Goal: Task Accomplishment & Management: Use online tool/utility

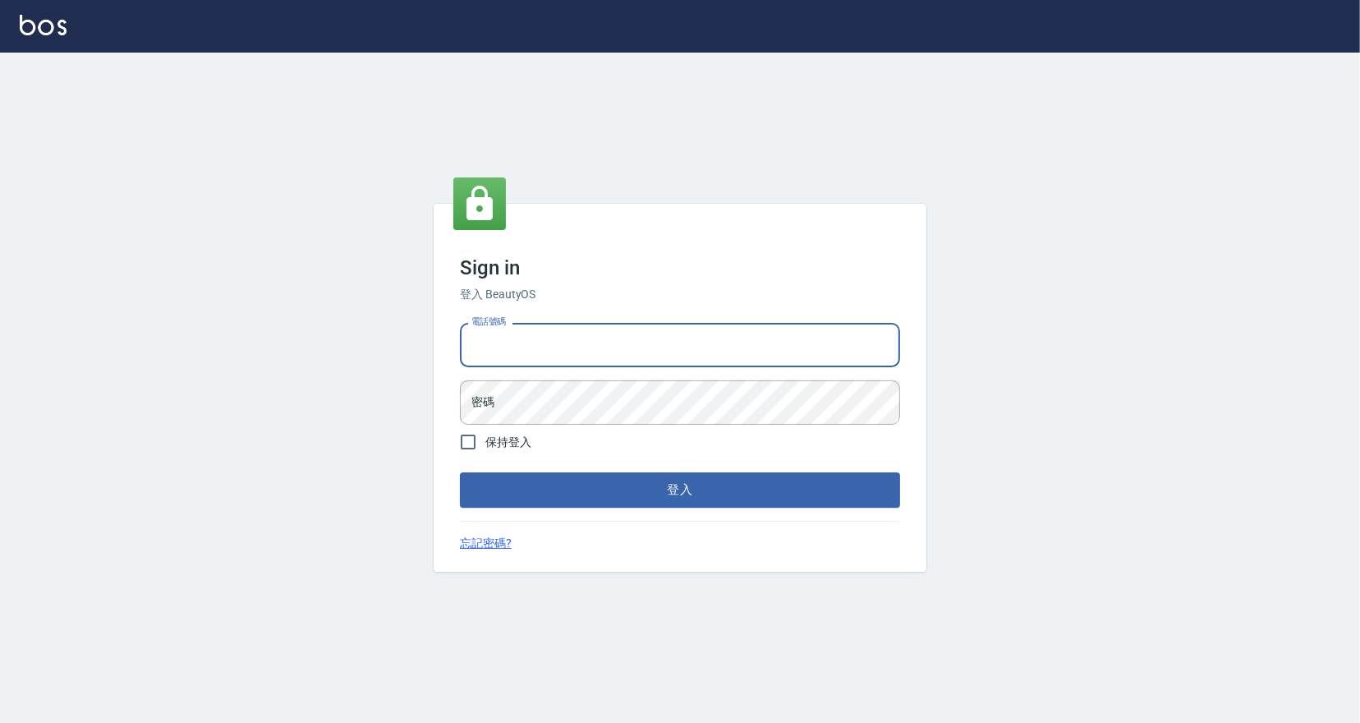
click at [800, 343] on input "電話號碼" at bounding box center [680, 345] width 440 height 44
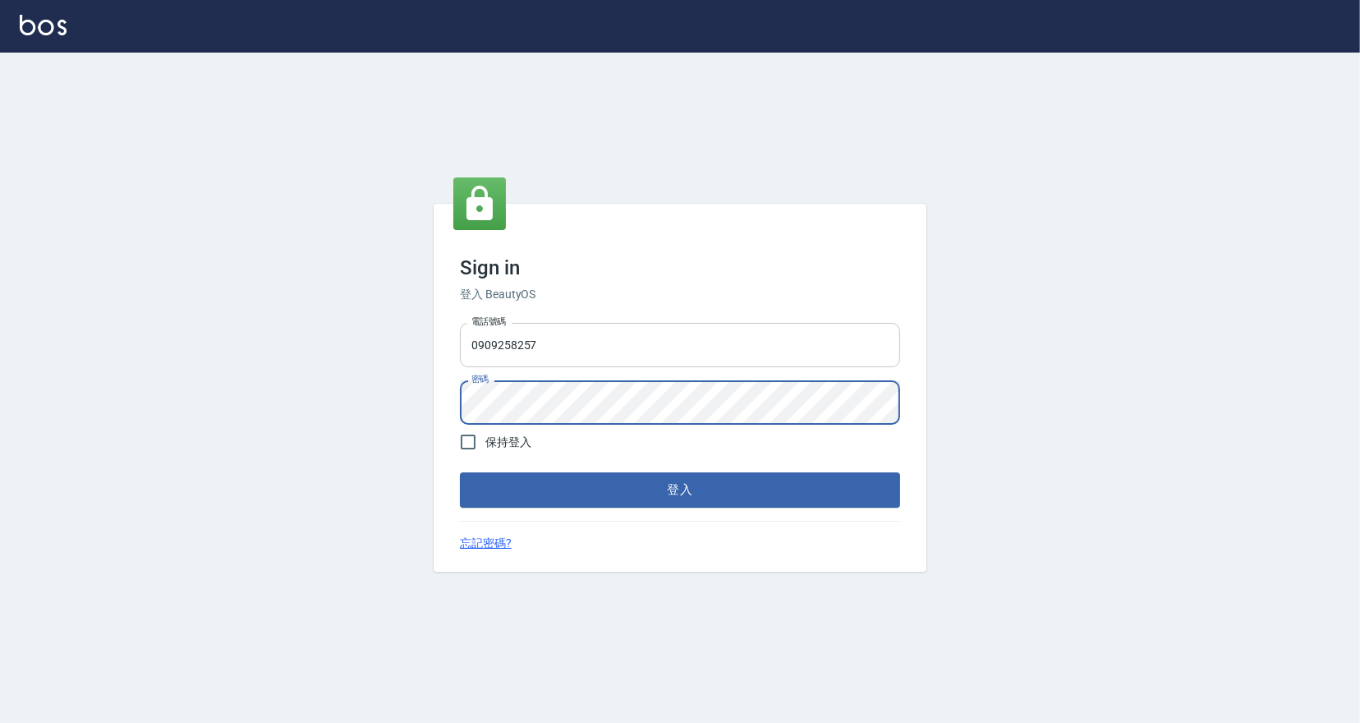
click at [460, 472] on button "登入" at bounding box center [680, 489] width 440 height 34
click at [69, 178] on div "Sign in 登入 BeautyOS 電話號碼 [PHONE_NUMBER] 電話號碼 密碼 密碼 保持登入 登入 忘記密碼?" at bounding box center [680, 388] width 1360 height 670
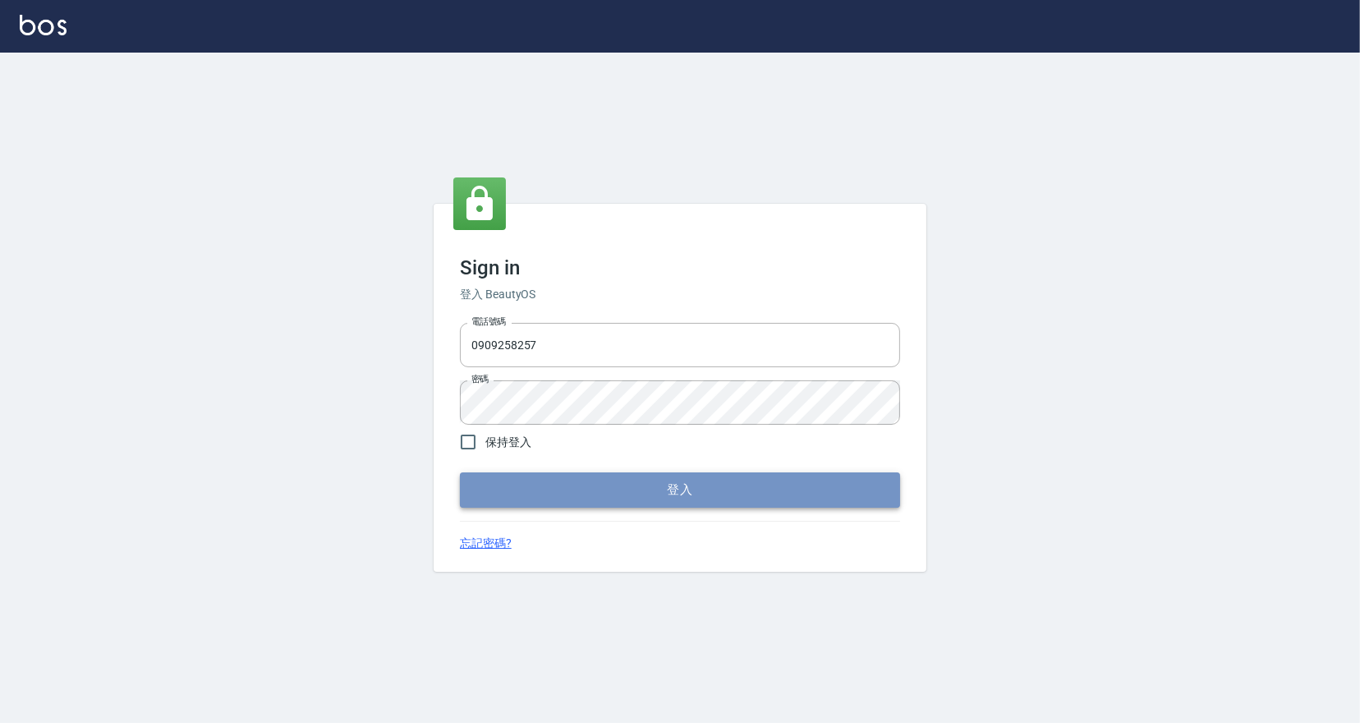
click at [531, 493] on button "登入" at bounding box center [680, 489] width 440 height 34
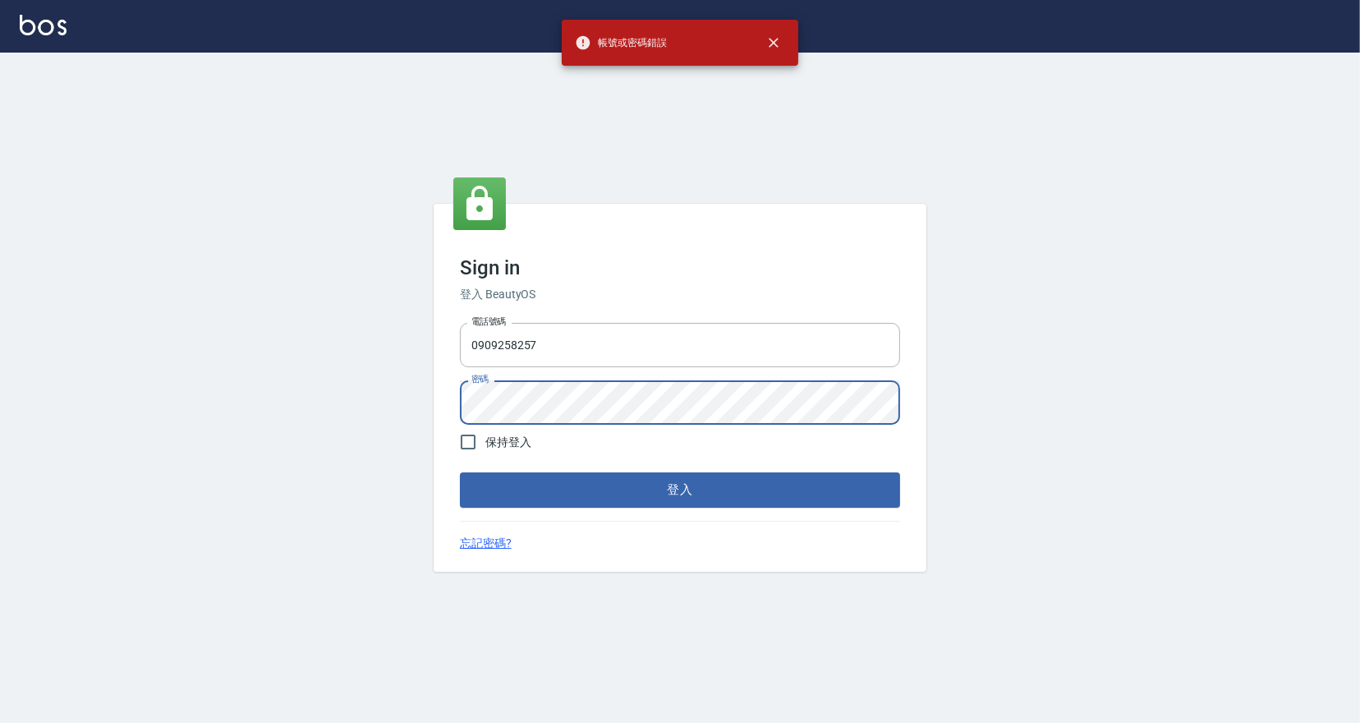
click at [0, 386] on html "帳號或密碼錯誤 Sign in 登入 BeautyOS 電話號碼 [PHONE_NUMBER] 電話號碼 密碼 密碼 保持登入 登入 忘記密碼?" at bounding box center [680, 361] width 1360 height 723
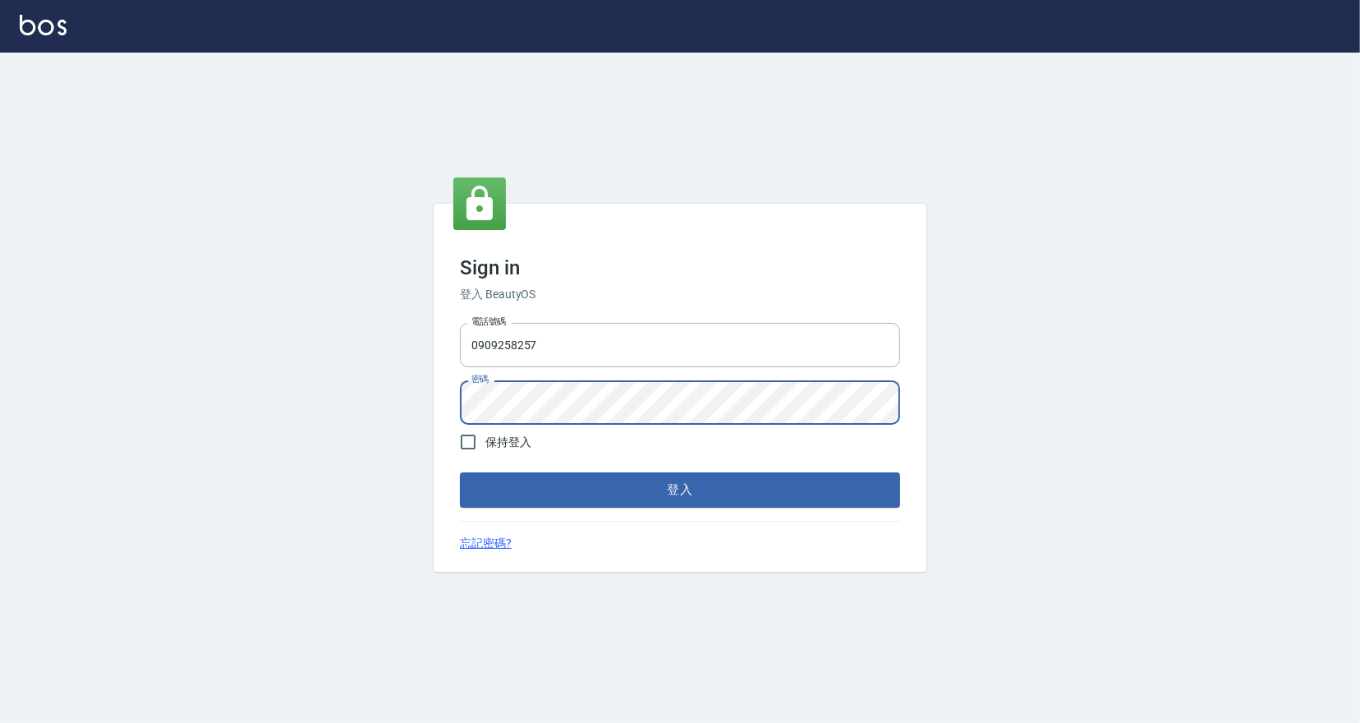
click at [460, 472] on button "登入" at bounding box center [680, 489] width 440 height 34
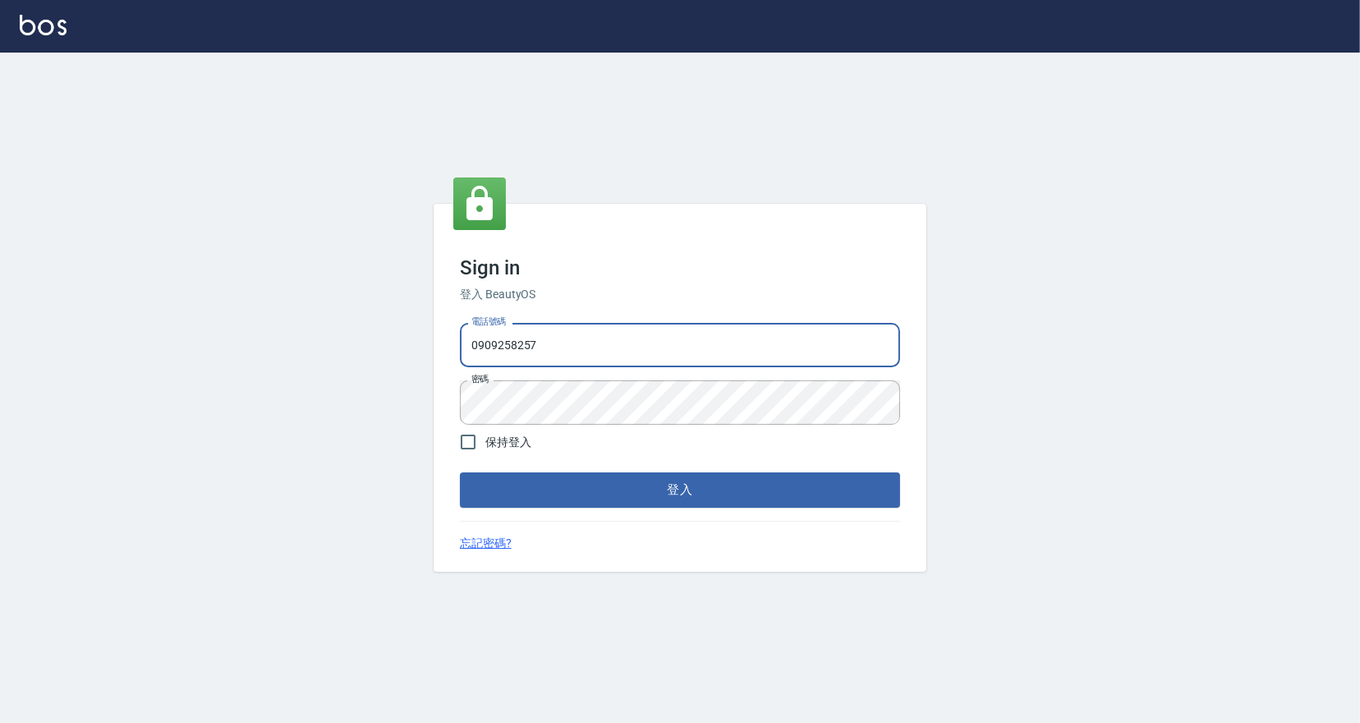
click at [518, 344] on input "0909258257" at bounding box center [680, 345] width 440 height 44
type input "0909258357"
click at [460, 472] on button "登入" at bounding box center [680, 489] width 440 height 34
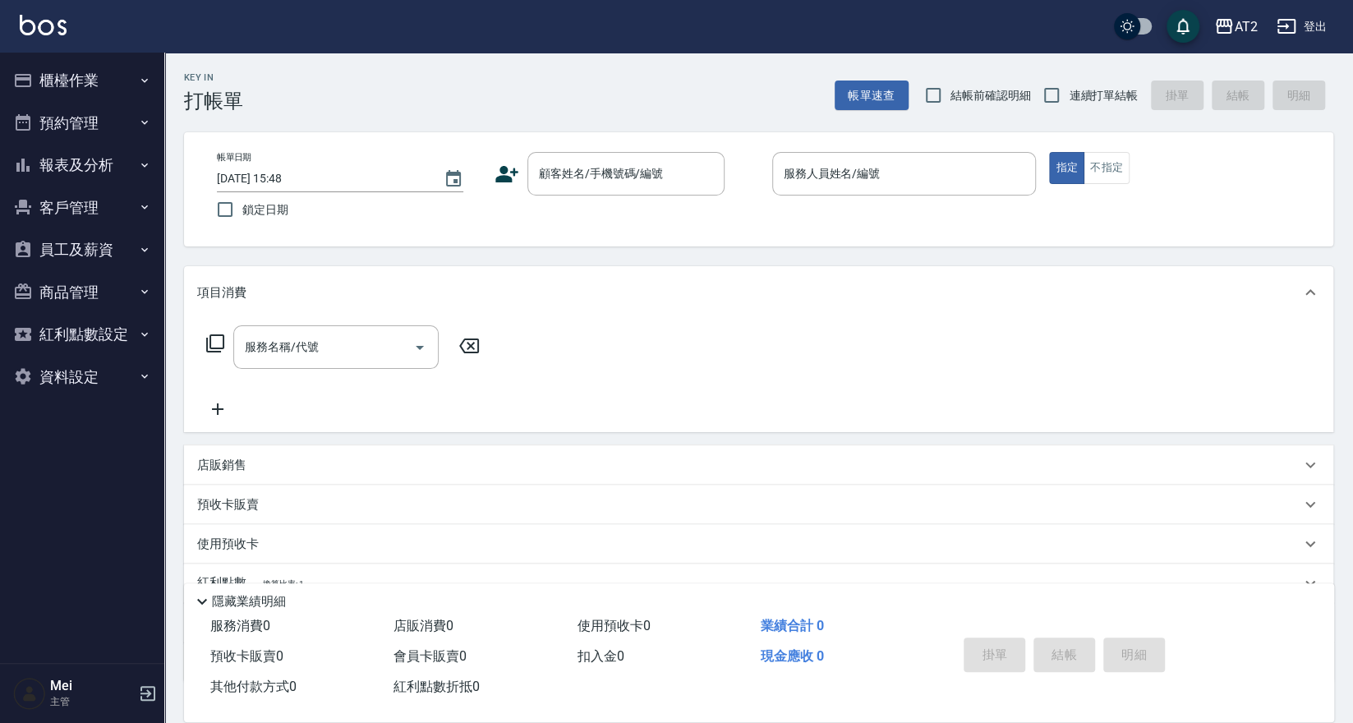
click at [974, 92] on span "結帳前確認明細" at bounding box center [990, 95] width 80 height 17
click at [950, 92] on input "結帳前確認明細" at bounding box center [933, 95] width 34 height 34
checkbox input "true"
click at [1069, 108] on label "連續打單結帳" at bounding box center [1085, 95] width 103 height 34
click at [1069, 108] on input "連續打單結帳" at bounding box center [1051, 95] width 34 height 34
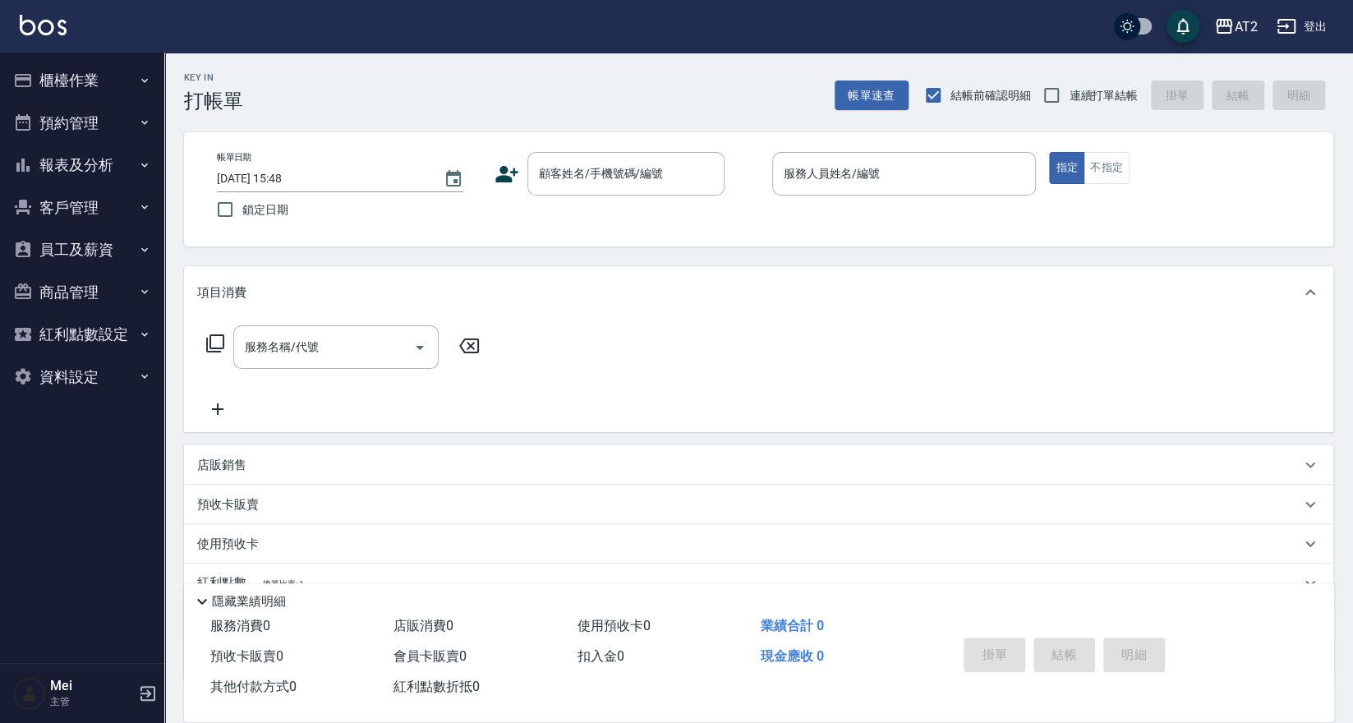
checkbox input "true"
click at [670, 181] on input "顧客姓名/手機號碼/編號" at bounding box center [614, 173] width 158 height 29
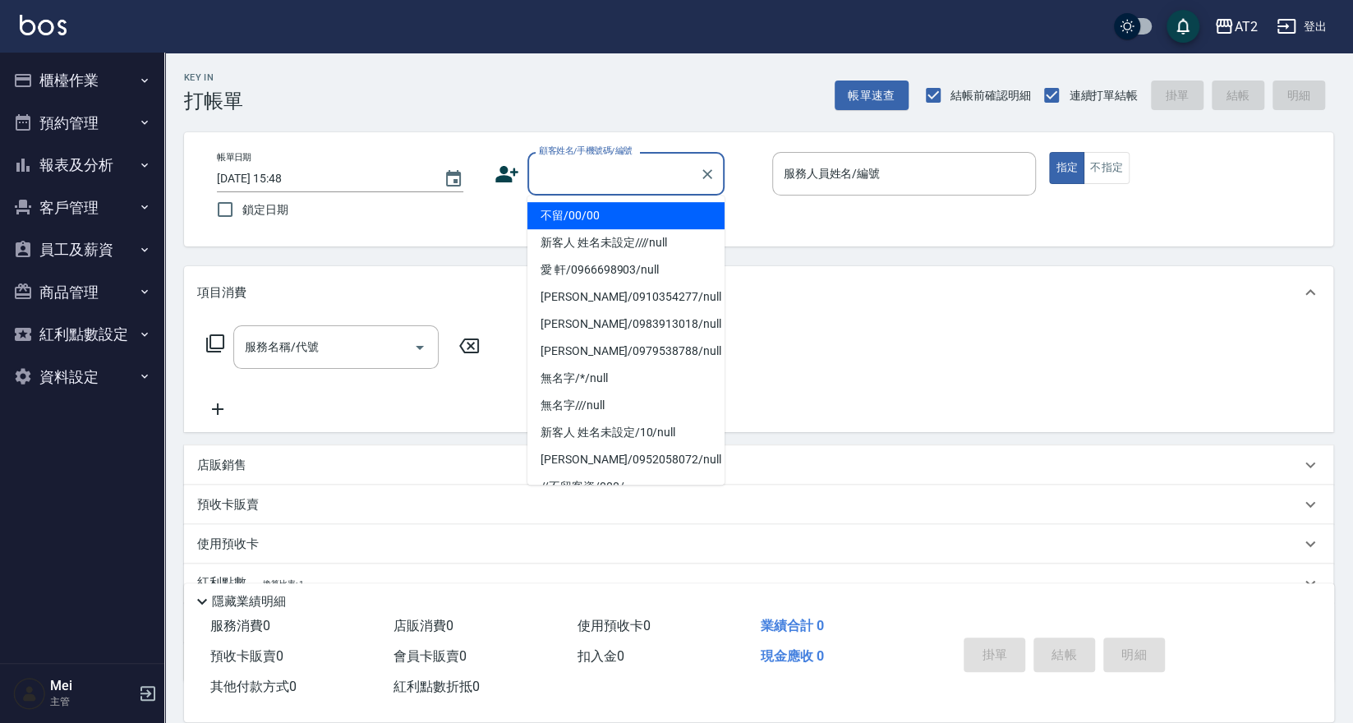
click at [641, 217] on li "不留/00/00" at bounding box center [625, 215] width 197 height 27
type input "不留/00/00"
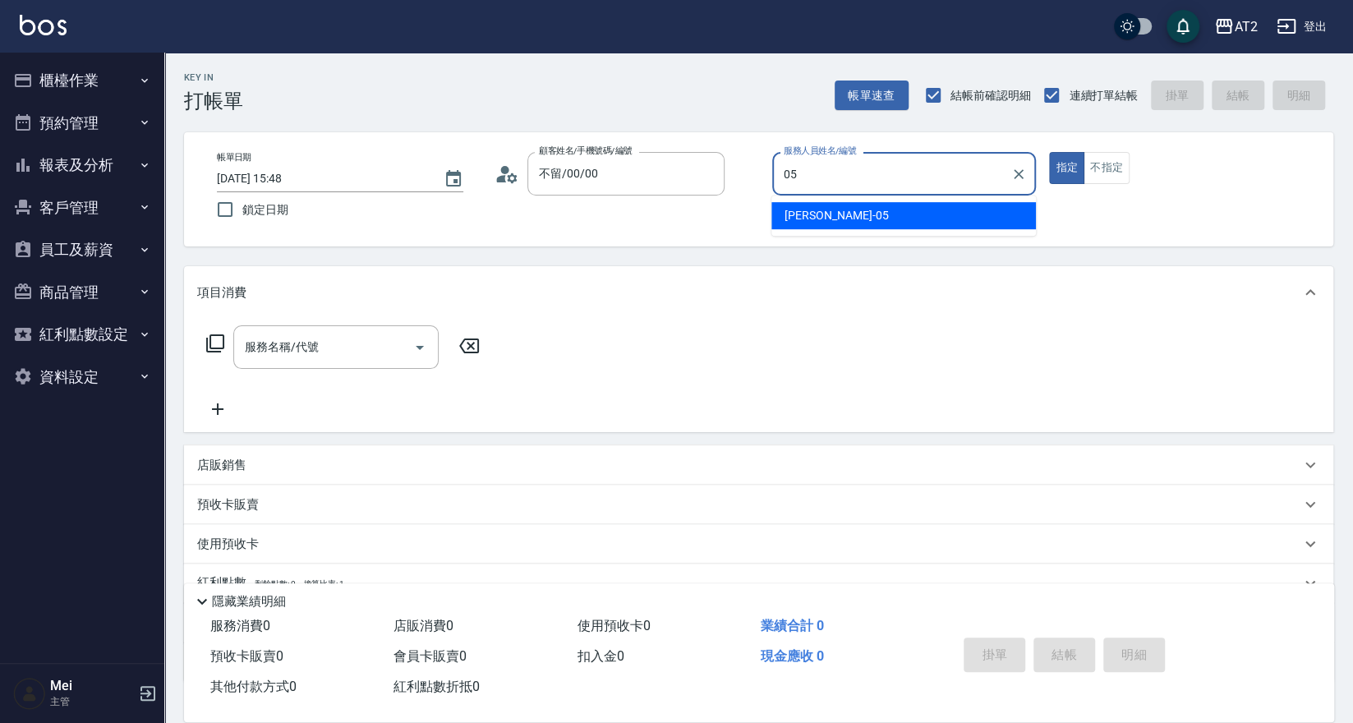
type input "[PERSON_NAME]-05"
type button "true"
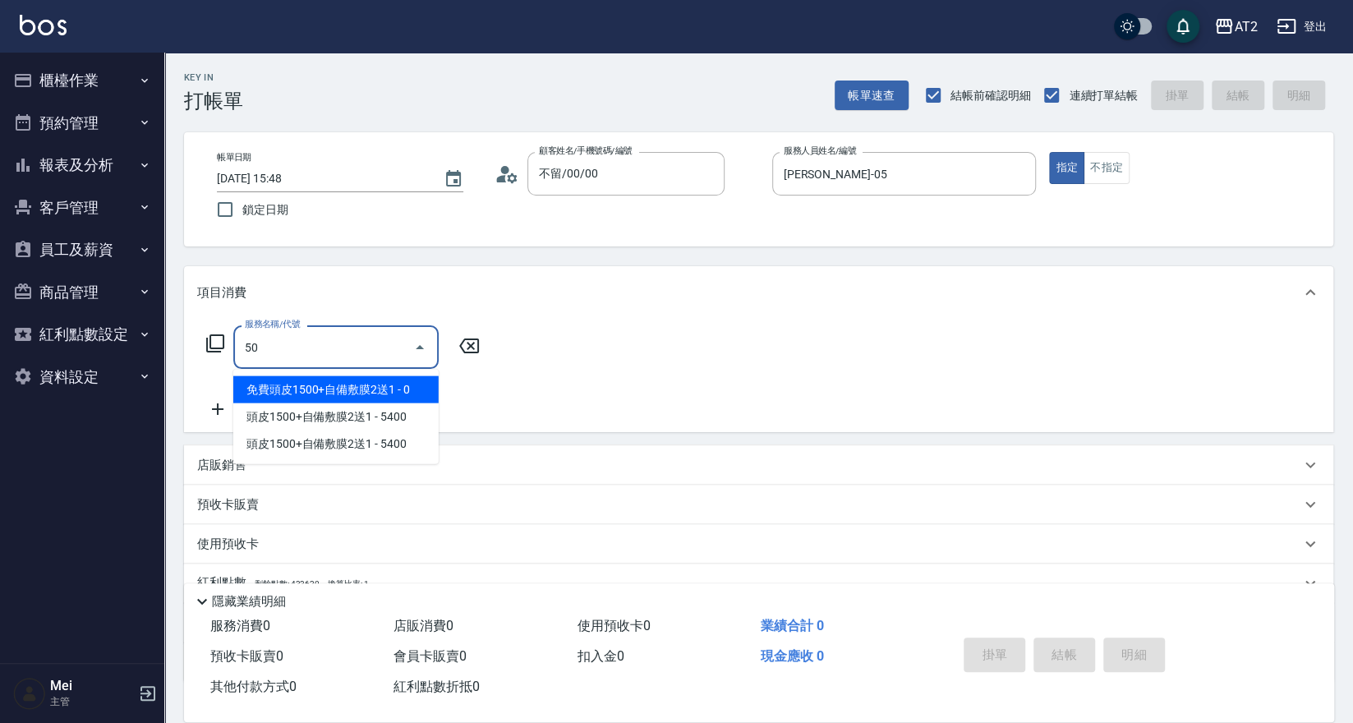
type input "501"
type input "100"
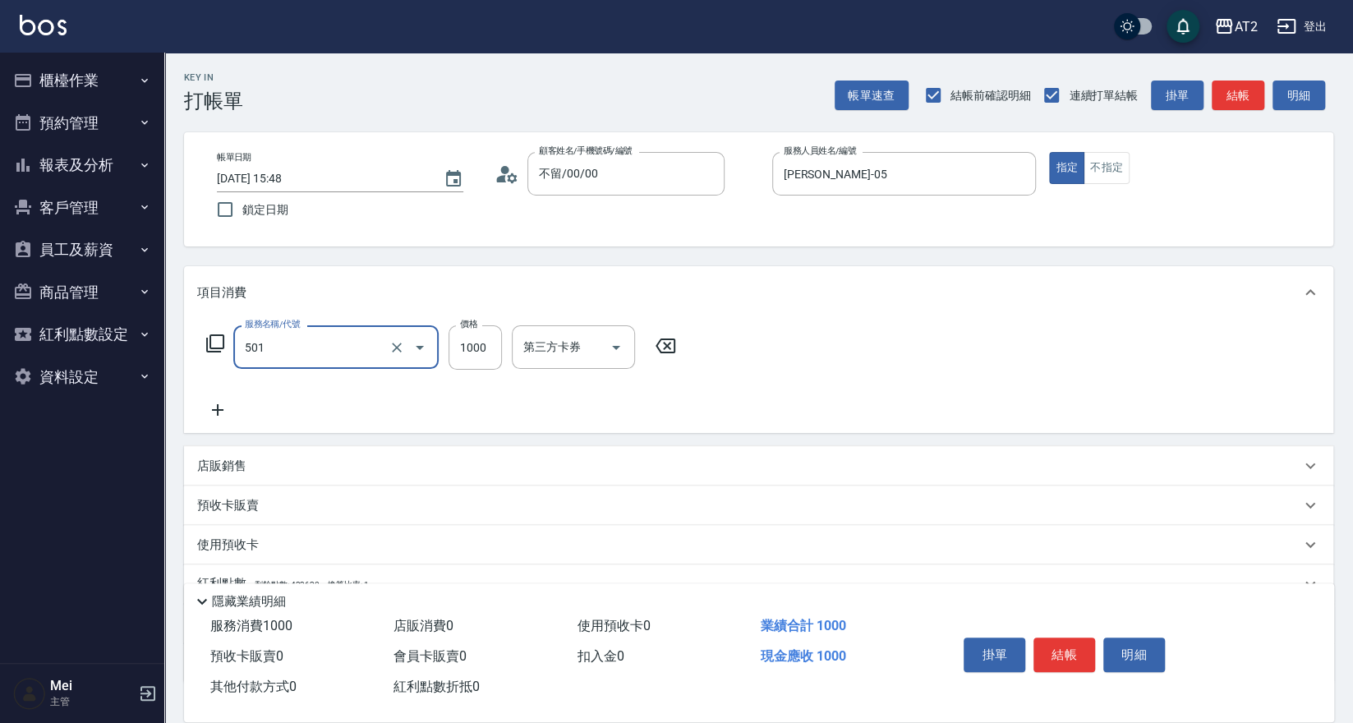
type input "染髮(501)"
type input "2"
type input "0"
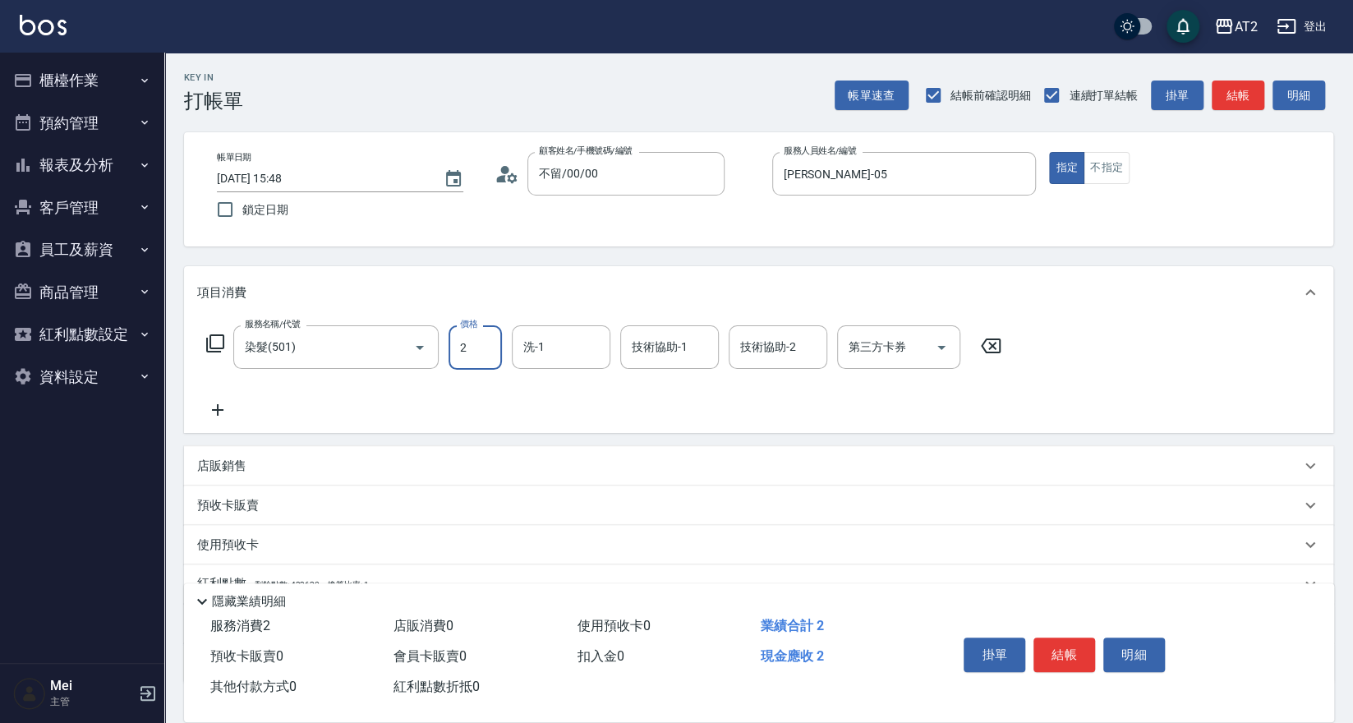
type input "23"
type input "20"
type input "238"
type input "230"
type input "2380"
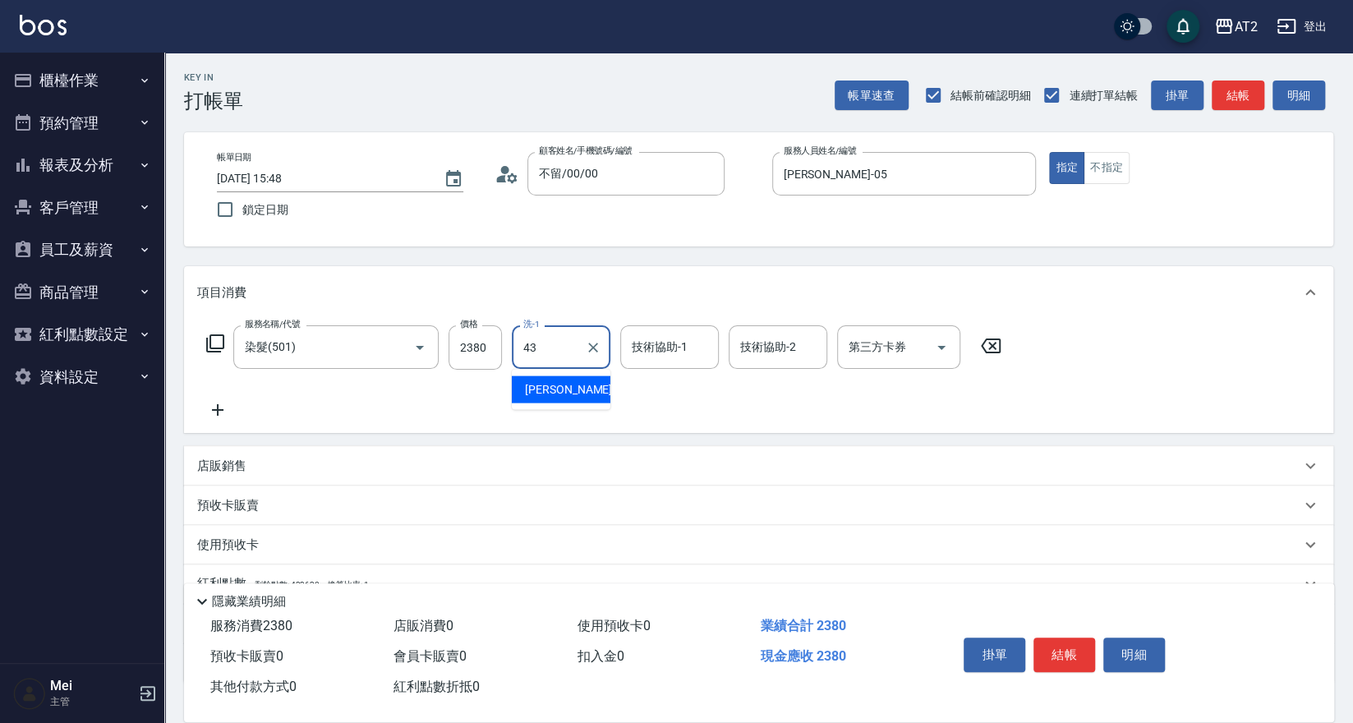
type input "[PERSON_NAME]-43"
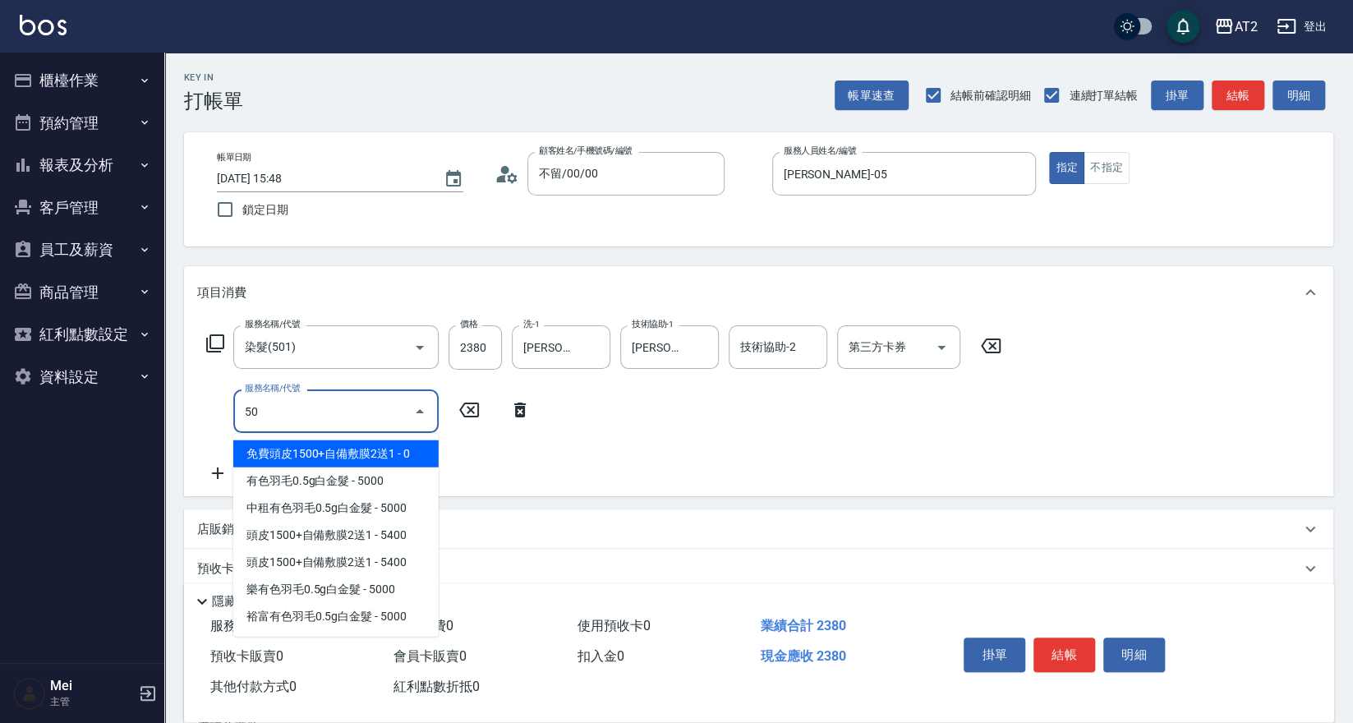
type input "502"
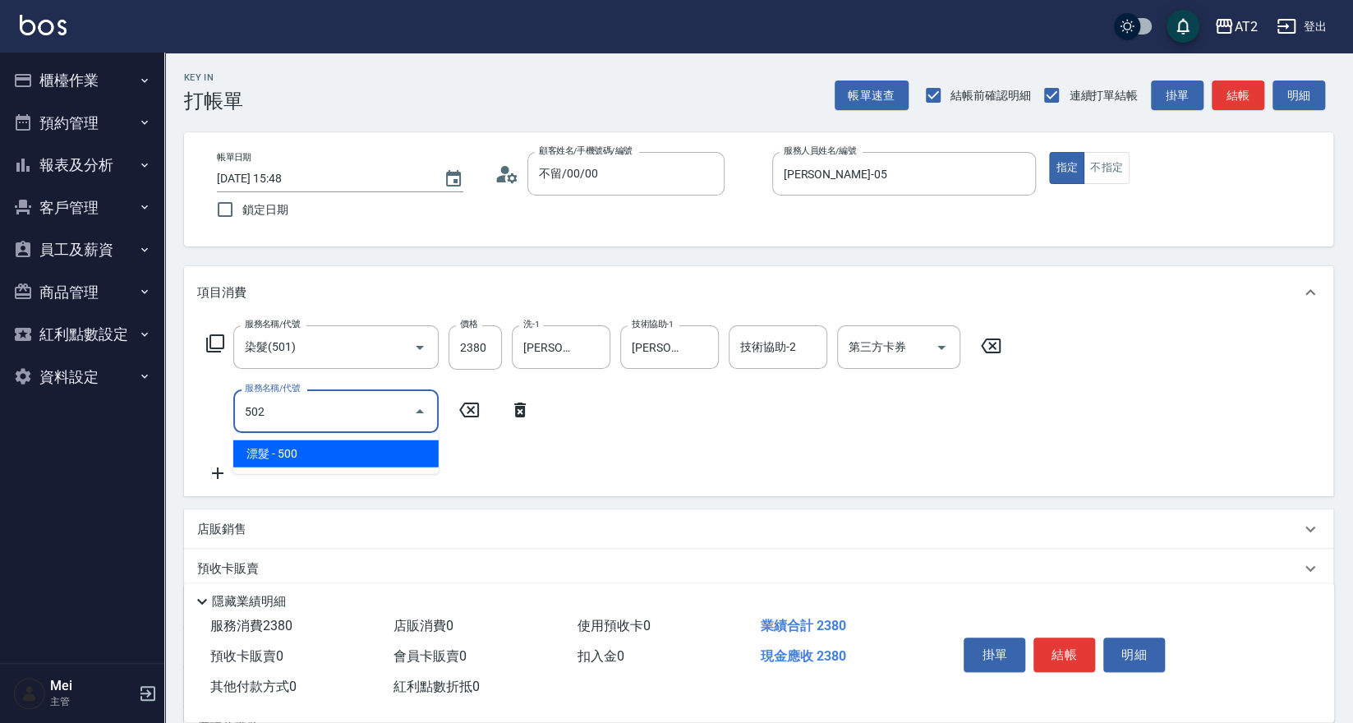
type input "280"
type input "漂髮(502)"
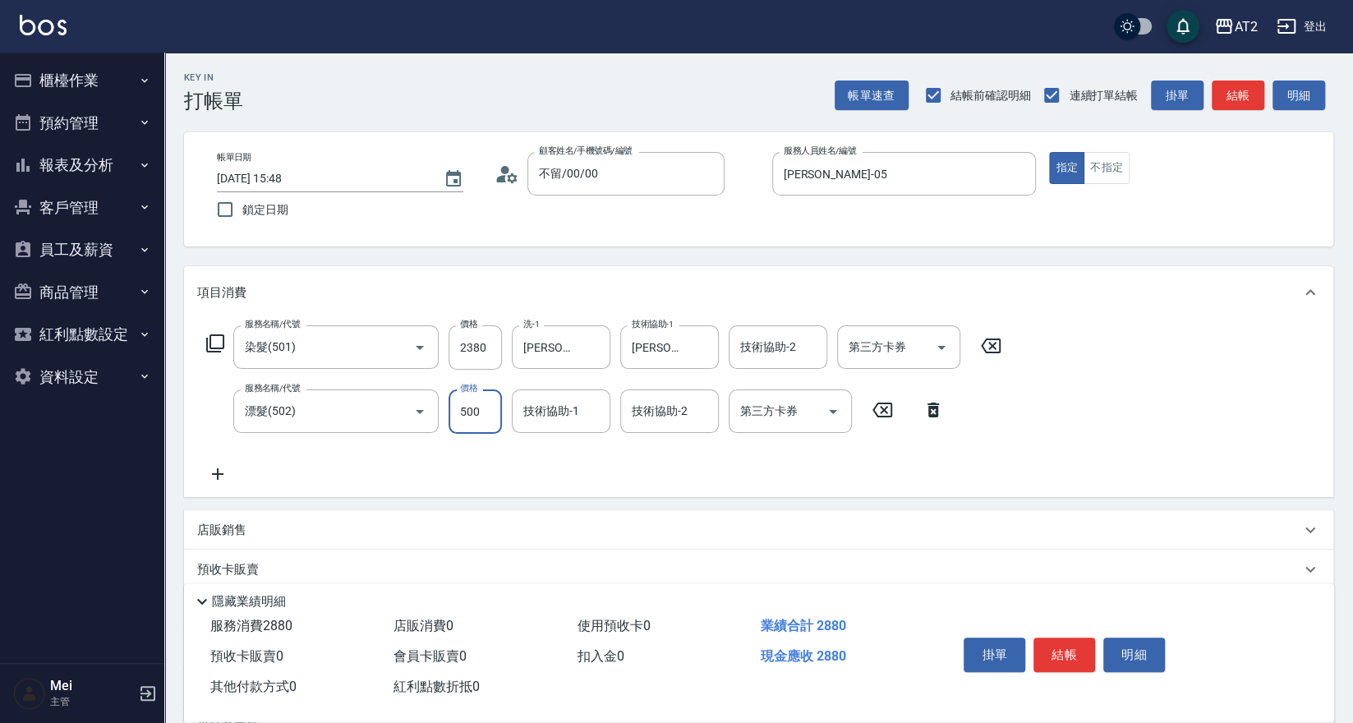
type input "0"
type input "230"
type input "0"
type input "[PERSON_NAME]-43"
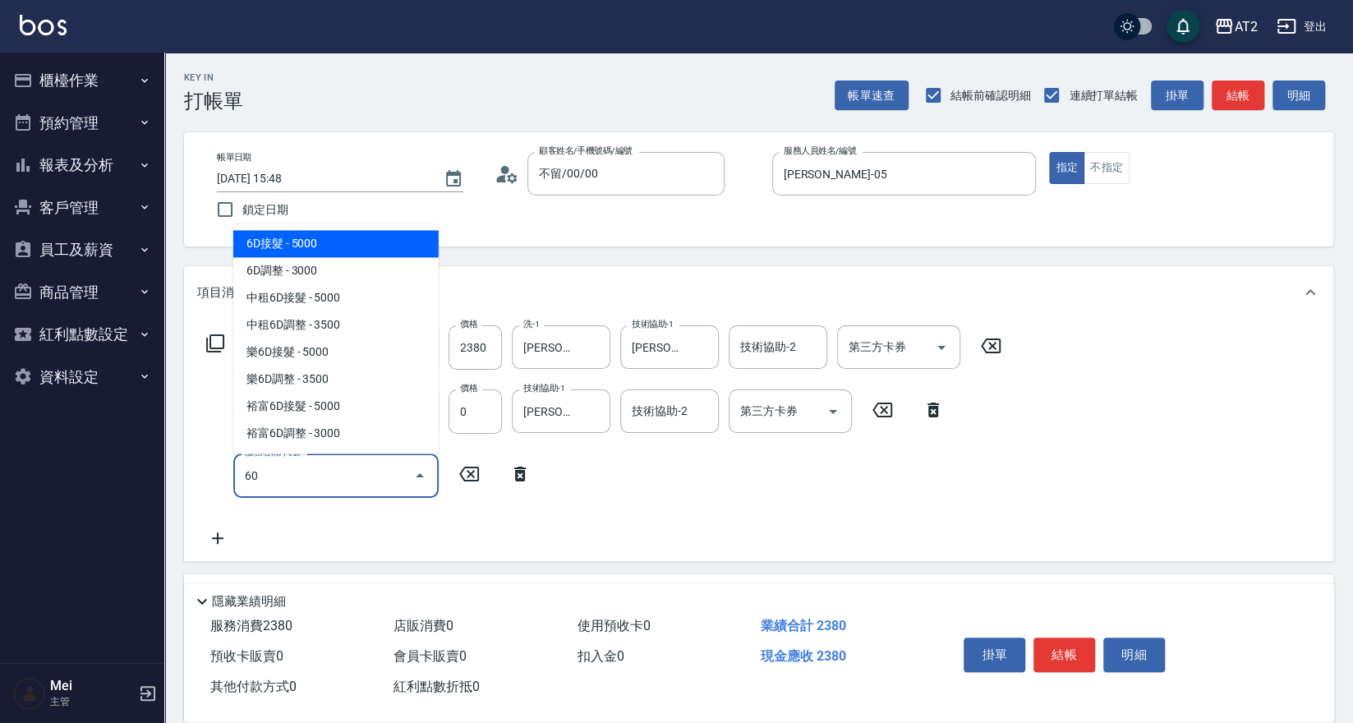
type input "601"
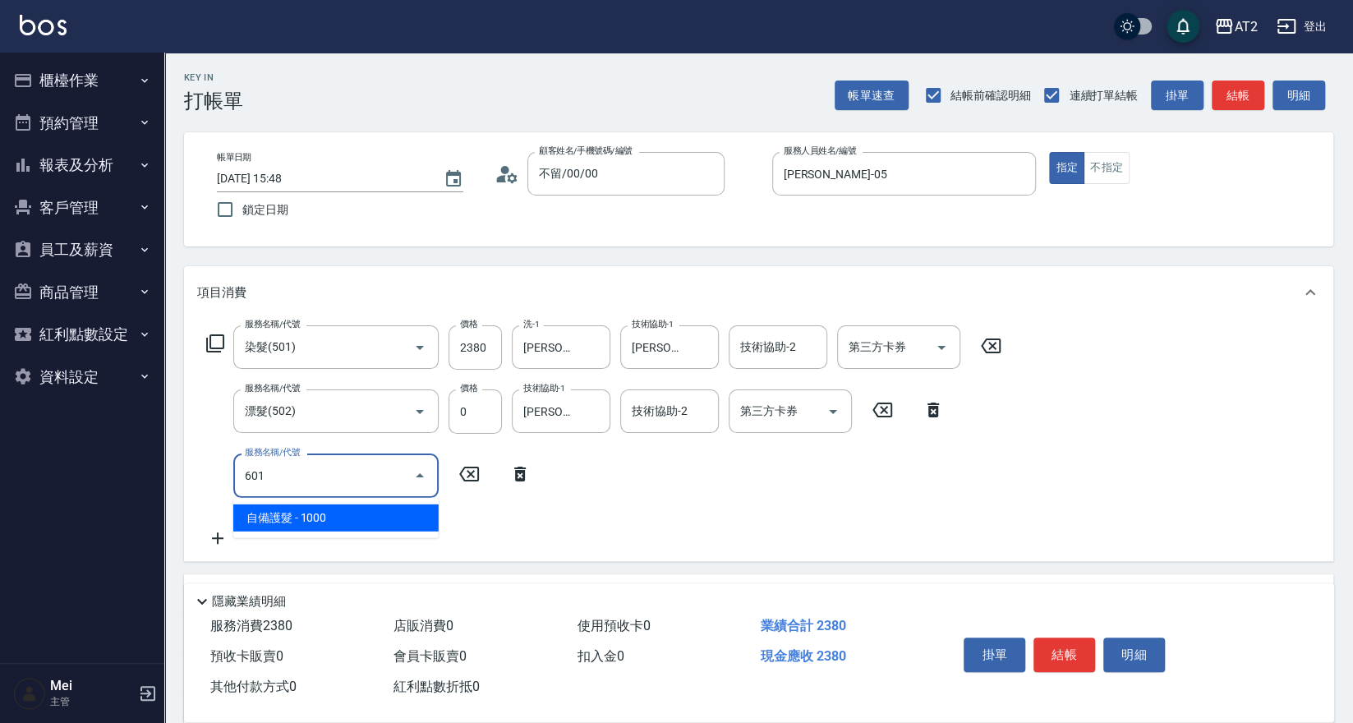
type input "330"
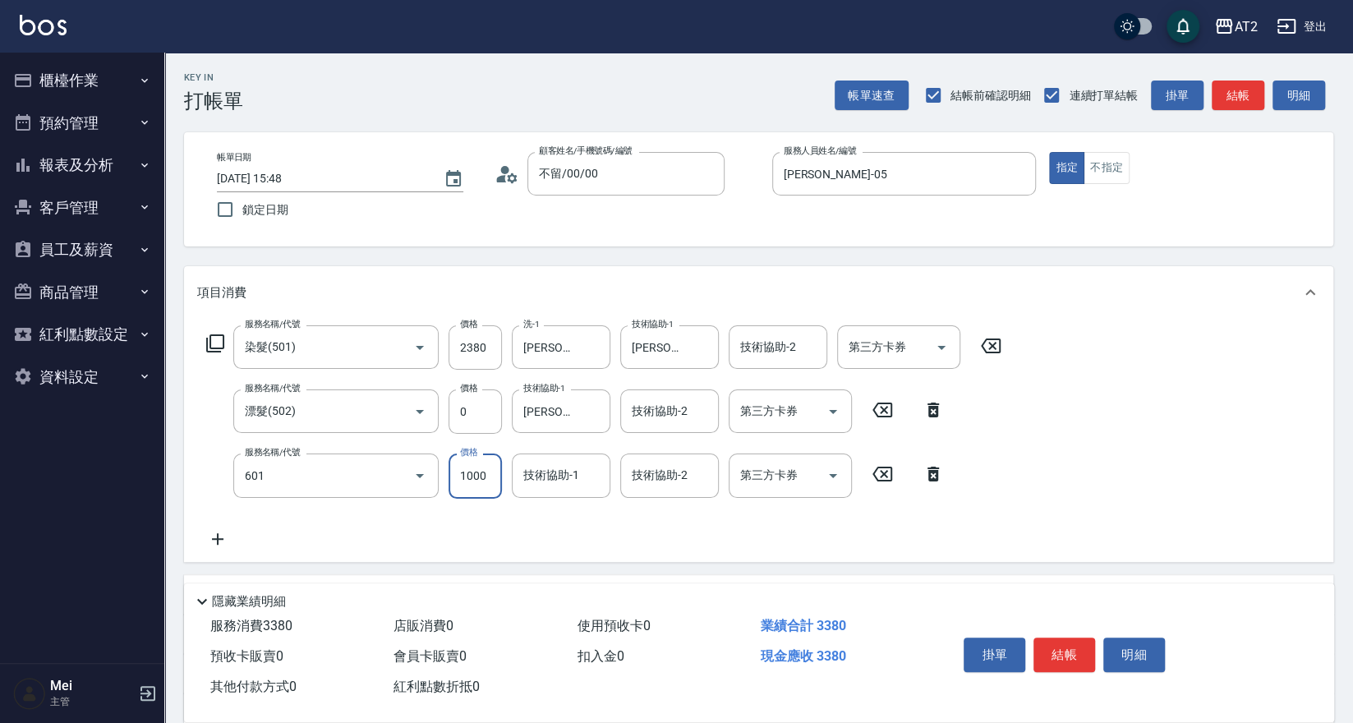
type input "自備護髮(601)"
type input "15"
type input "230"
type input "150"
type input "250"
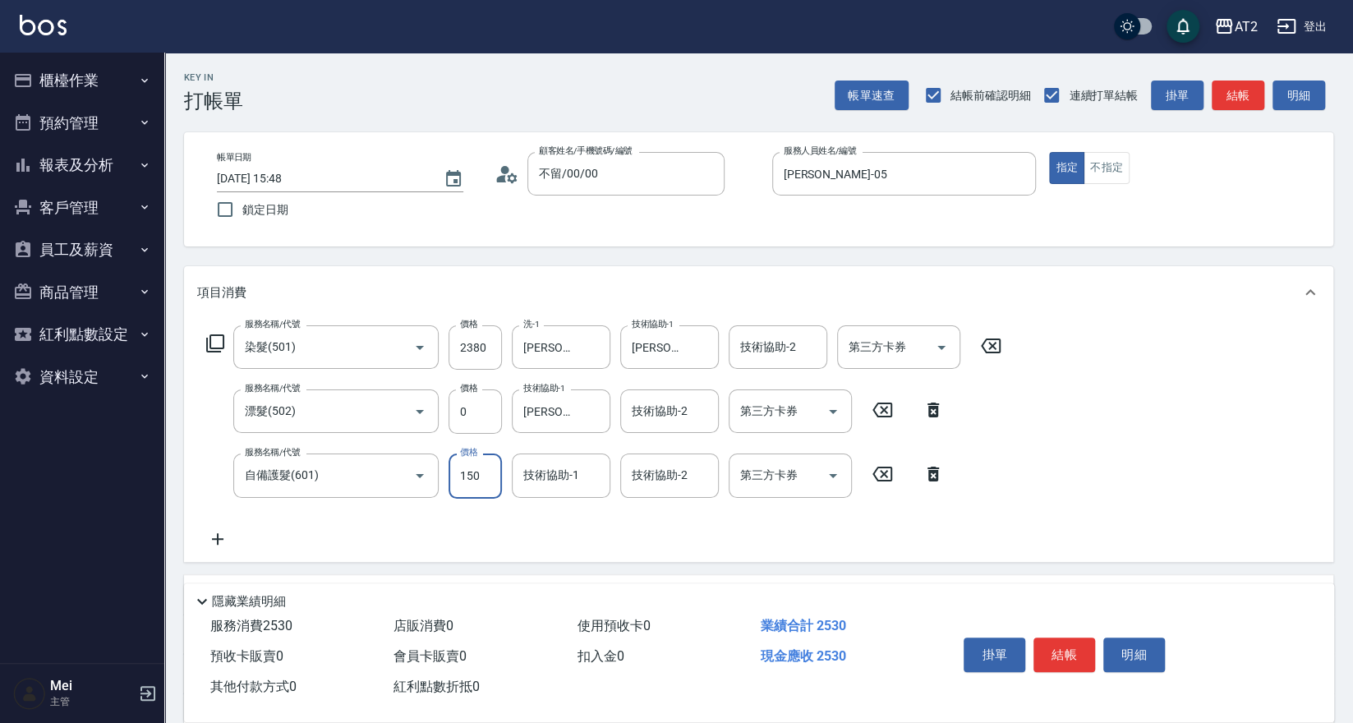
type input "1500"
type input "380"
type input "[PERSON_NAME]-43"
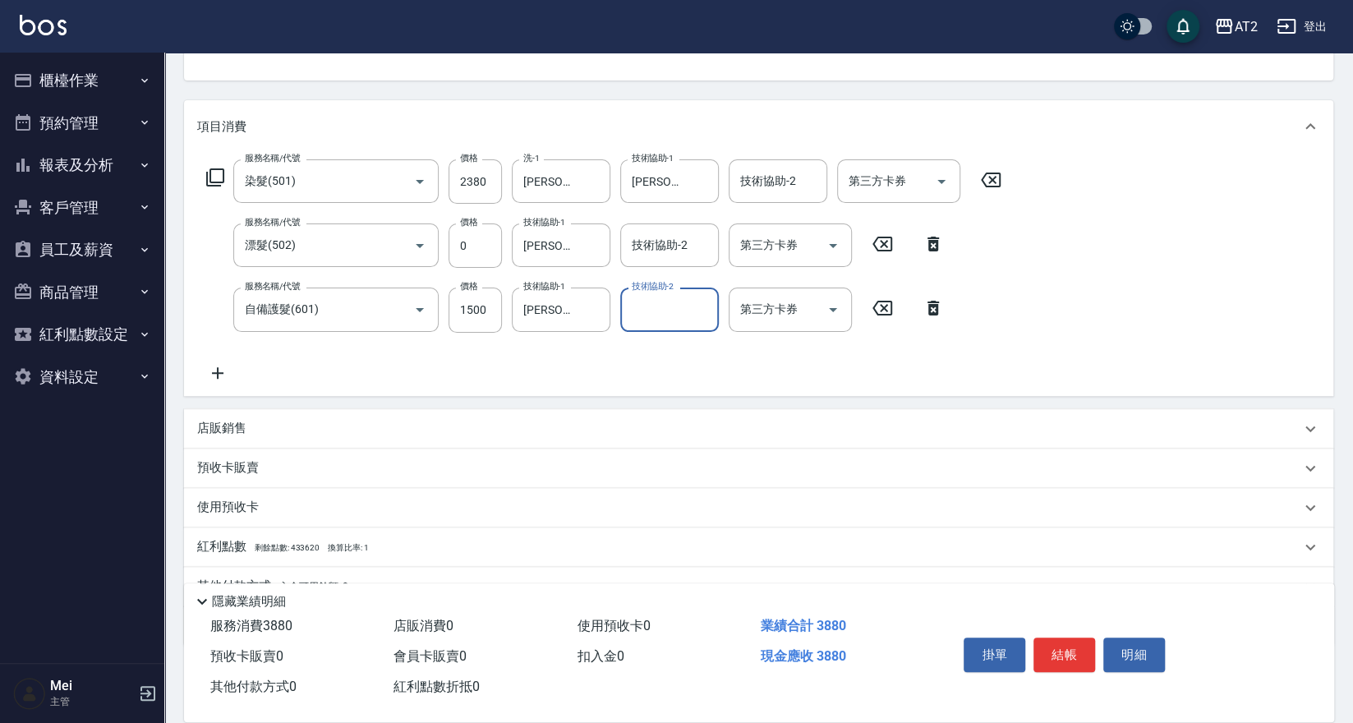
scroll to position [242, 0]
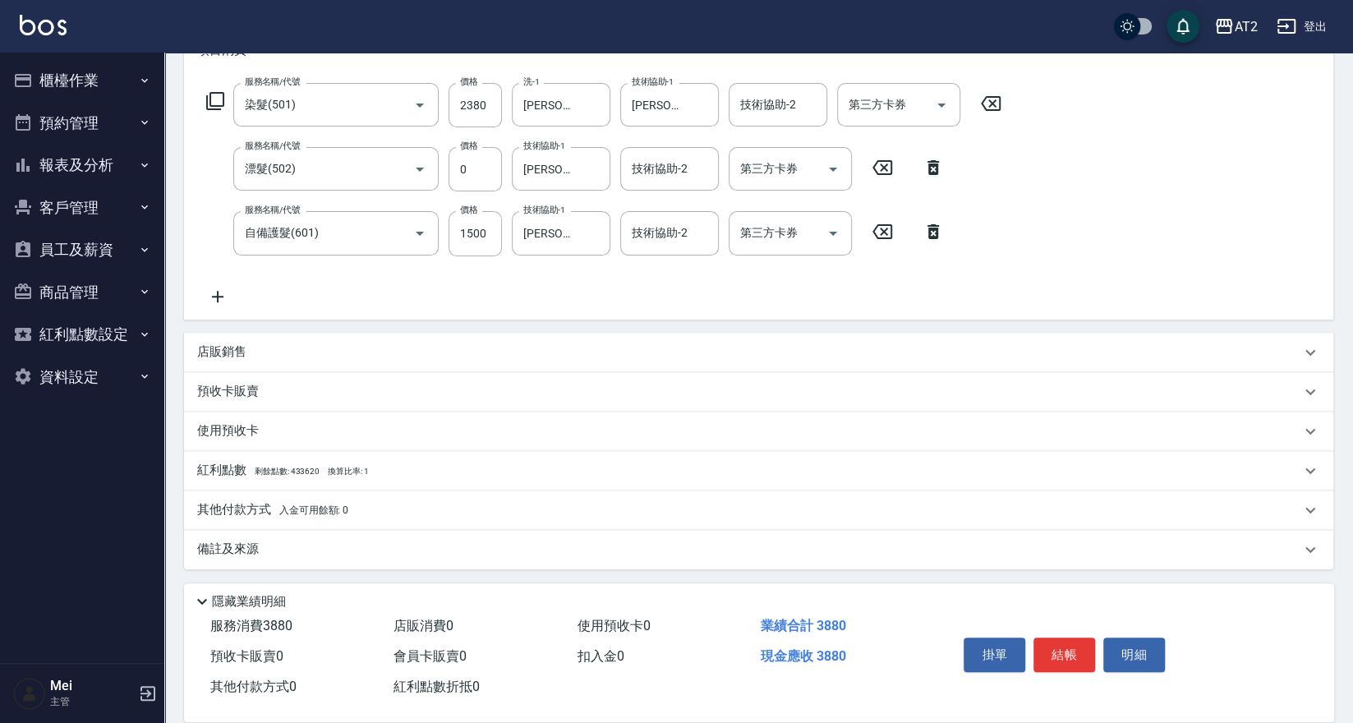
click at [336, 512] on span "入金可用餘額: 0" at bounding box center [314, 509] width 70 height 11
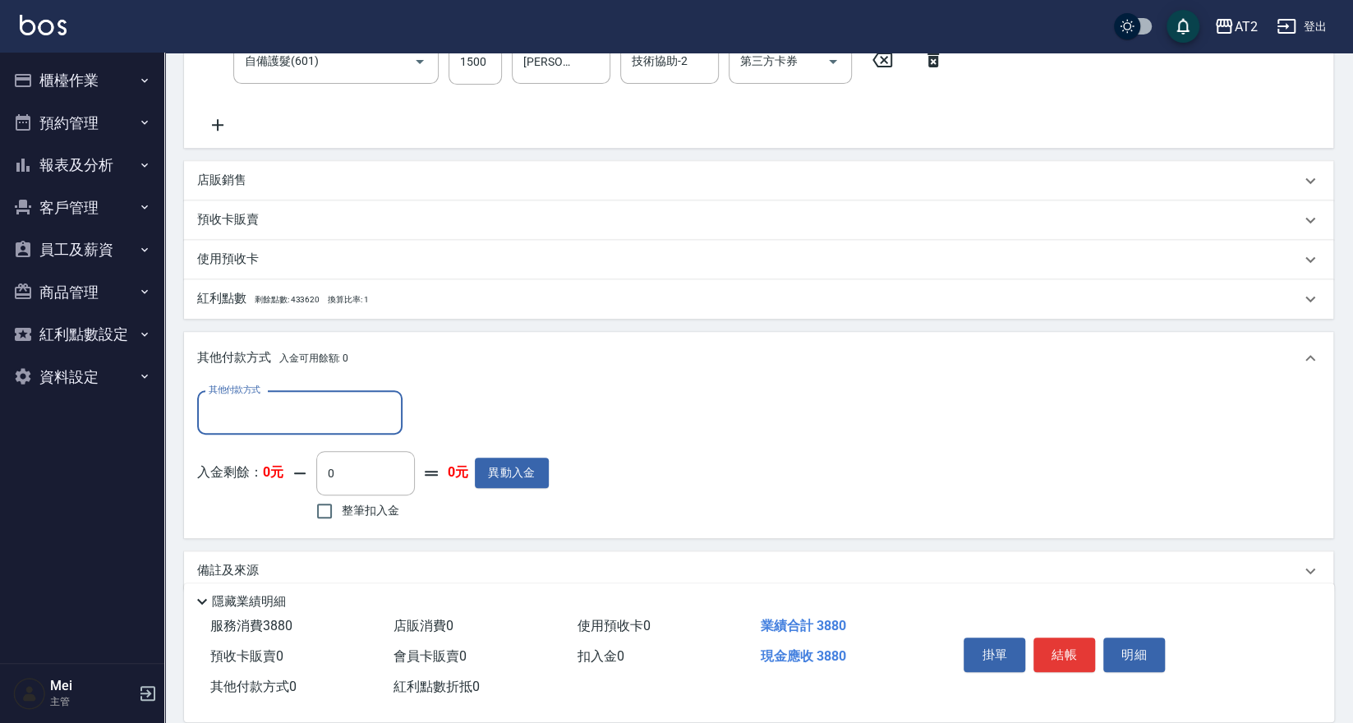
scroll to position [416, 0]
click at [347, 404] on input "其他付款方式" at bounding box center [300, 410] width 191 height 29
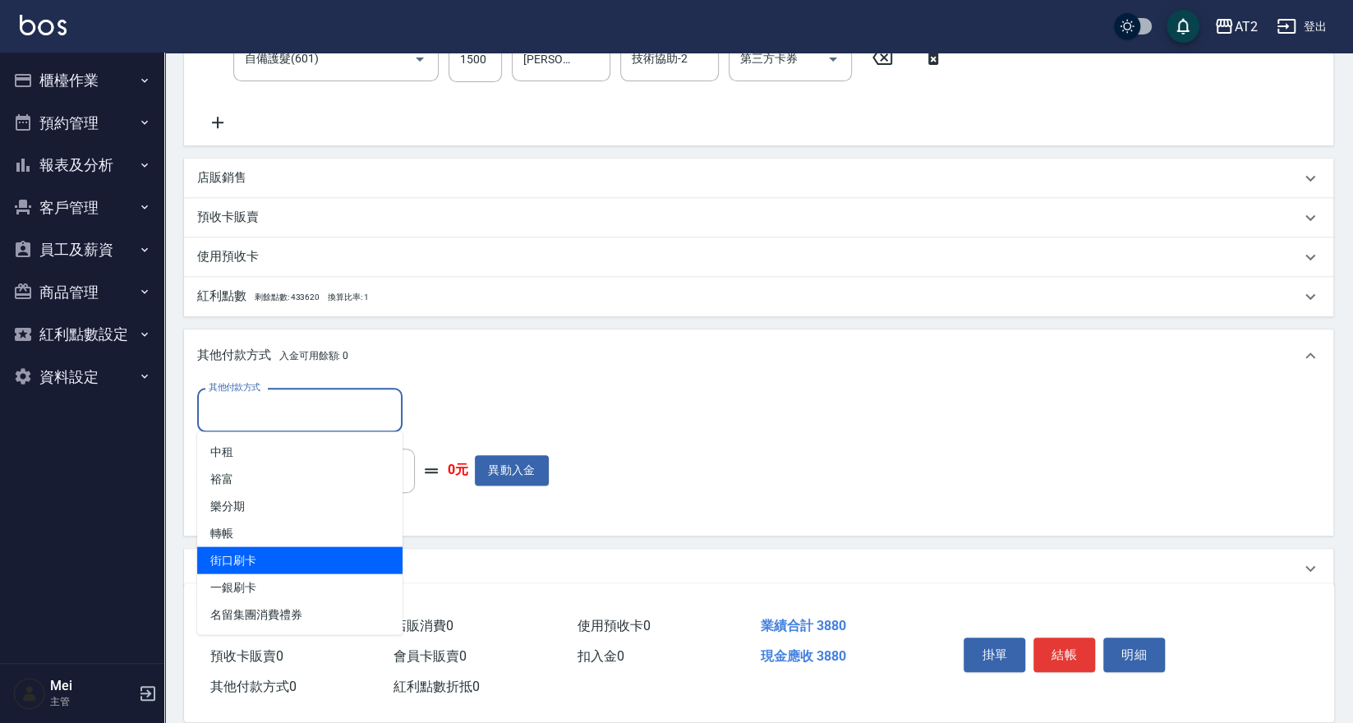
click at [287, 551] on span "街口刷卡" at bounding box center [299, 559] width 205 height 27
type input "街口刷卡"
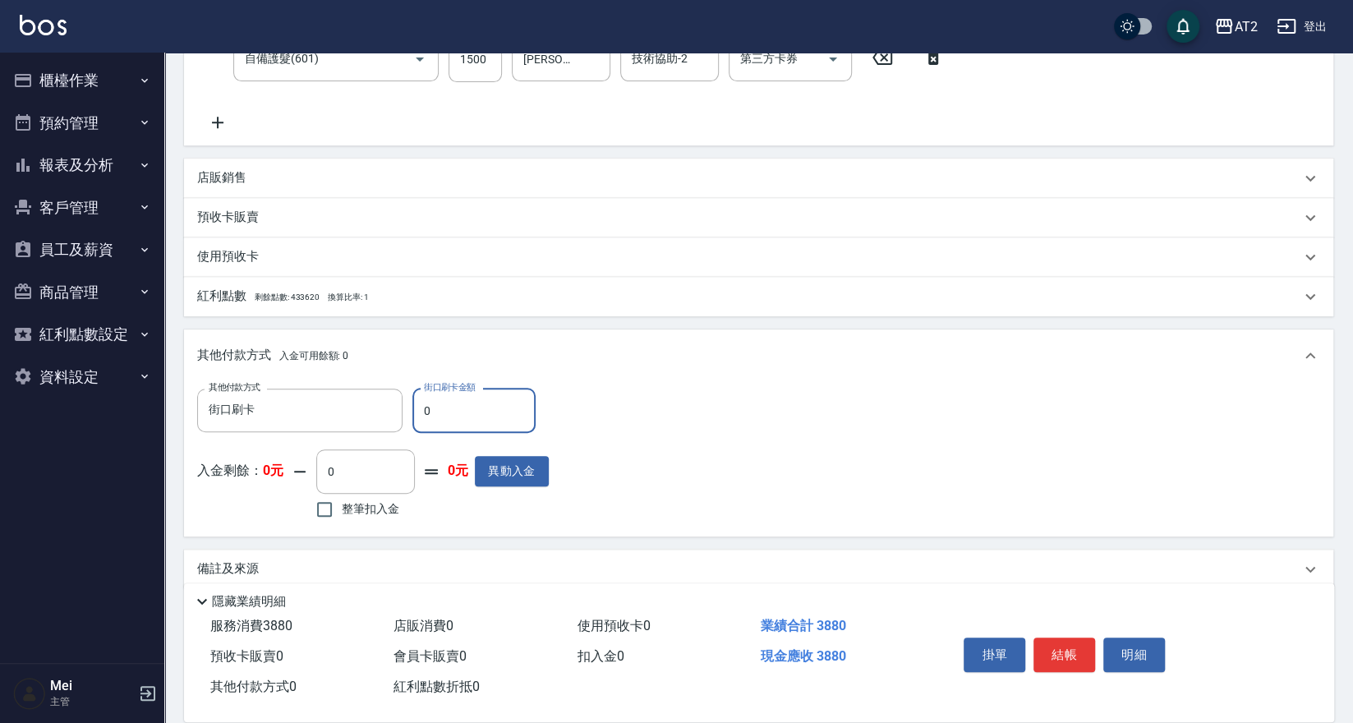
drag, startPoint x: 439, startPoint y: 417, endPoint x: 34, endPoint y: 357, distance: 409.3
click at [34, 357] on div "AT2 登出 櫃檯作業 打帳單 帳單列表 掛單列表 現金收支登錄 高階收支登錄 材料自購登錄 每日結帳 排班表 現場電腦打卡 預約管理 預約管理 單日預約紀錄…" at bounding box center [676, 164] width 1353 height 1160
type input "38"
type input "340"
type input "388"
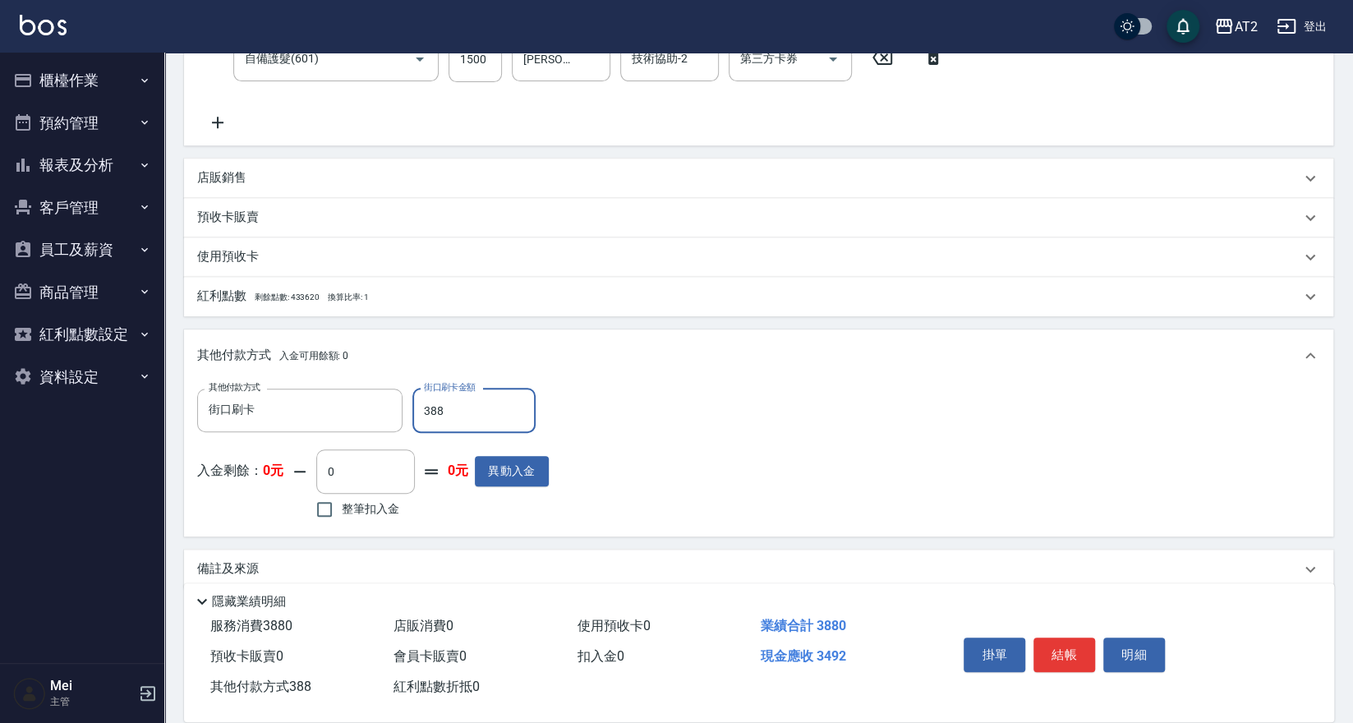
type input "0"
type input "3880"
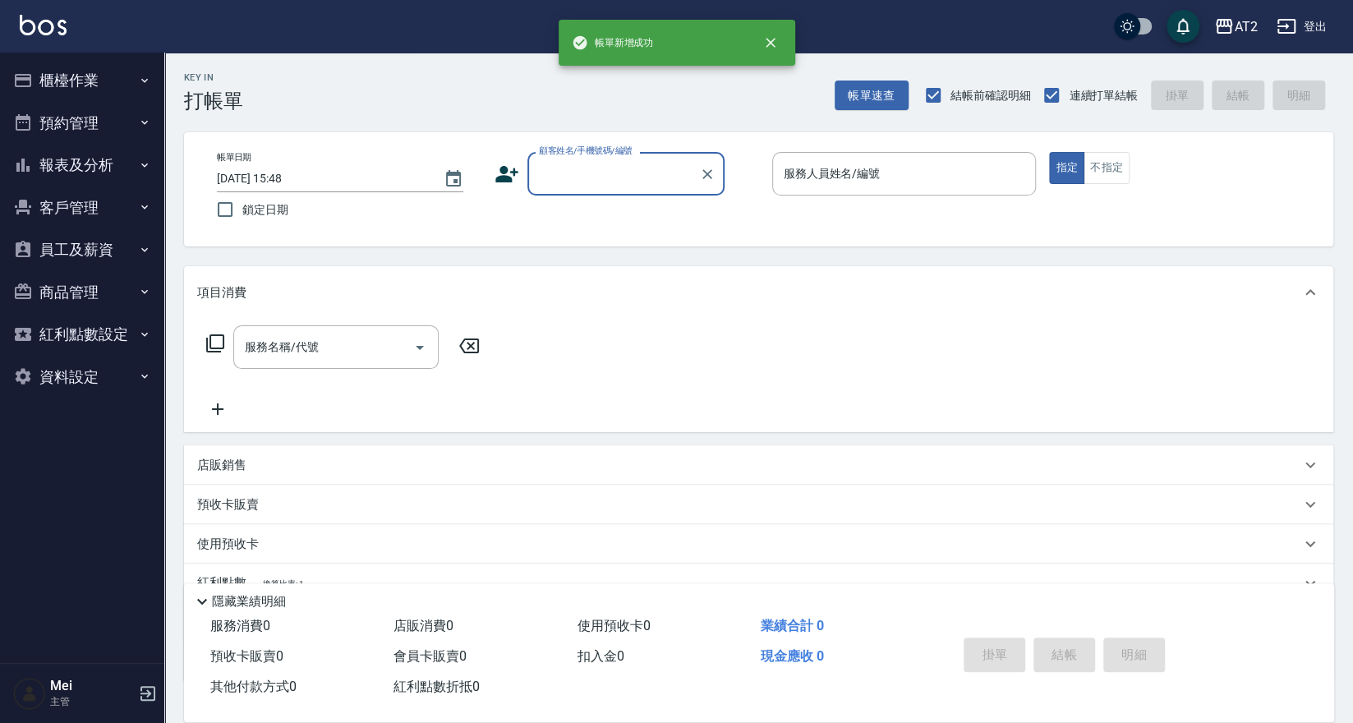
scroll to position [0, 0]
click at [577, 192] on div "顧客姓名/手機號碼/編號" at bounding box center [625, 174] width 197 height 44
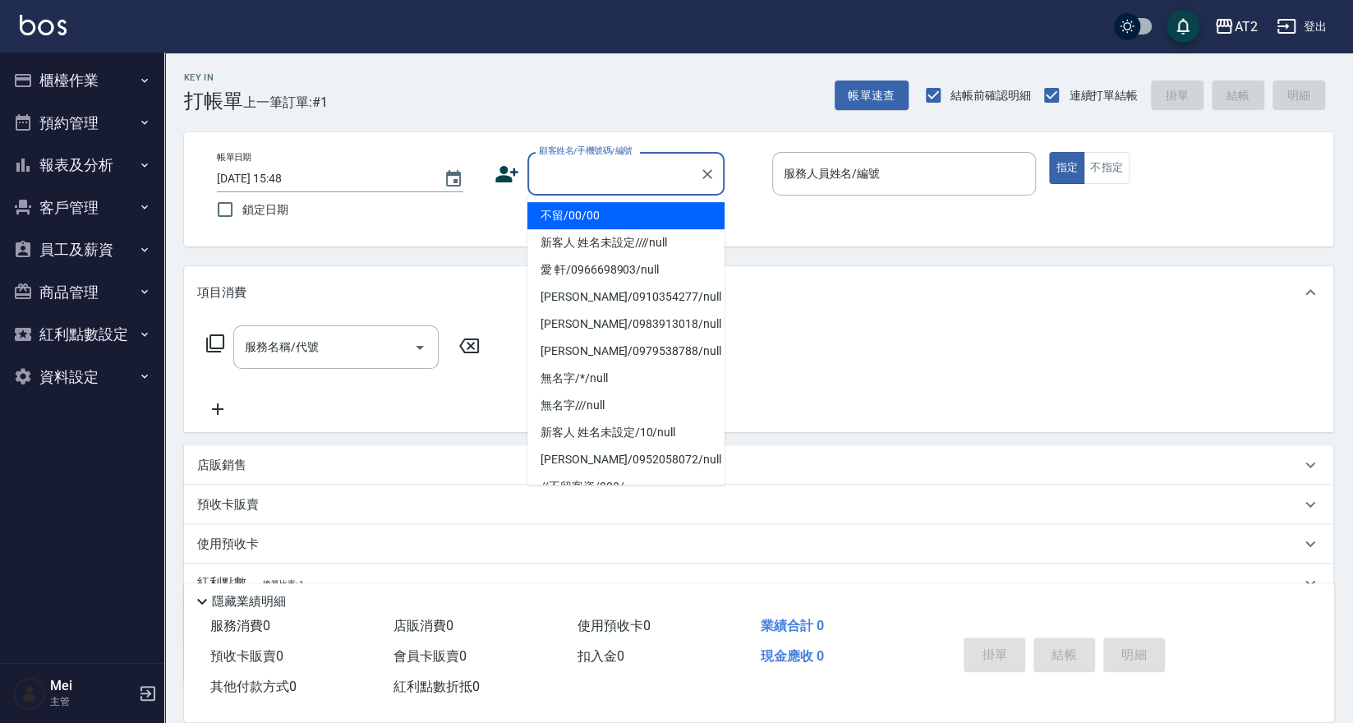
click at [576, 208] on li "不留/00/00" at bounding box center [625, 215] width 197 height 27
type input "不留/00/00"
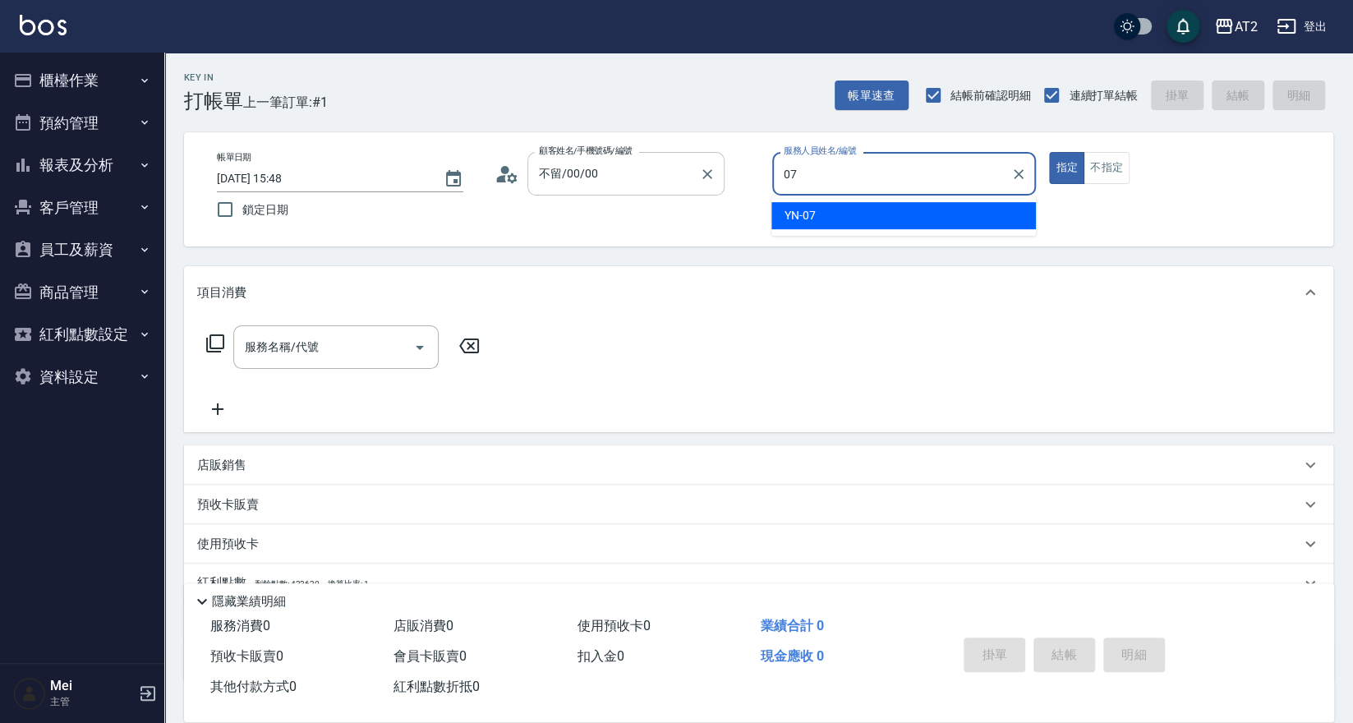
type input "YN-07"
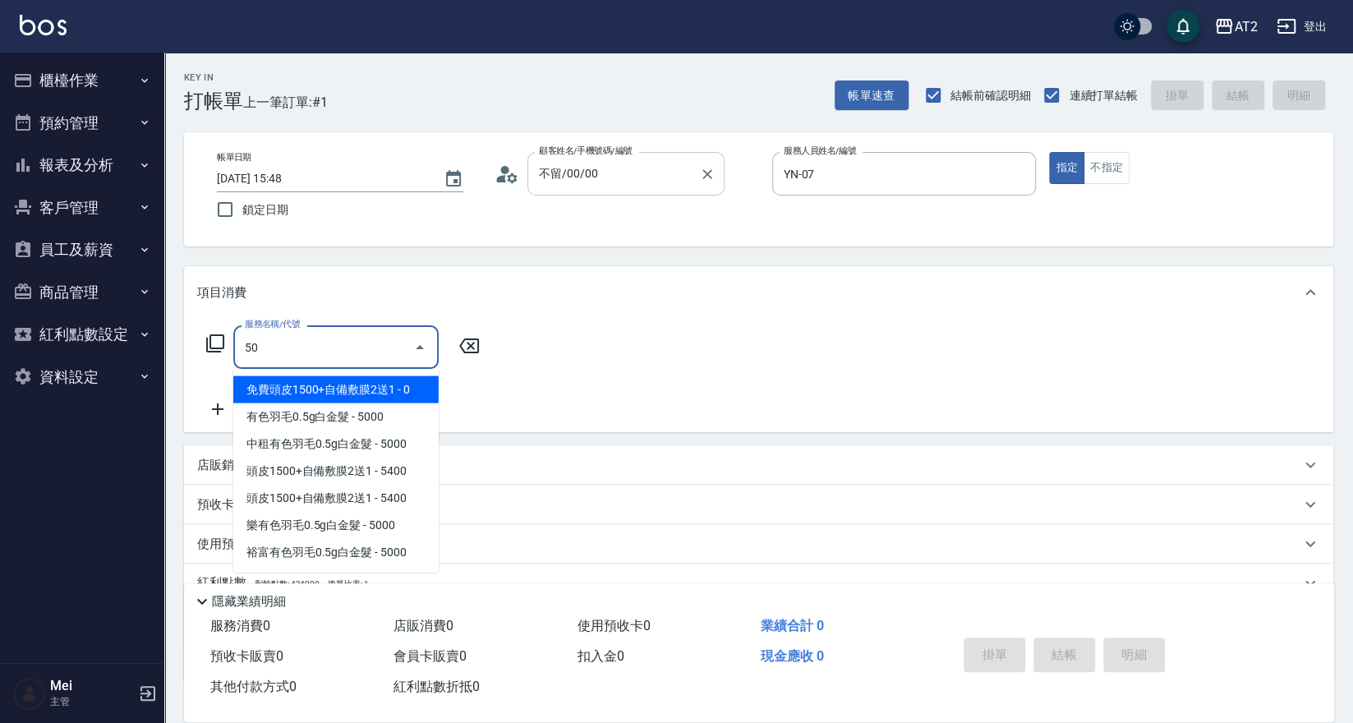
type input "501"
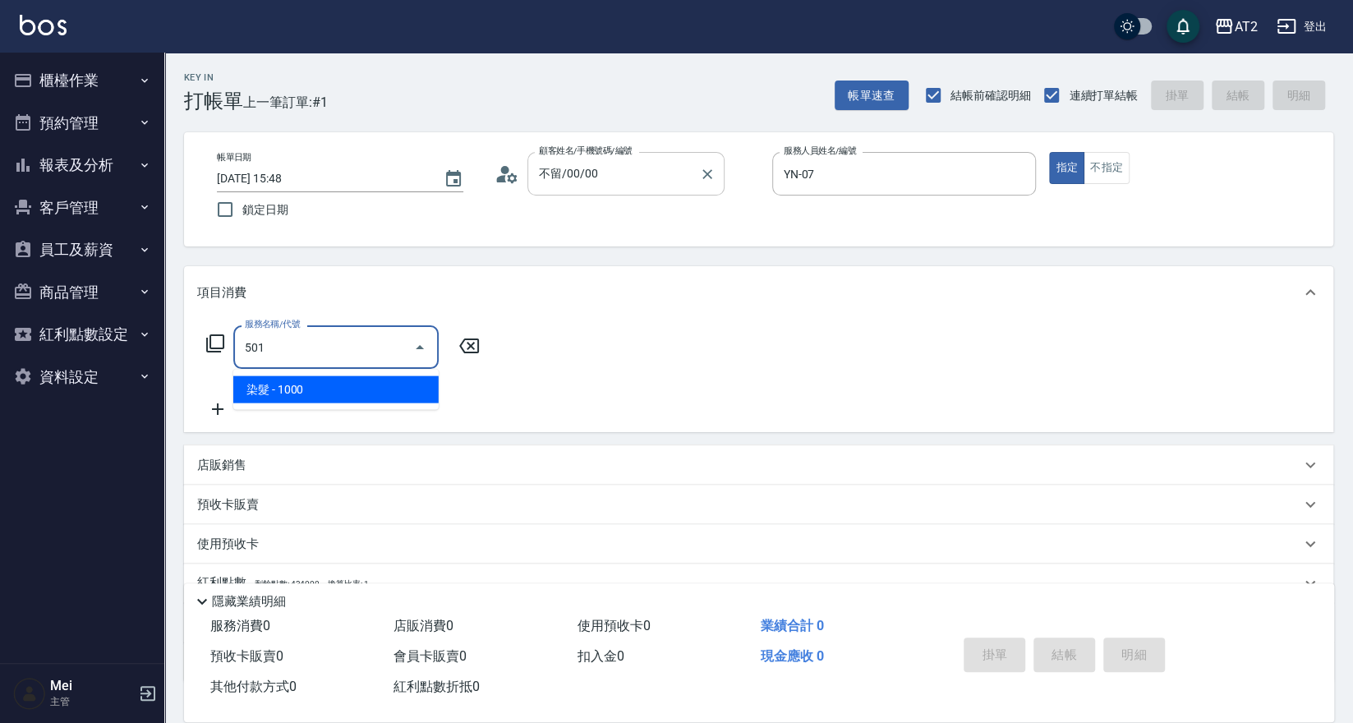
type input "100"
type input "染髮(501)"
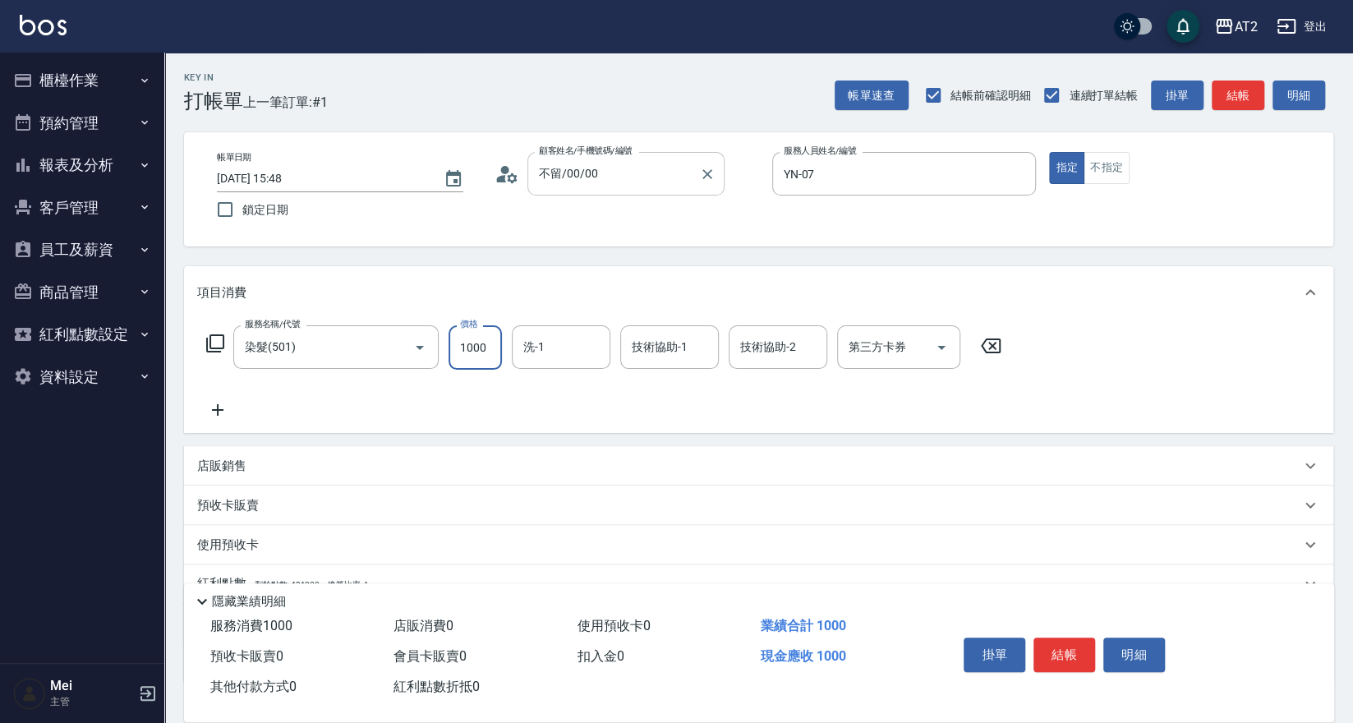
type input "1"
type input "0"
type input "19"
type input "10"
type input "198"
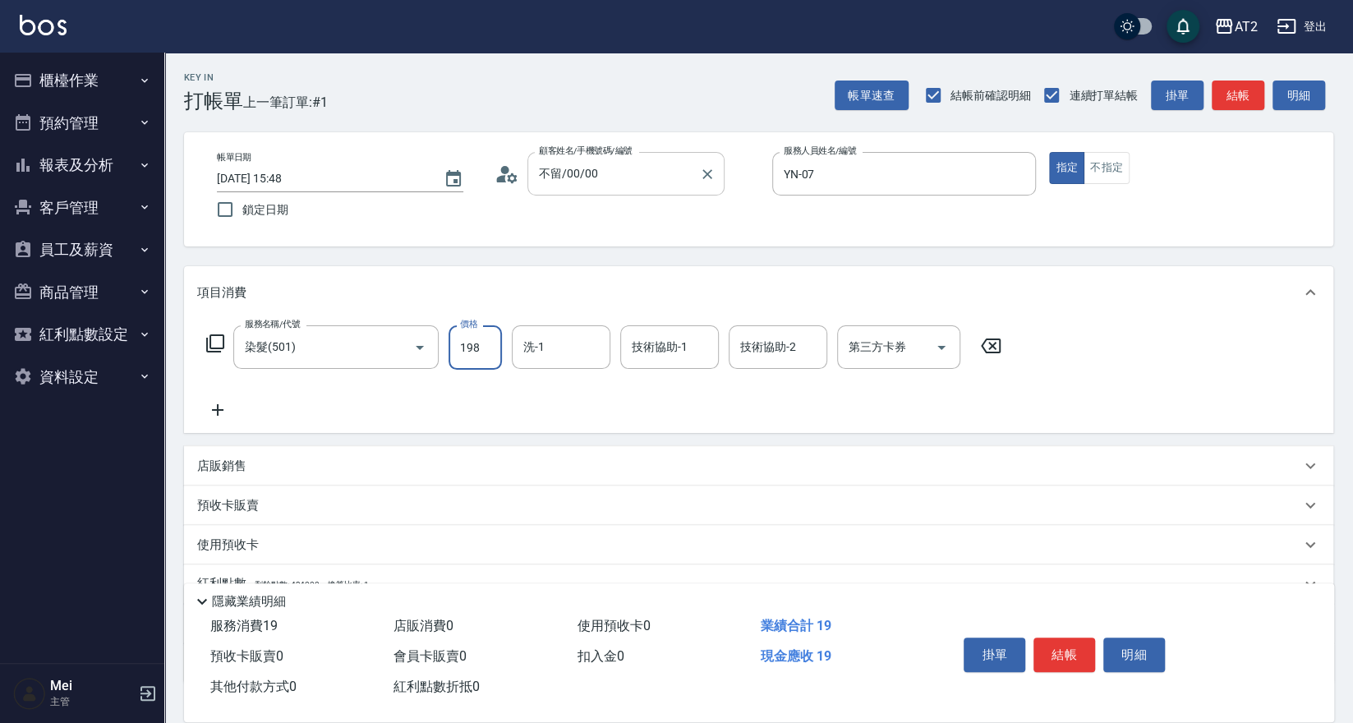
type input "190"
type input "1980"
type input "軒軒-42"
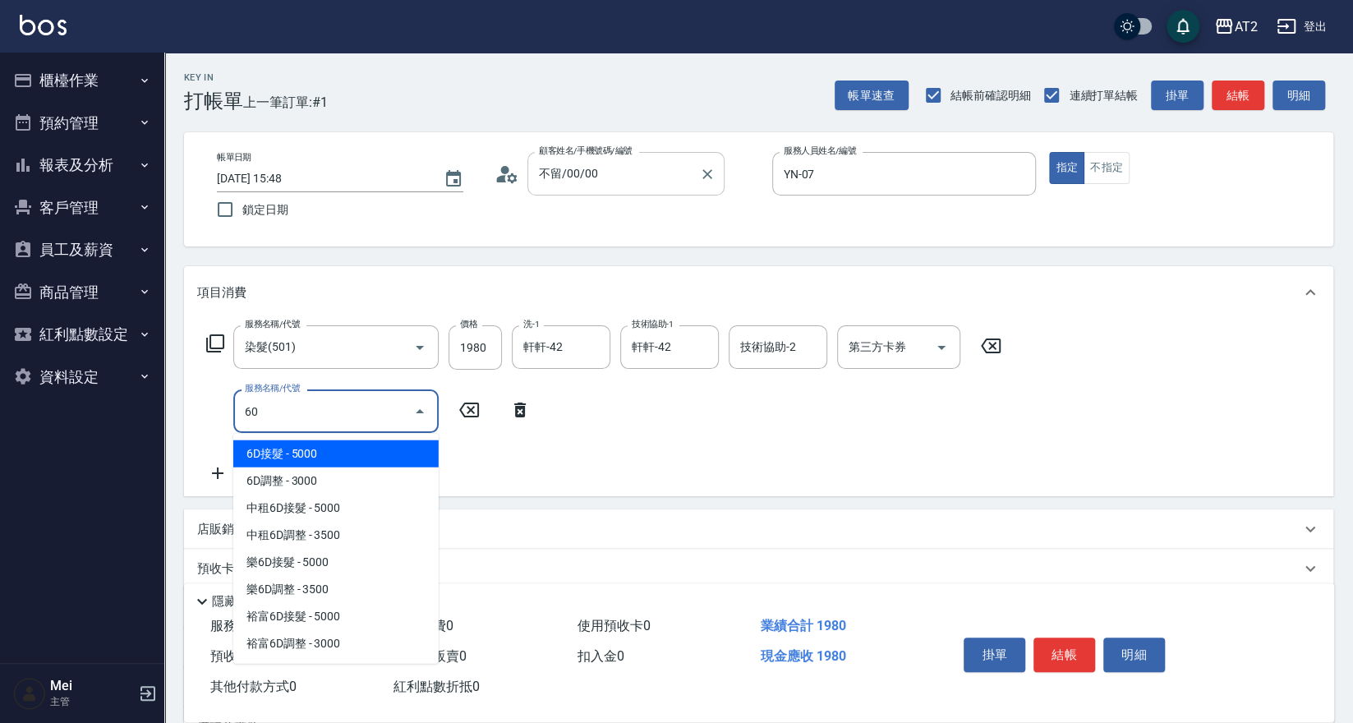
type input "601"
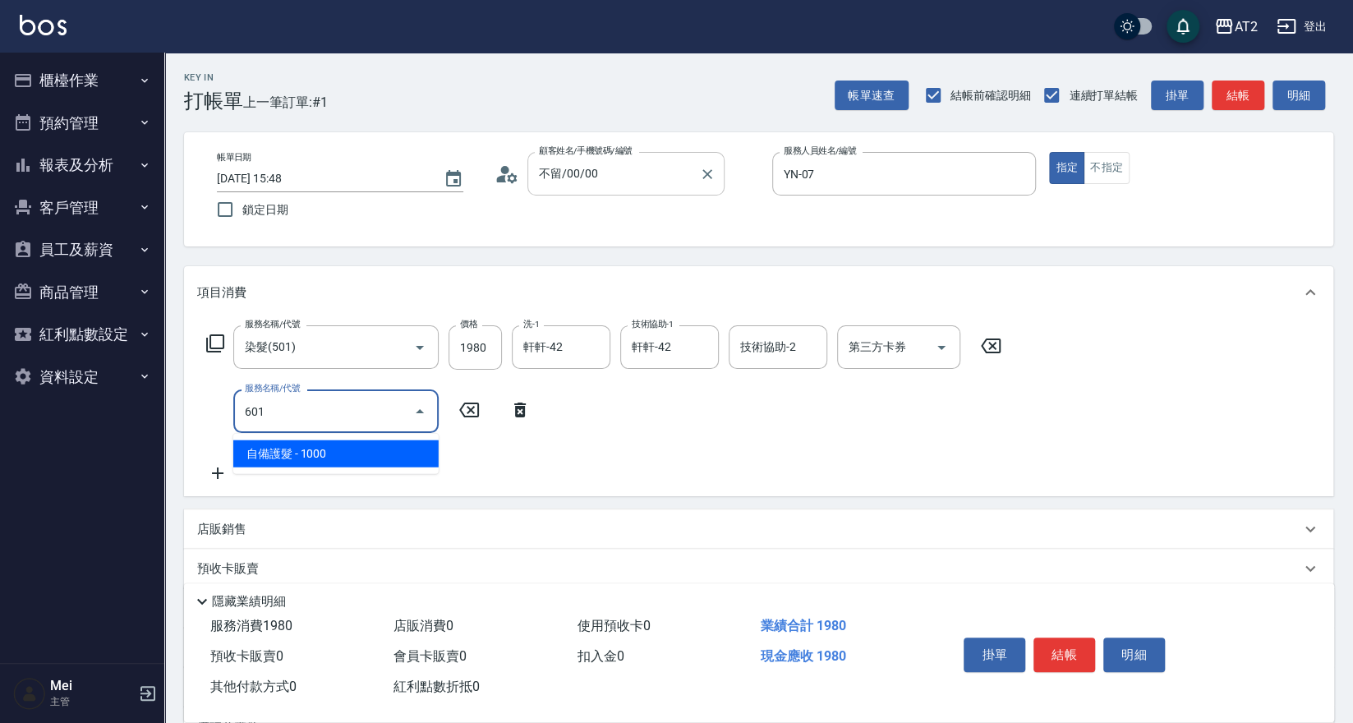
type input "290"
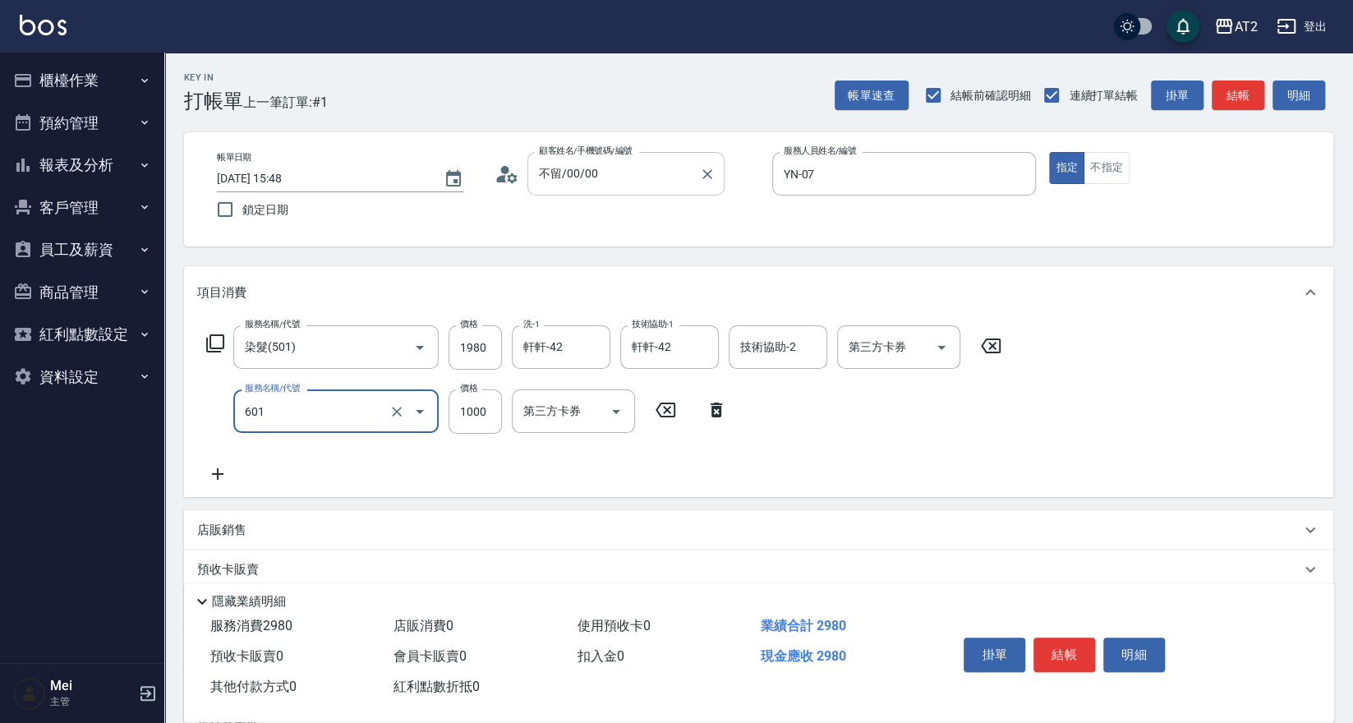
type input "自備護髮(601)"
type input "2"
type input "190"
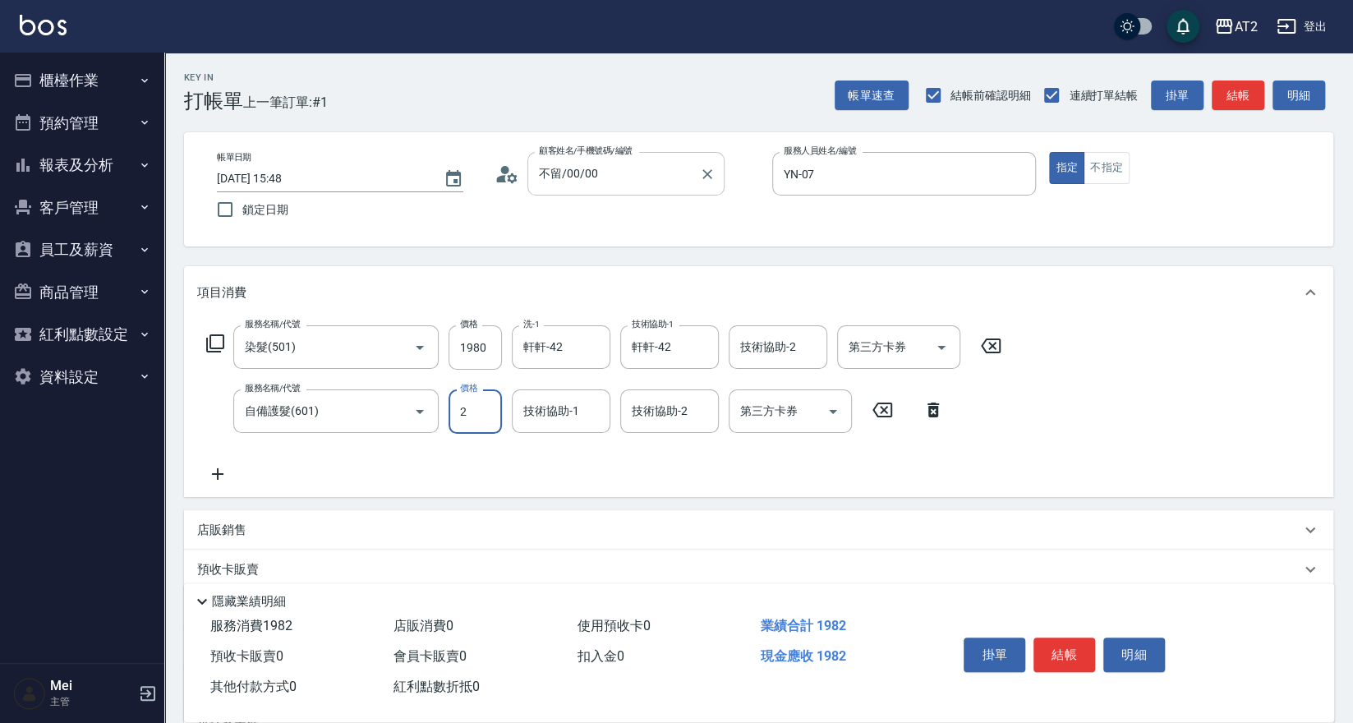
type input "20"
type input "200"
type input "210"
type input "2000"
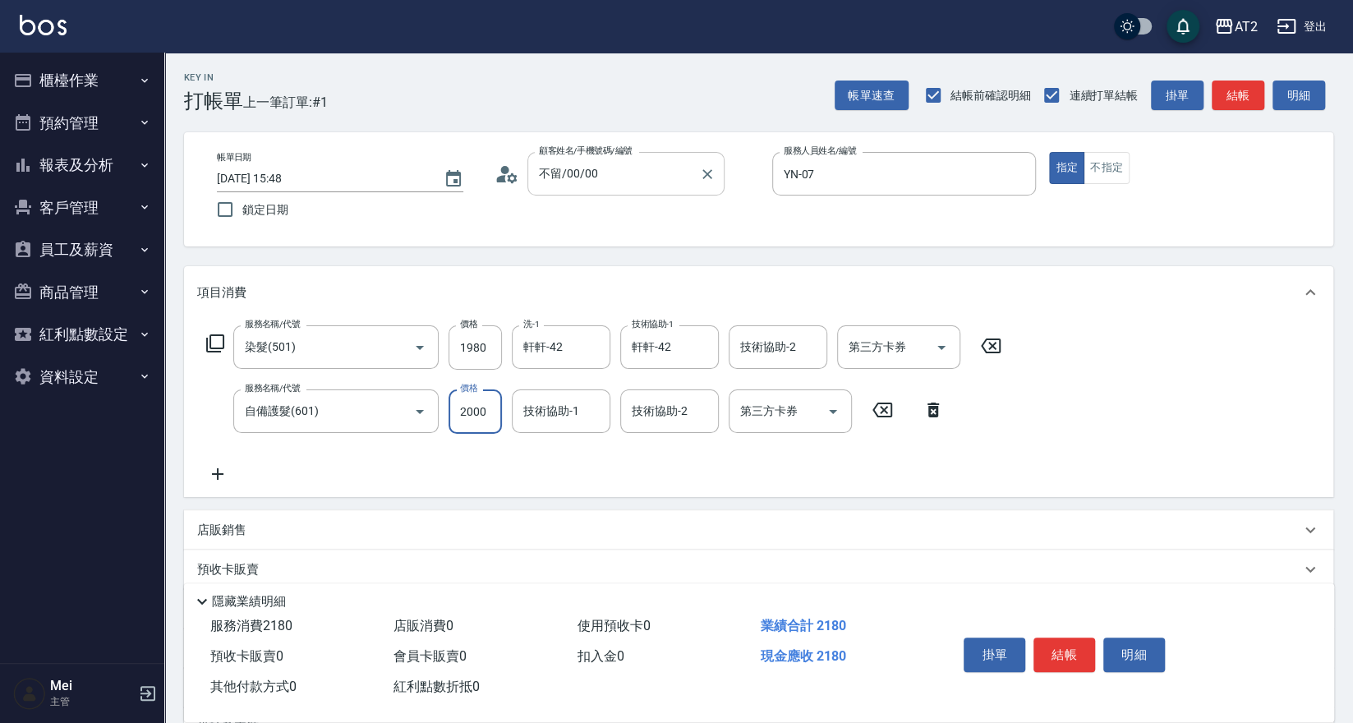
type input "390"
type input "軒軒-42"
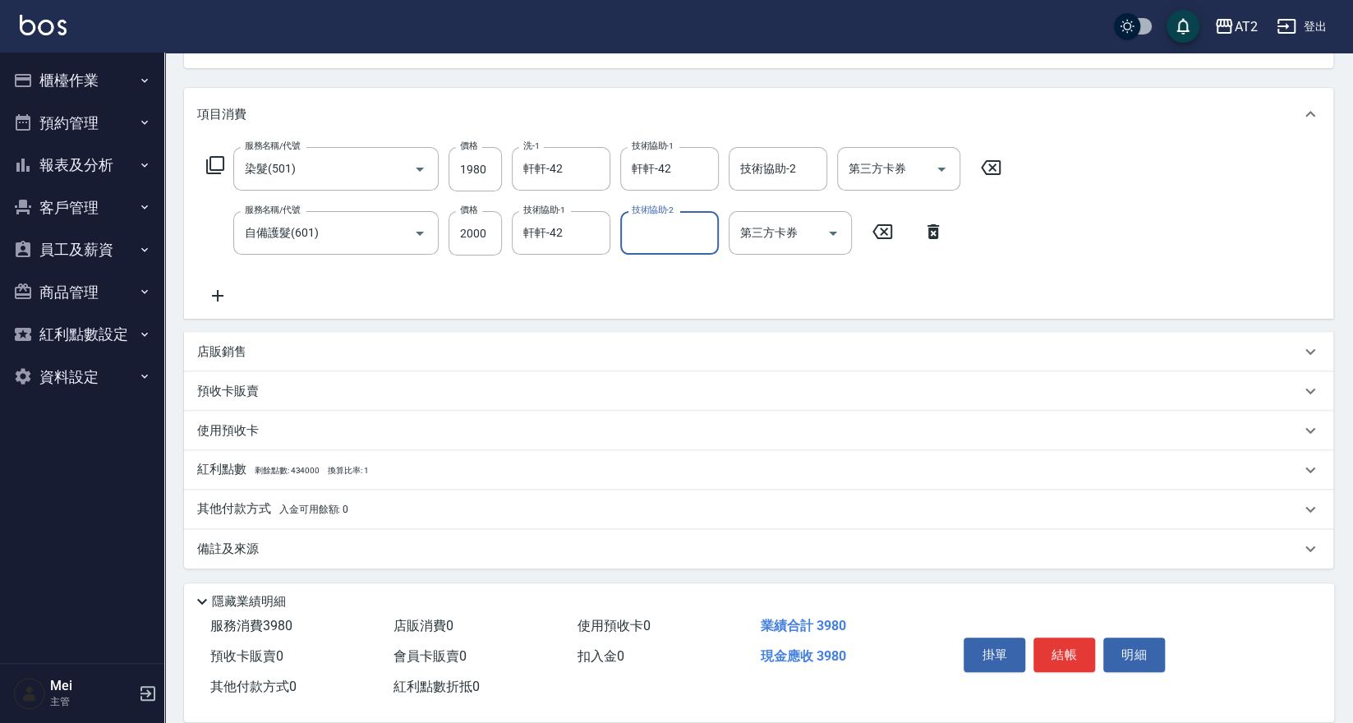
click at [278, 500] on p "其他付款方式 入金可用餘額: 0" at bounding box center [272, 509] width 151 height 18
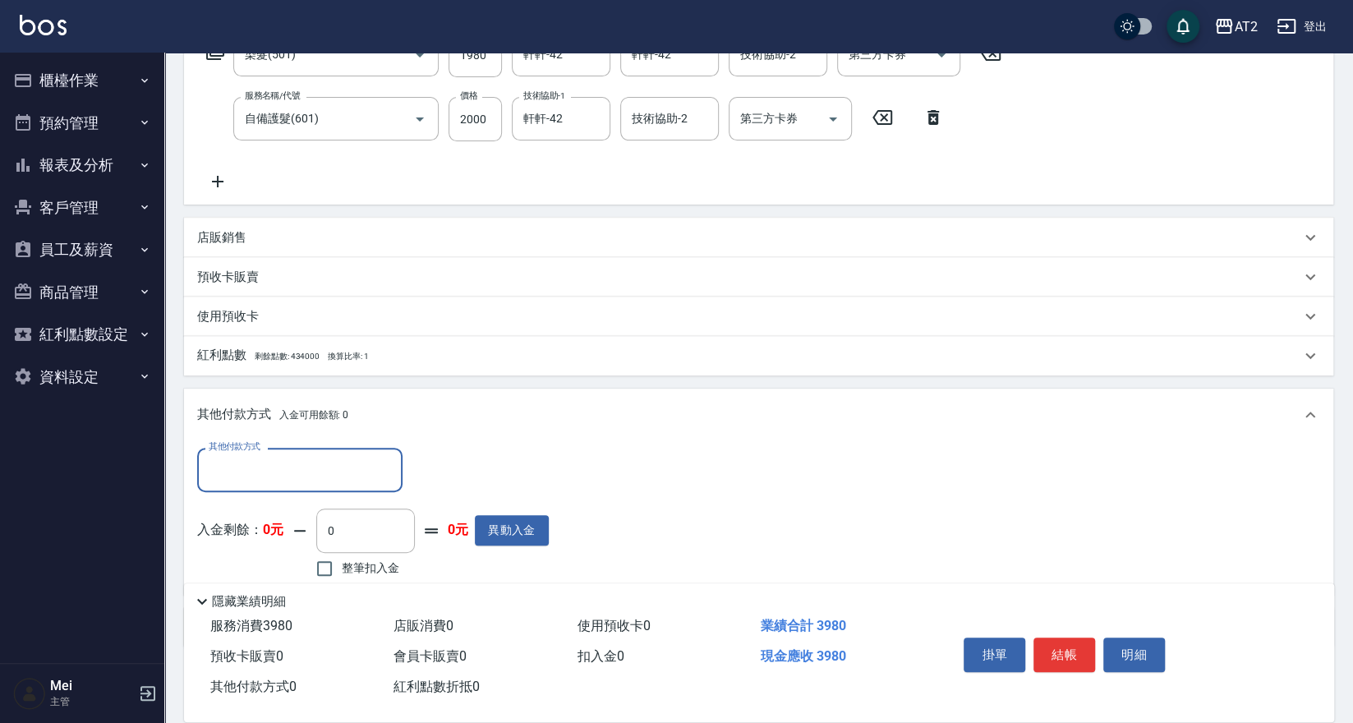
scroll to position [0, 0]
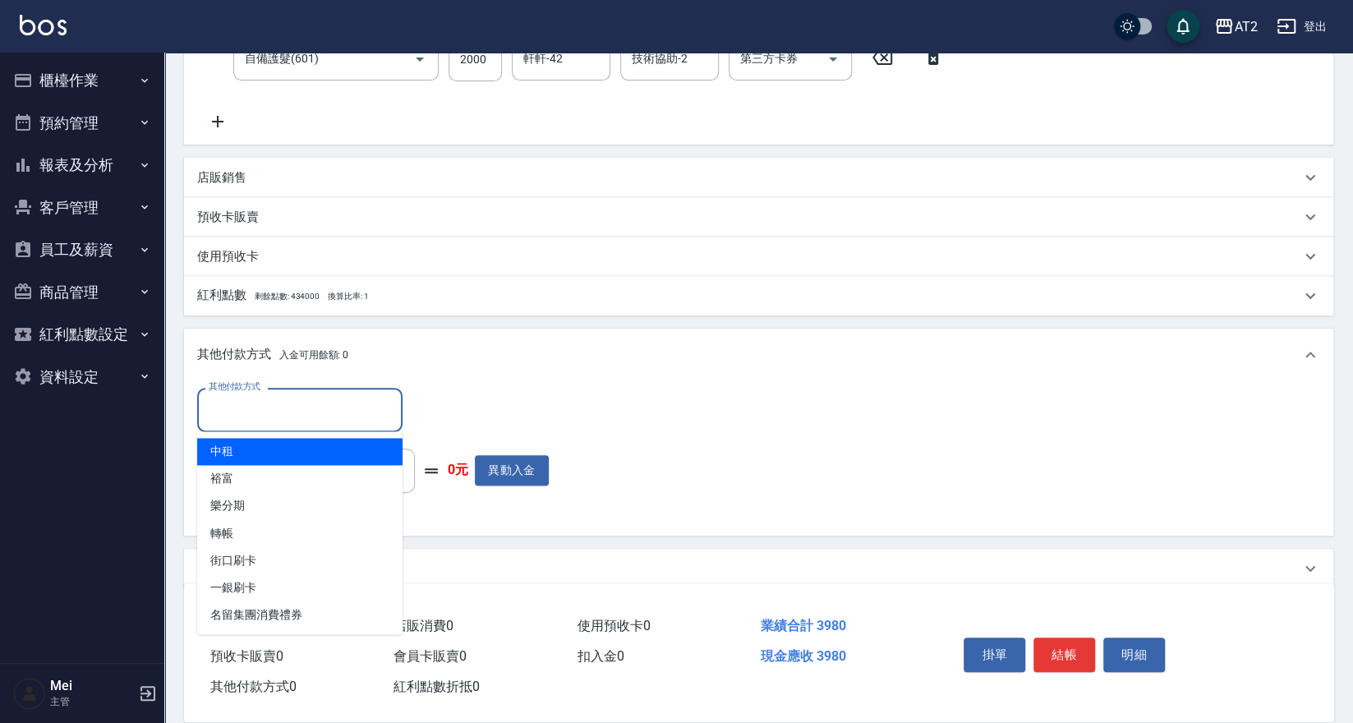
click at [281, 411] on input "其他付款方式" at bounding box center [300, 409] width 191 height 29
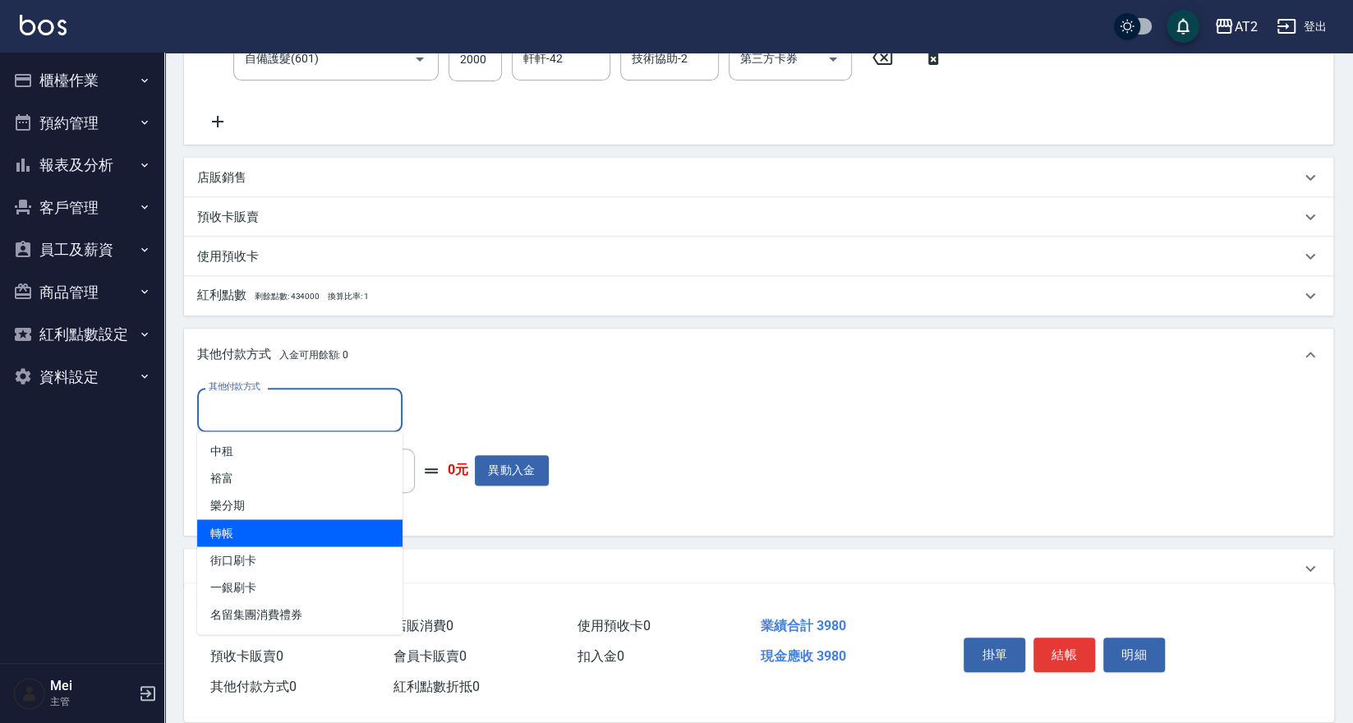
click at [278, 522] on span "轉帳" at bounding box center [299, 532] width 205 height 27
type input "轉帳"
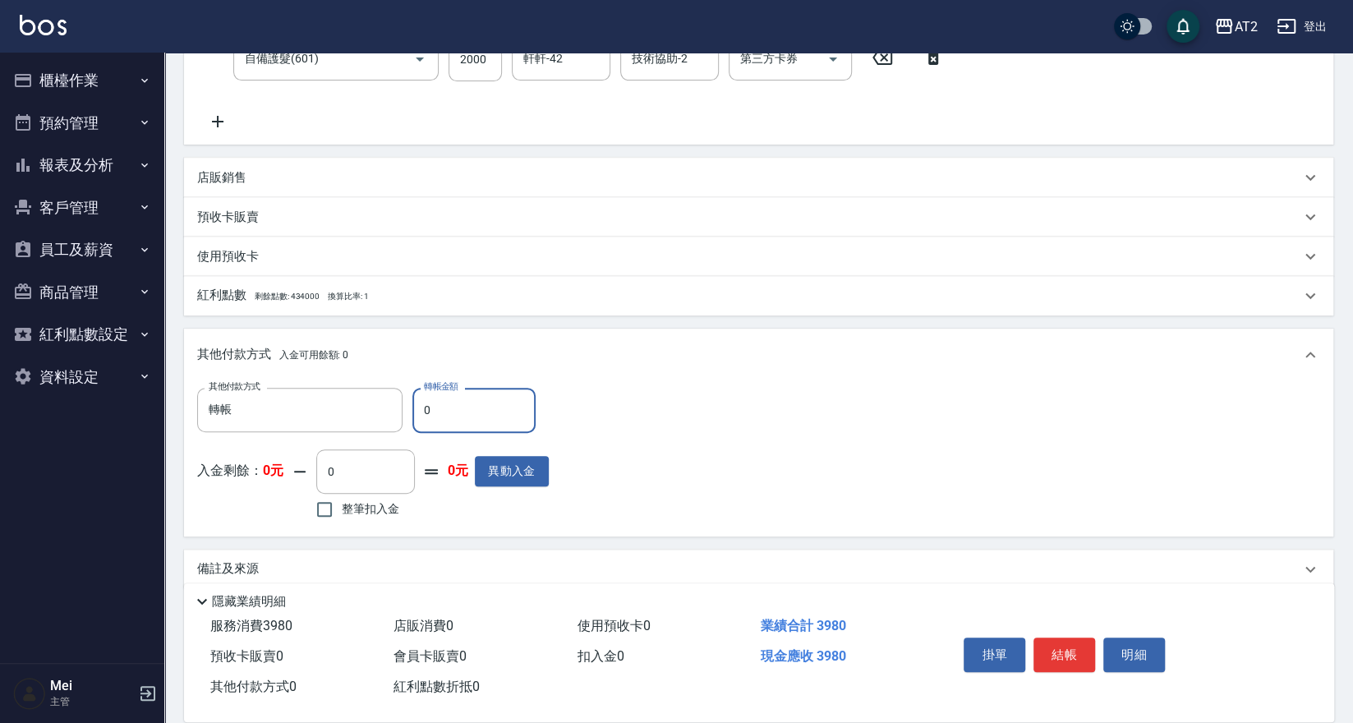
drag, startPoint x: 443, startPoint y: 414, endPoint x: -137, endPoint y: 393, distance: 580.2
click at [0, 393] on html "AT2 登出 櫃檯作業 打帳單 帳單列表 掛單列表 現金收支登錄 高階收支登錄 材料自購登錄 每日結帳 排班表 現場電腦打卡 預約管理 預約管理 單日預約紀錄…" at bounding box center [676, 196] width 1353 height 1096
type input "39"
type input "350"
type input "398"
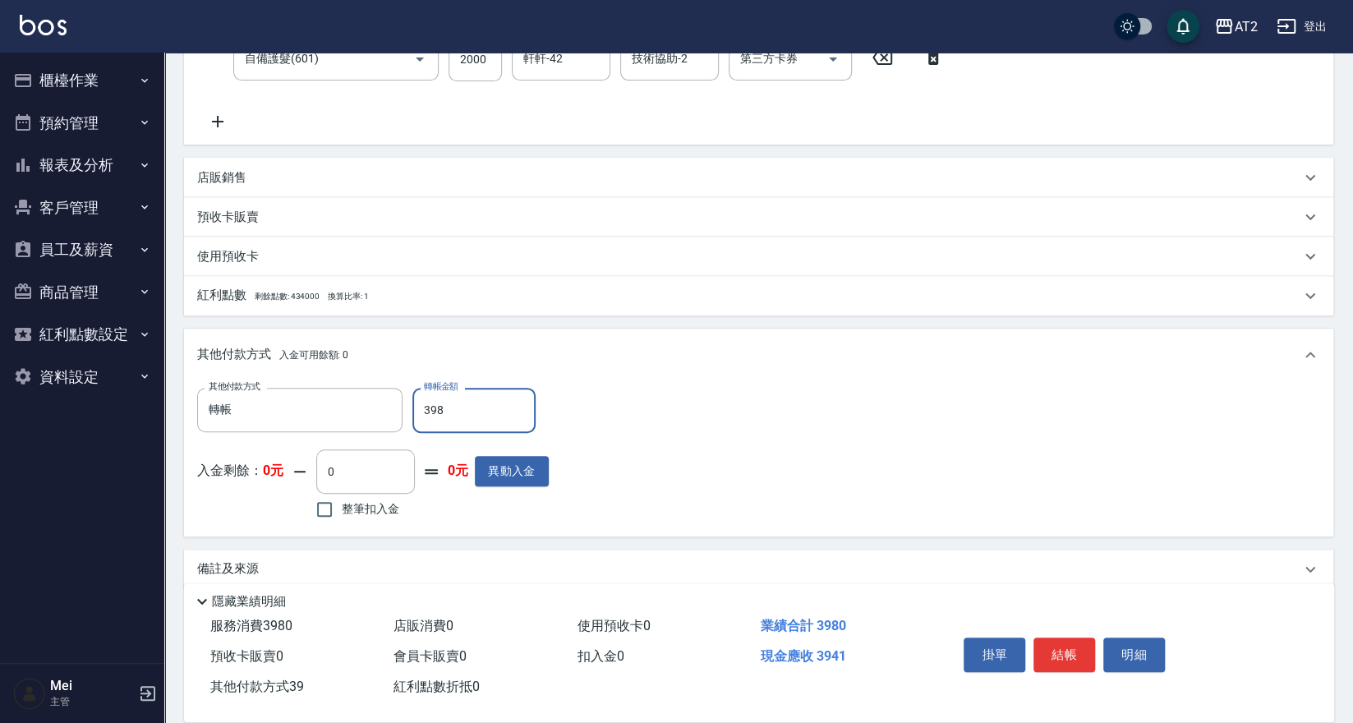
type input "0"
type input "3980"
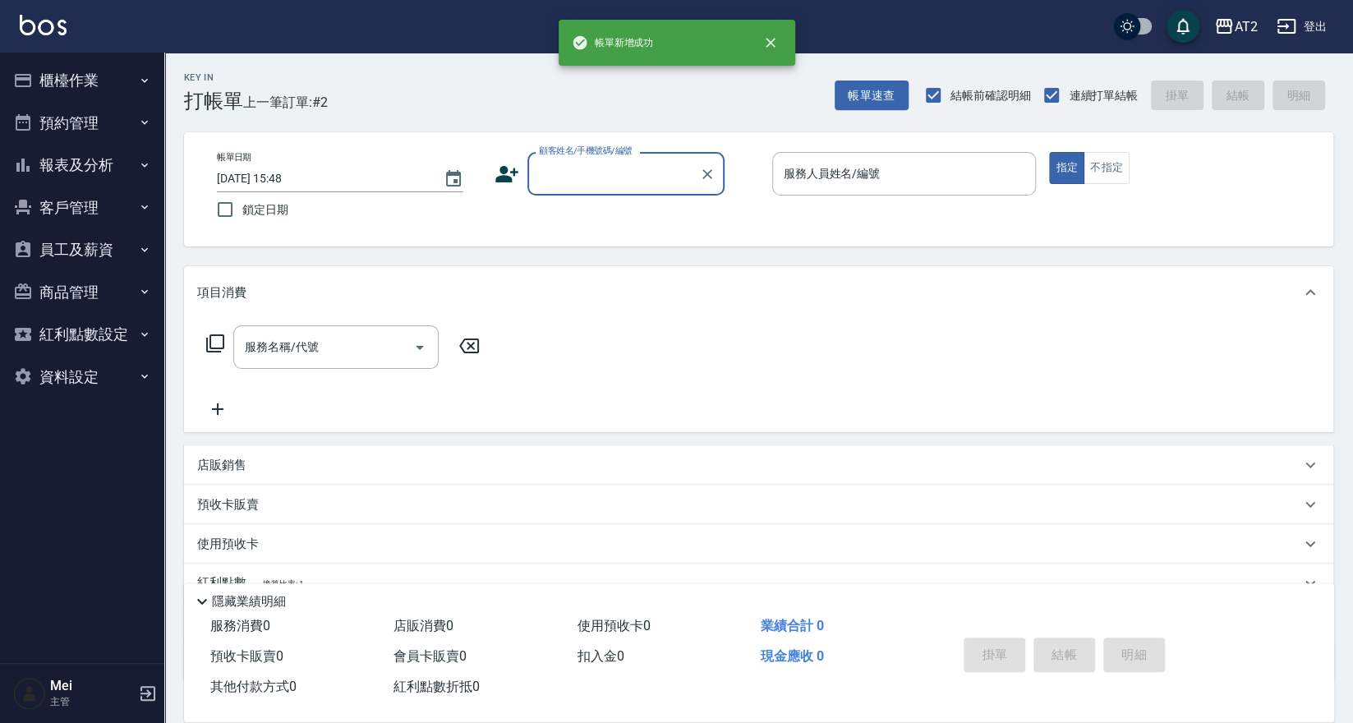
click at [625, 187] on input "顧客姓名/手機號碼/編號" at bounding box center [614, 173] width 158 height 29
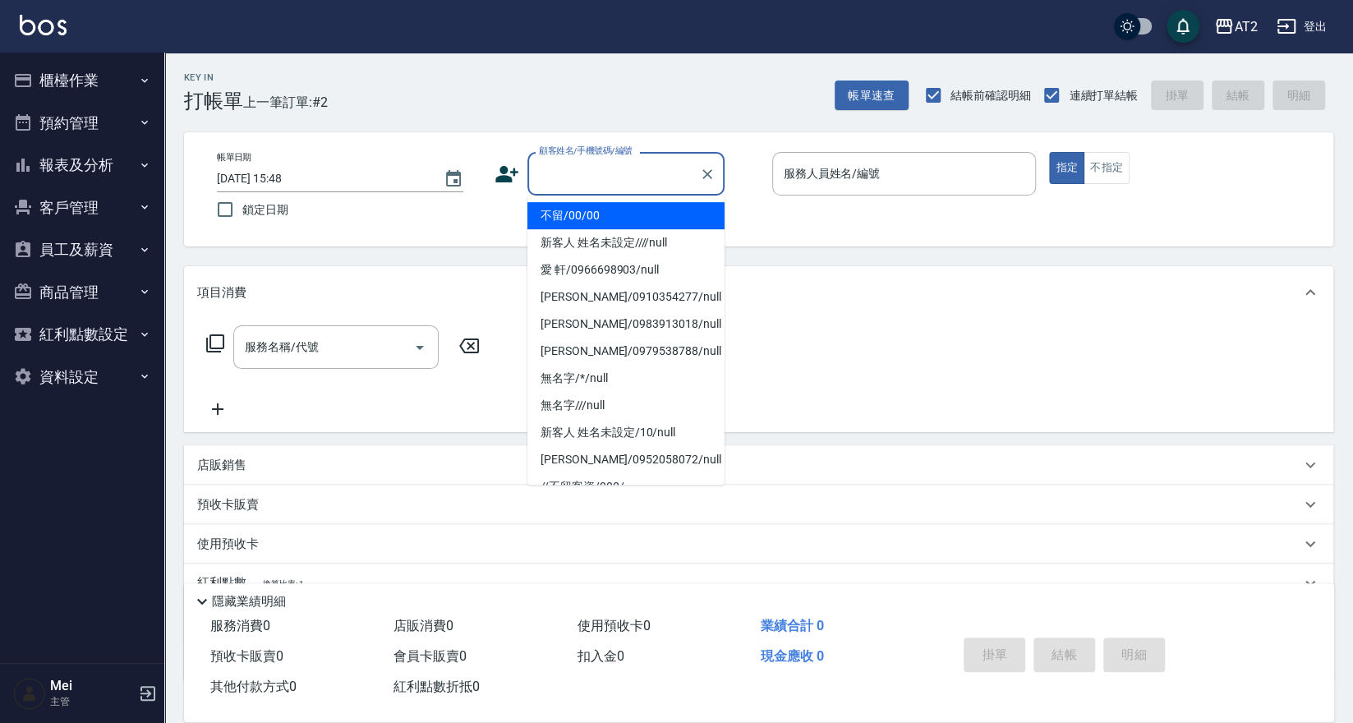
click at [625, 220] on li "不留/00/00" at bounding box center [625, 215] width 197 height 27
type input "不留/00/00"
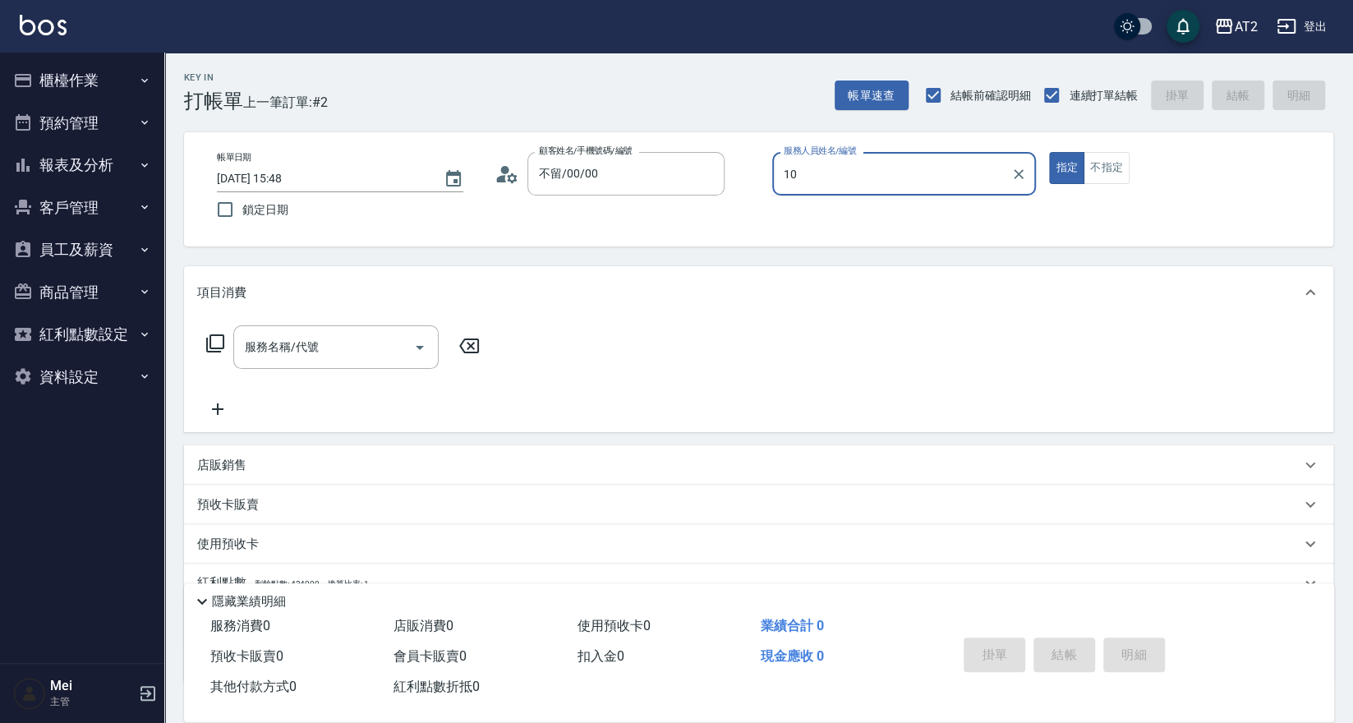
type input "[PERSON_NAME]-10"
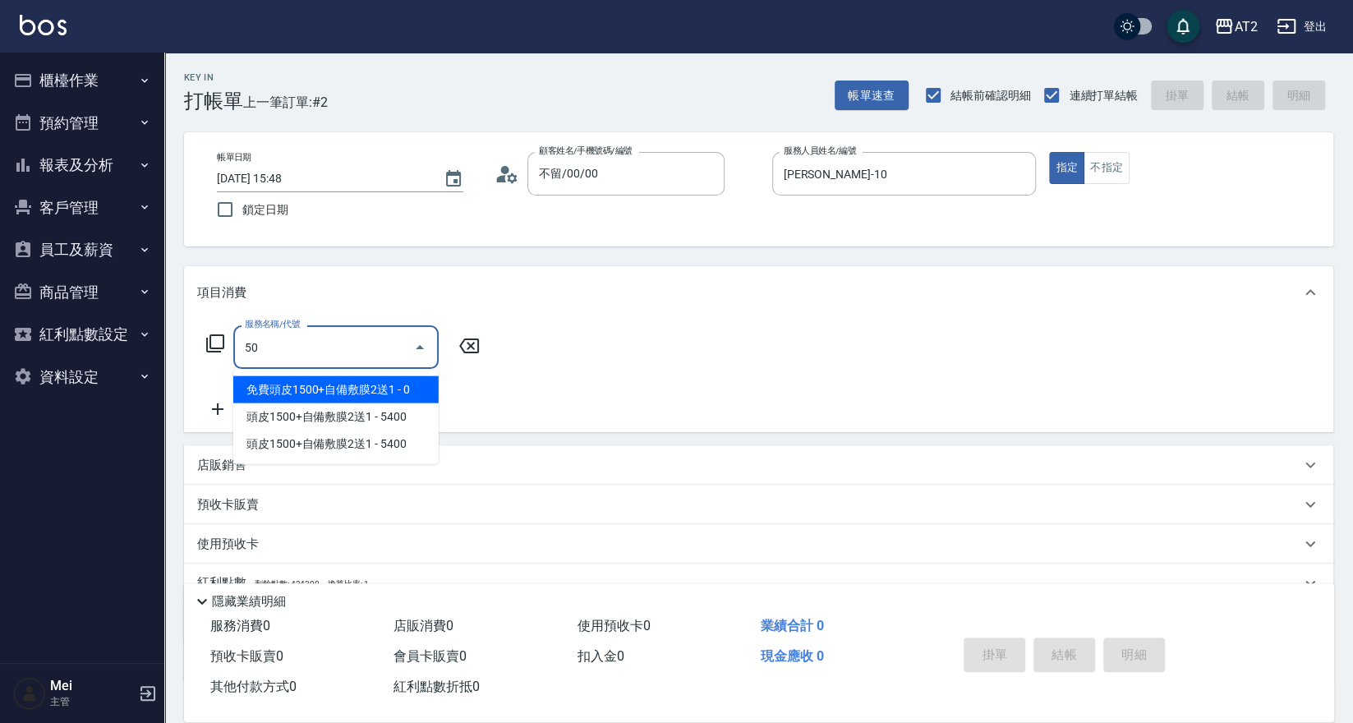
type input "501"
type input "100"
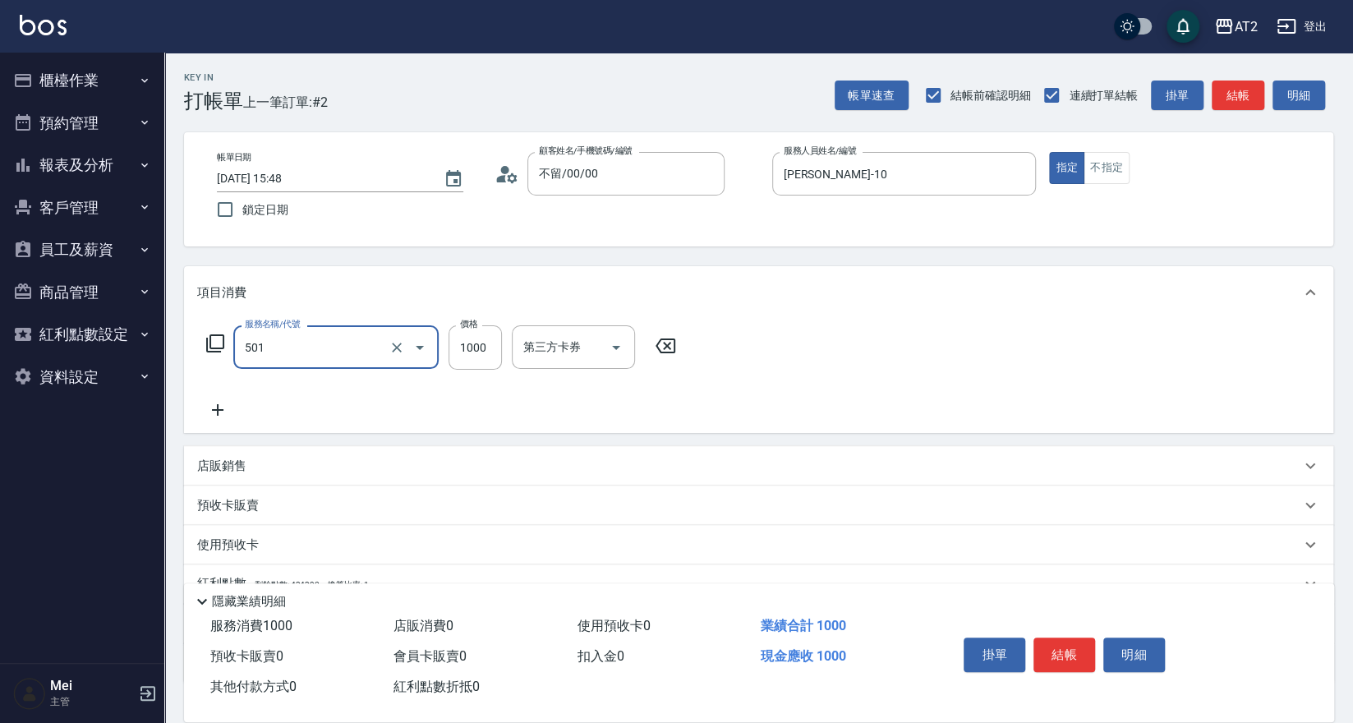
type input "染髮(501)"
type input "1"
type input "0"
type input "16"
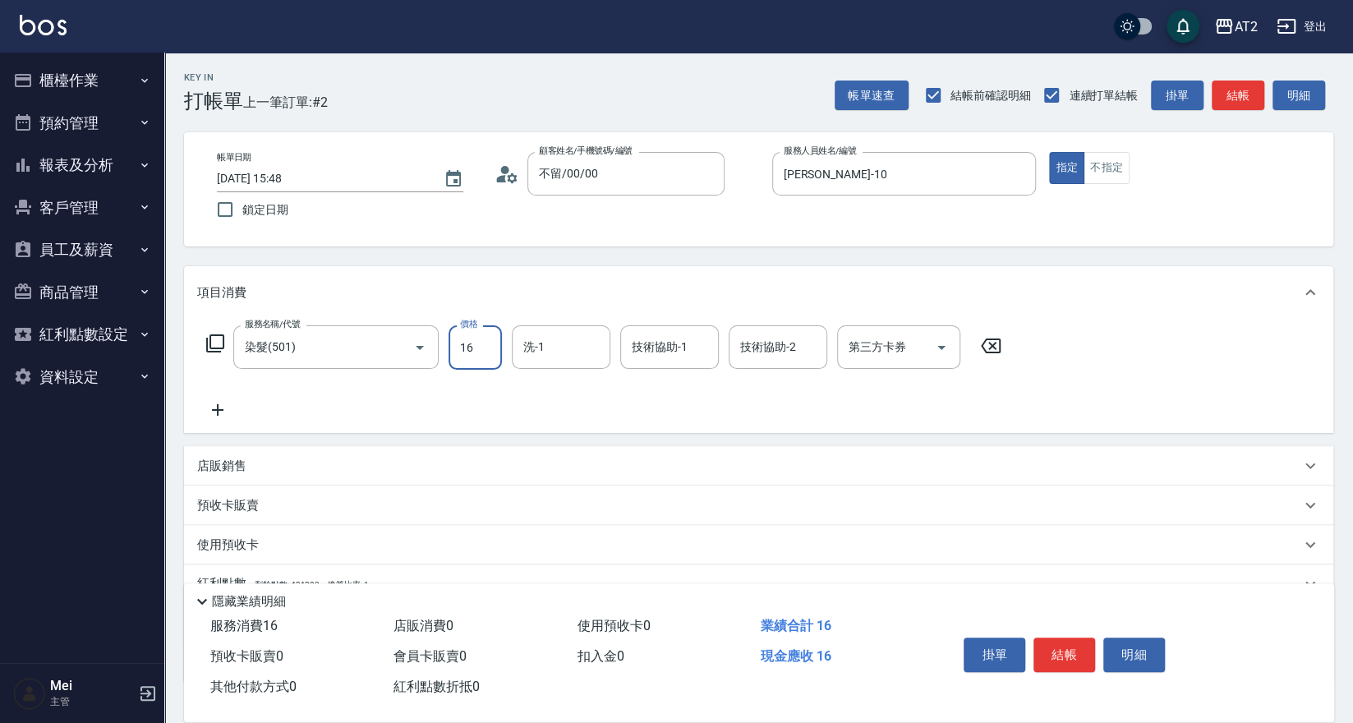
type input "10"
type input "169"
type input "160"
type input "1699"
type input "1"
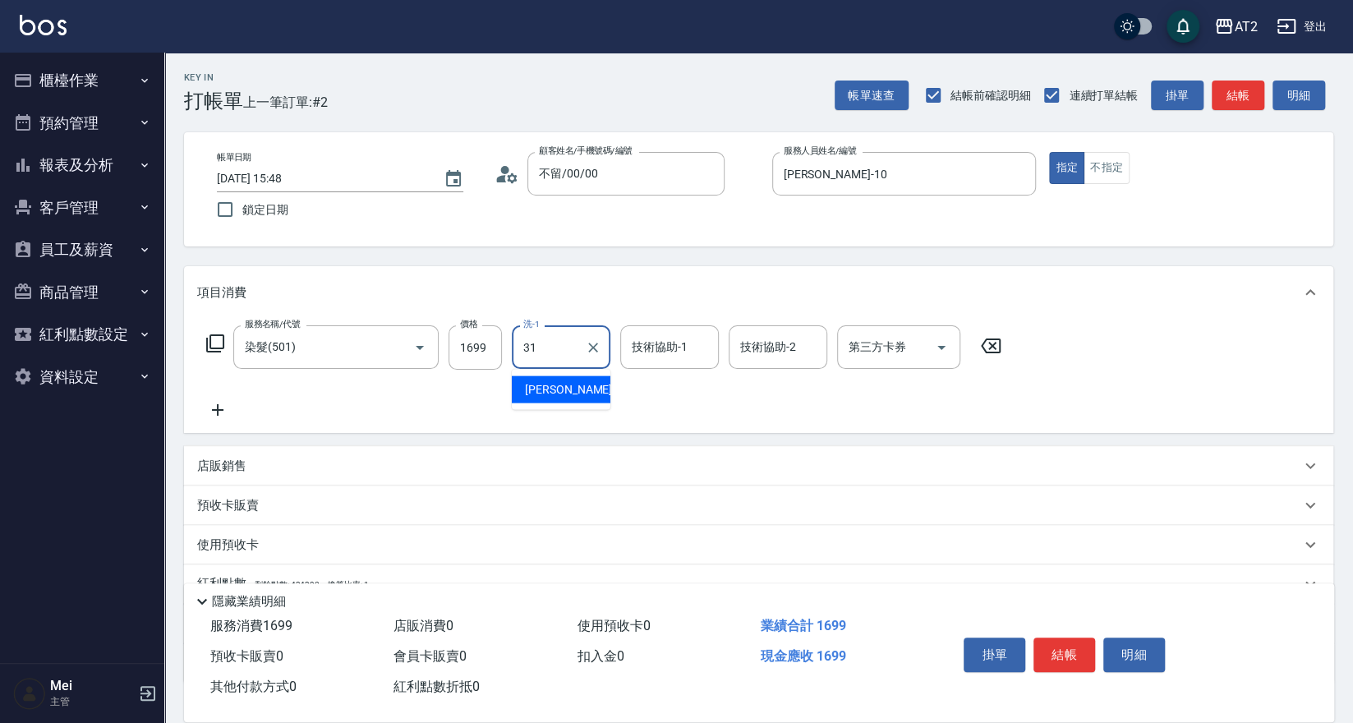
type input "[PERSON_NAME]-31"
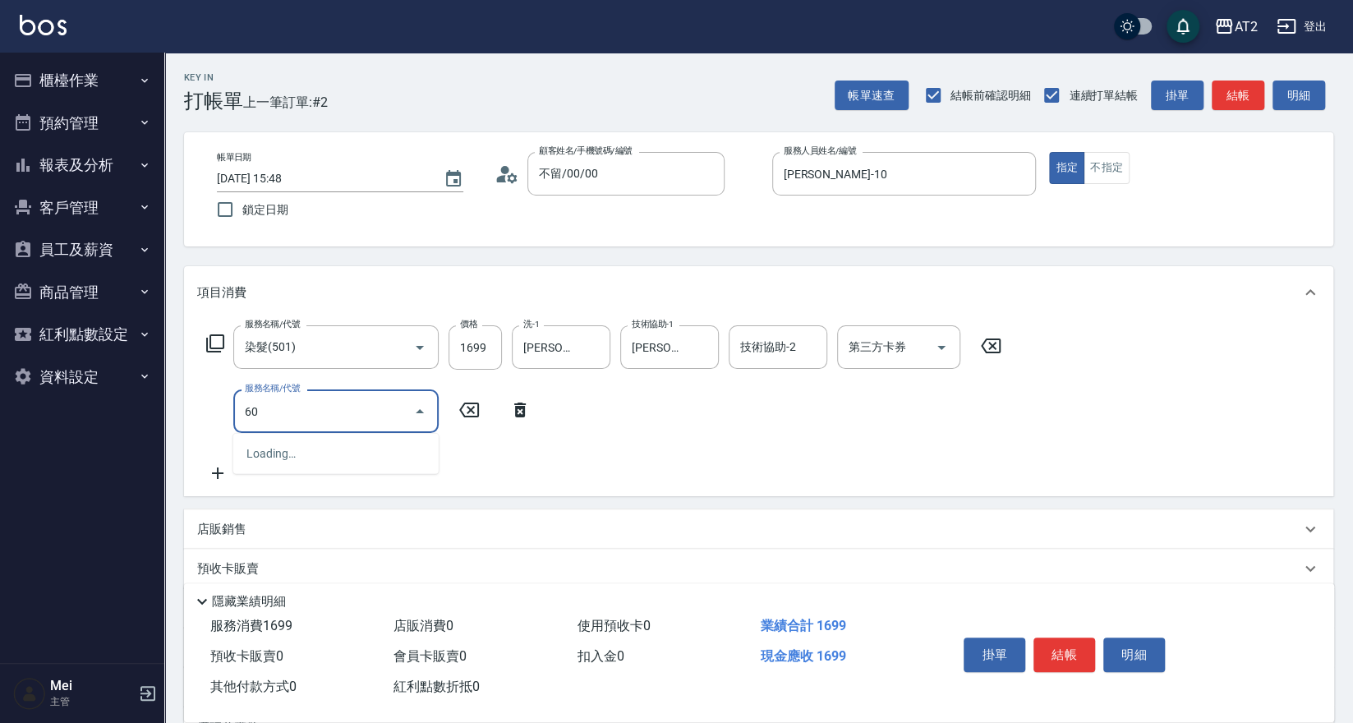
type input "601"
type input "260"
type input "自備護髮(601)"
type input "1"
type input "170"
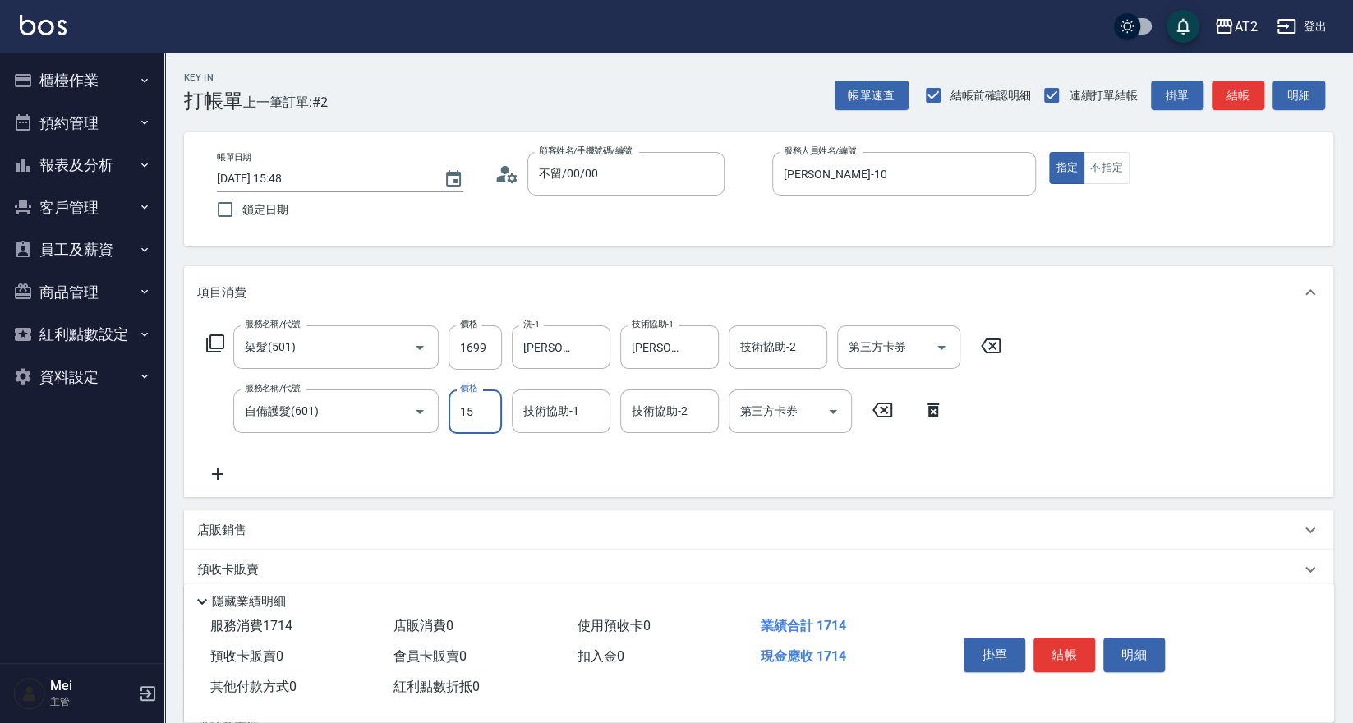
type input "150"
type input "310"
type input "1500"
type input "[PERSON_NAME]-31"
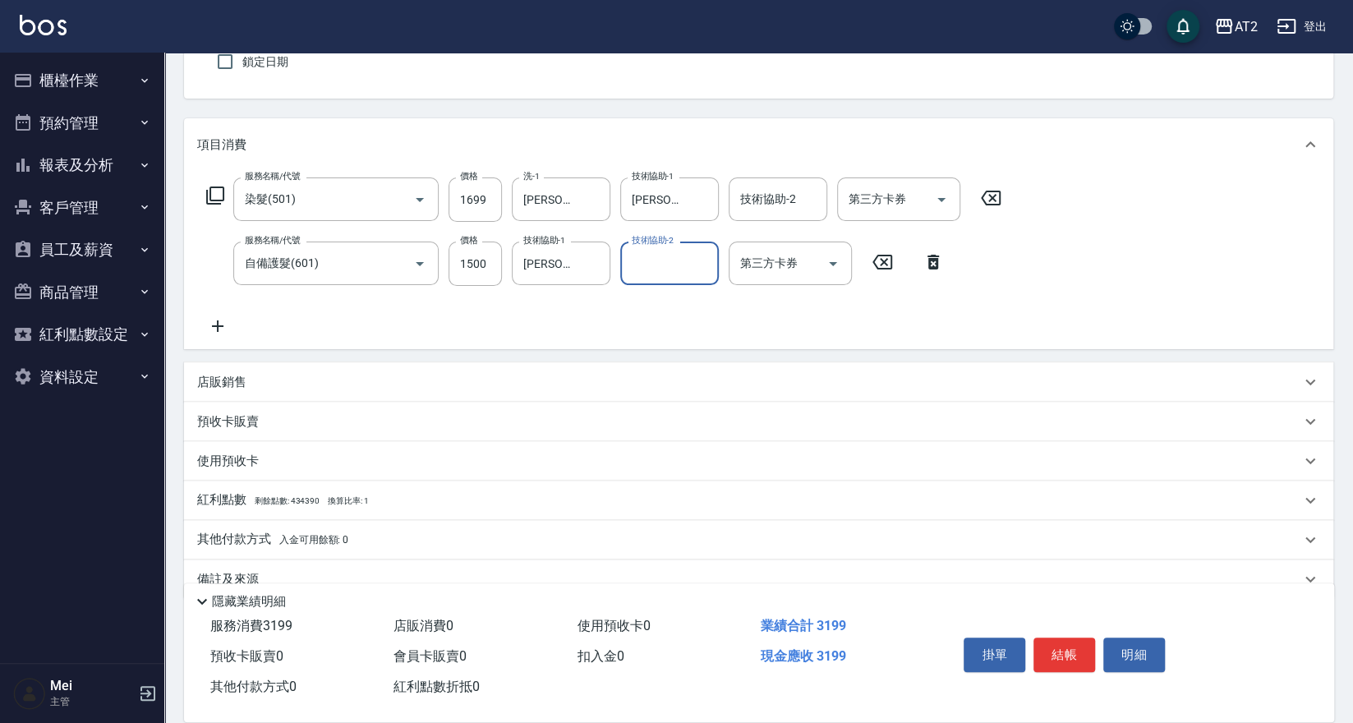
scroll to position [178, 0]
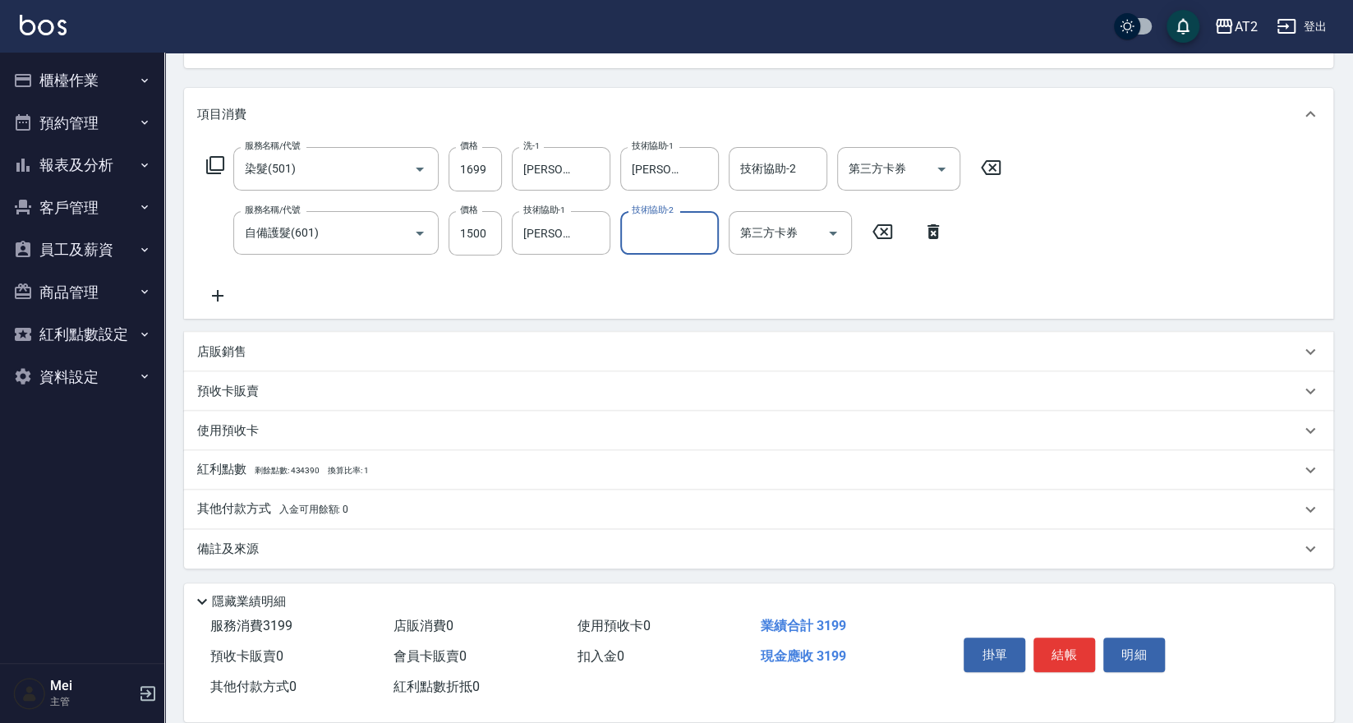
click at [337, 368] on div "店販銷售" at bounding box center [758, 351] width 1149 height 39
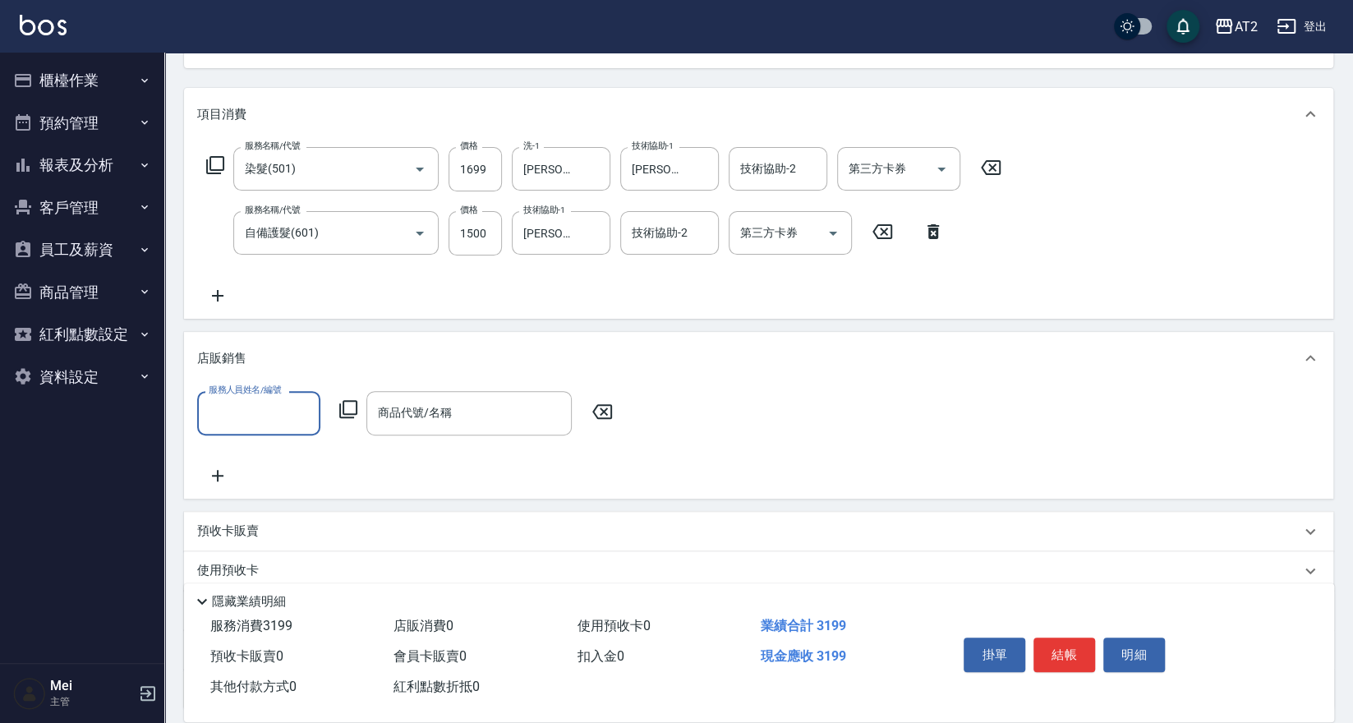
scroll to position [0, 0]
type input "[PERSON_NAME]-31"
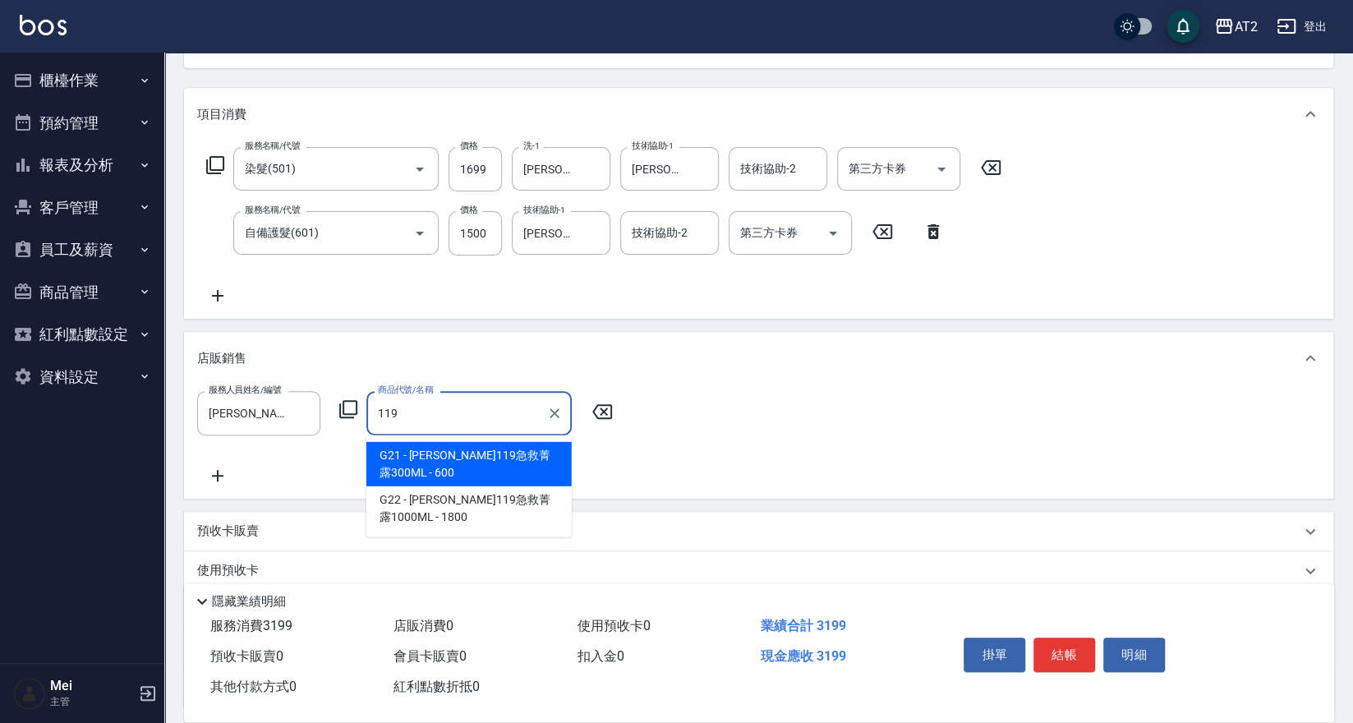
type input "里歐119急救菁露300ML"
type input "370"
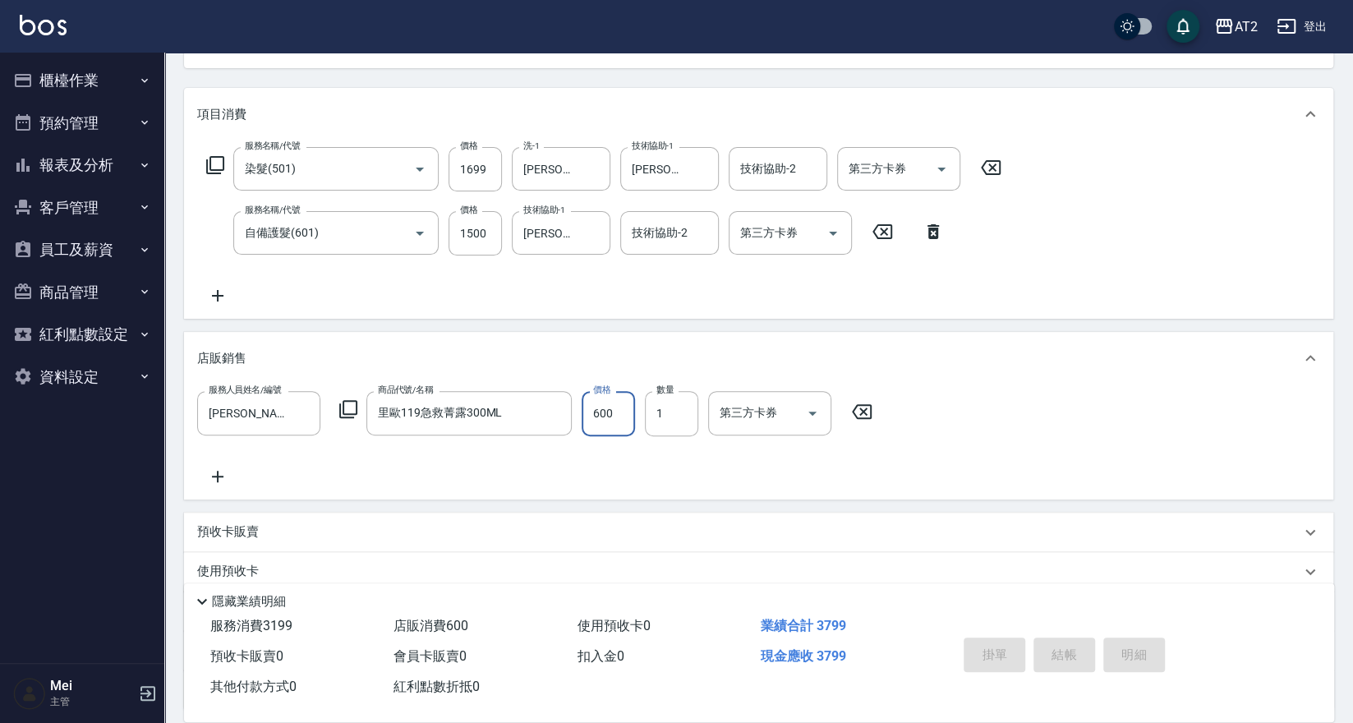
type input "[DATE] 15:49"
type input "0"
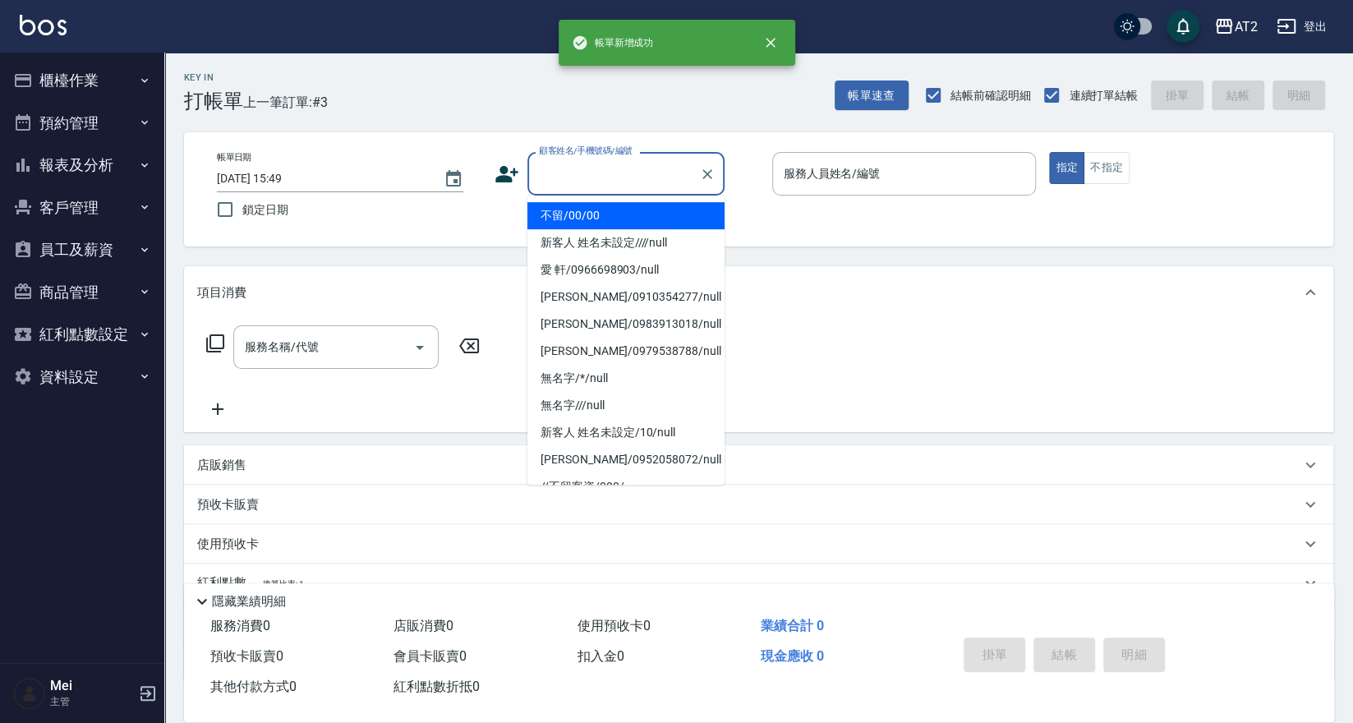
click at [595, 177] on input "顧客姓名/手機號碼/編號" at bounding box center [614, 173] width 158 height 29
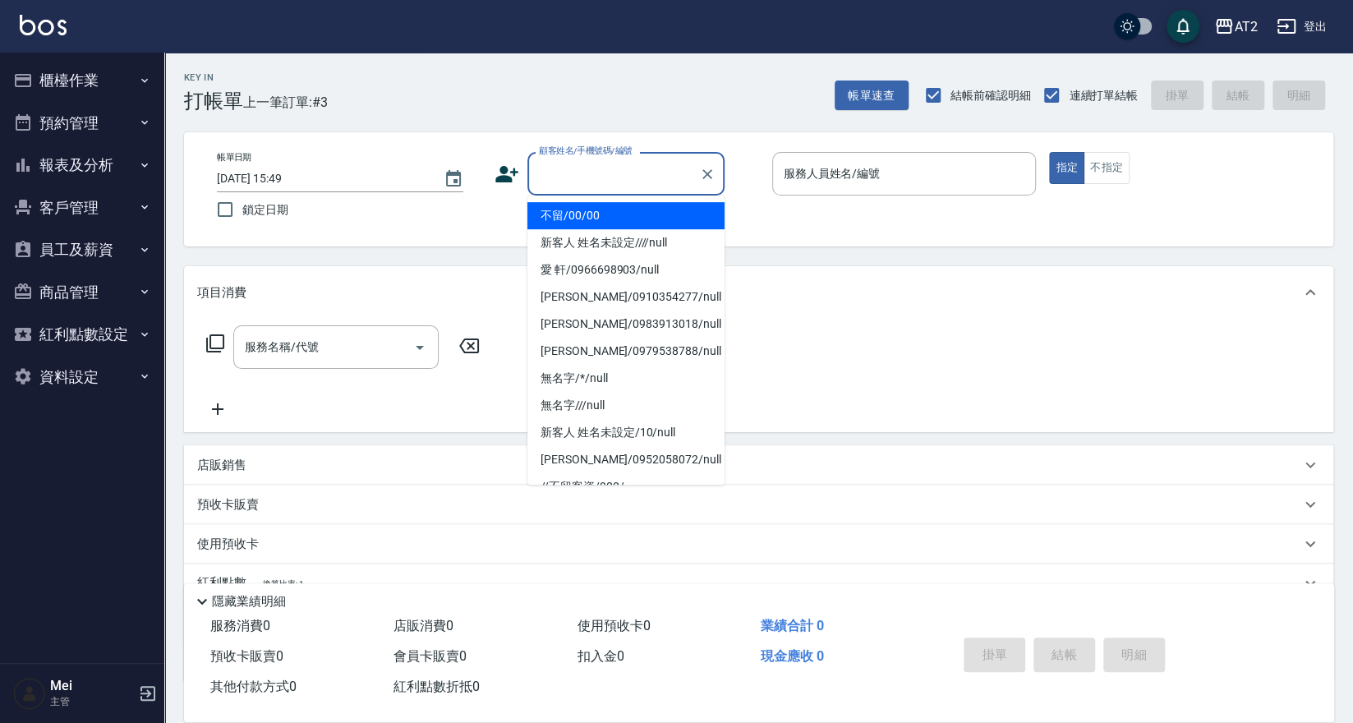
click at [587, 209] on li "不留/00/00" at bounding box center [625, 215] width 197 height 27
type input "不留/00/00"
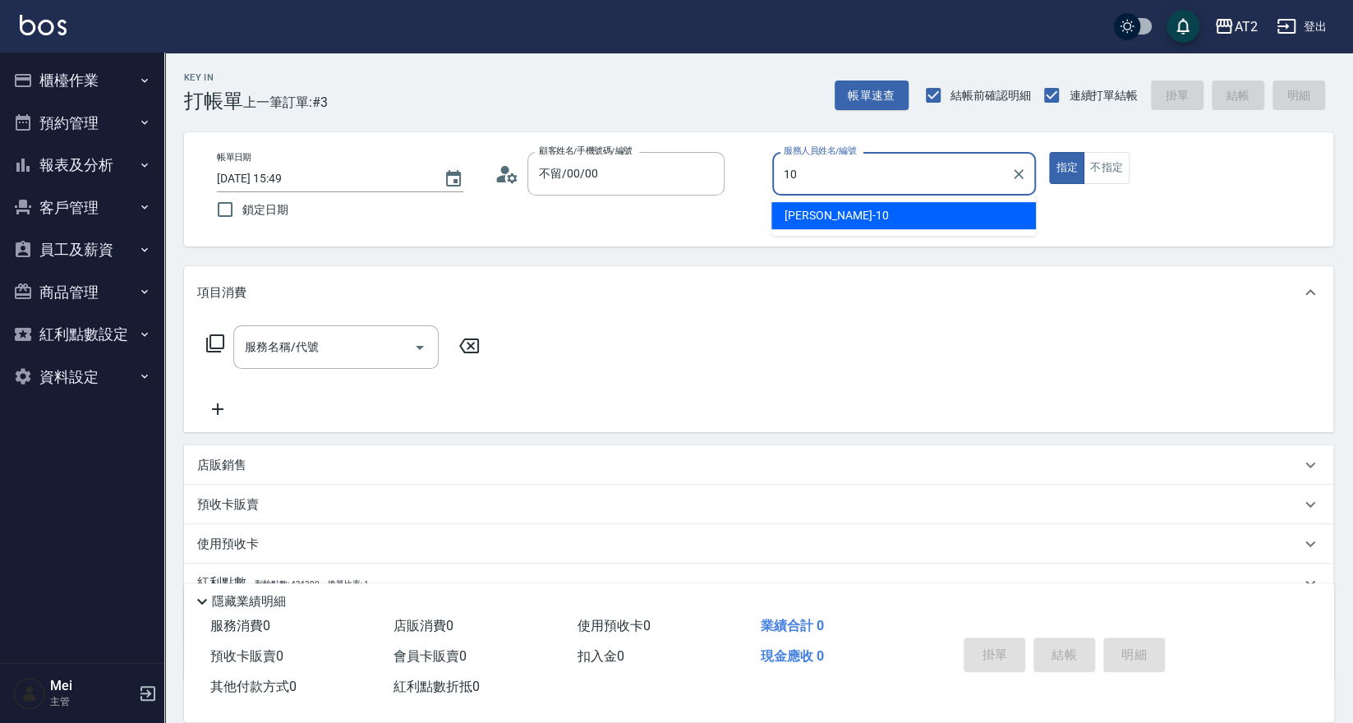
type input "[PERSON_NAME]-10"
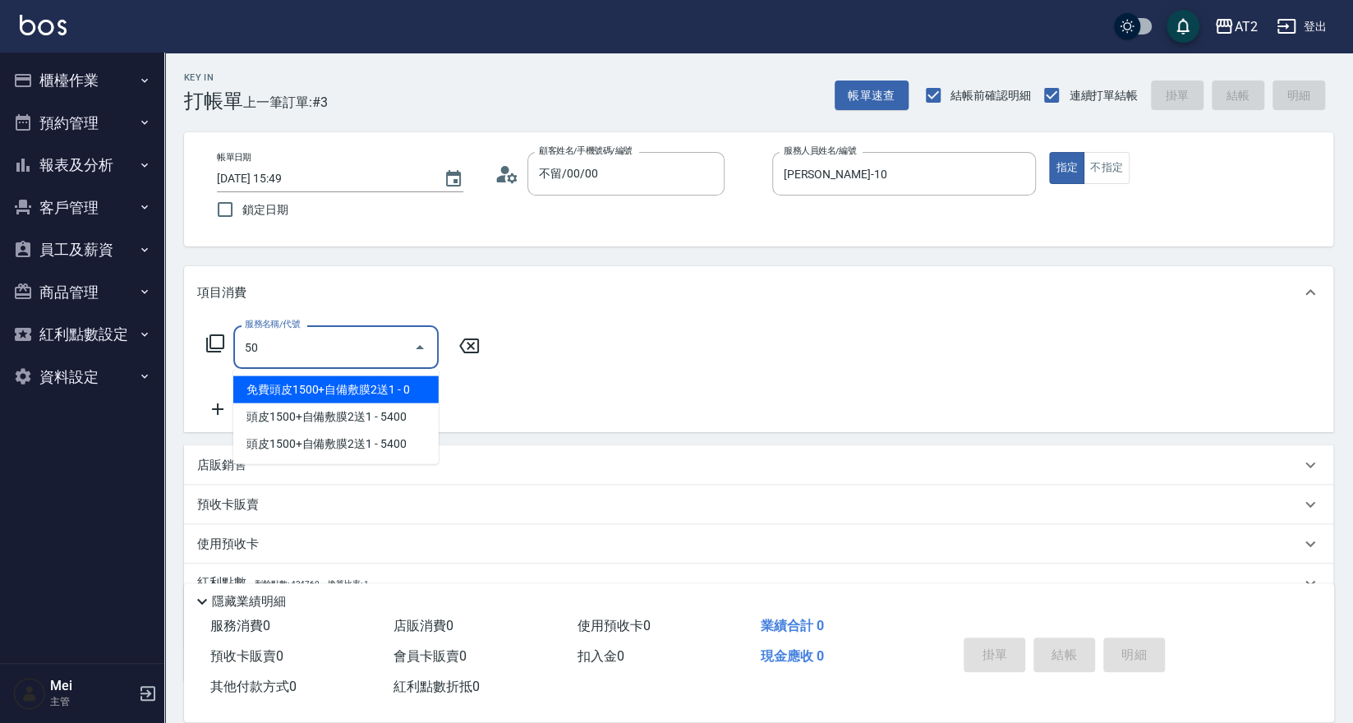
type input "501"
type input "100"
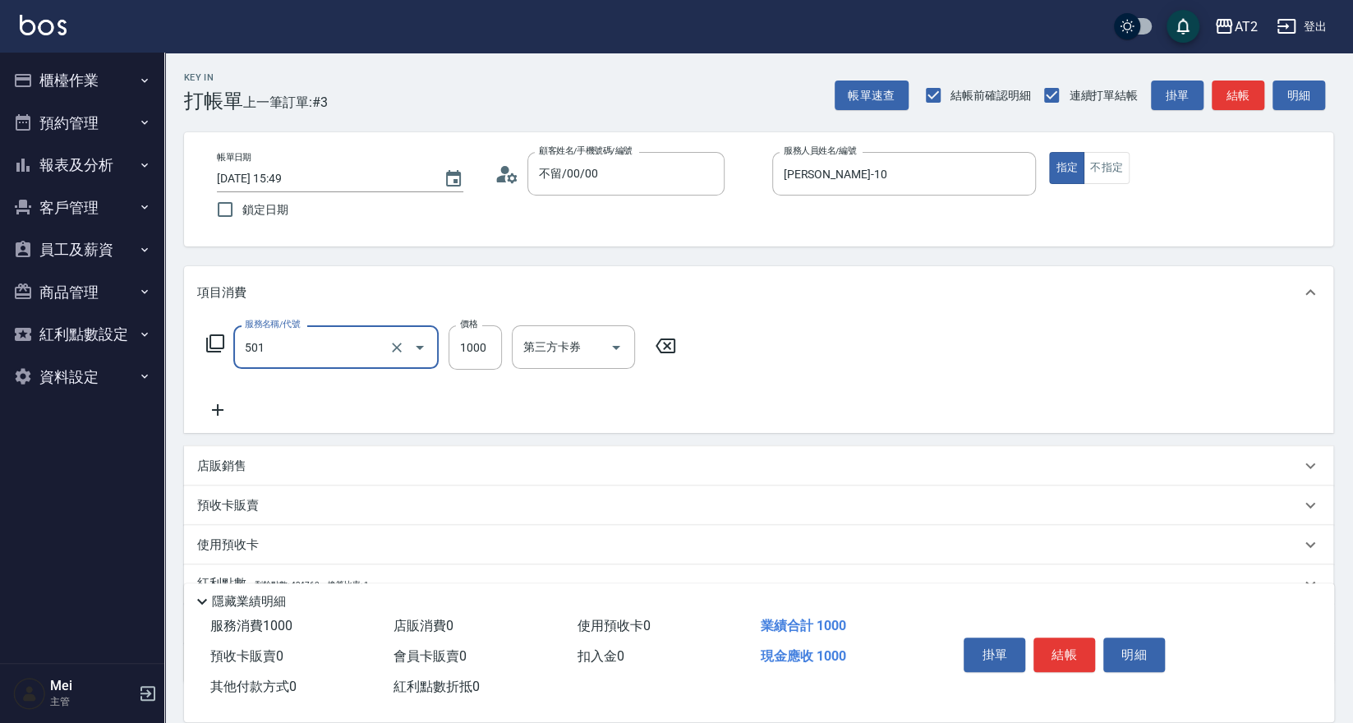
type input "染髮(501)"
type input "1"
type input "0"
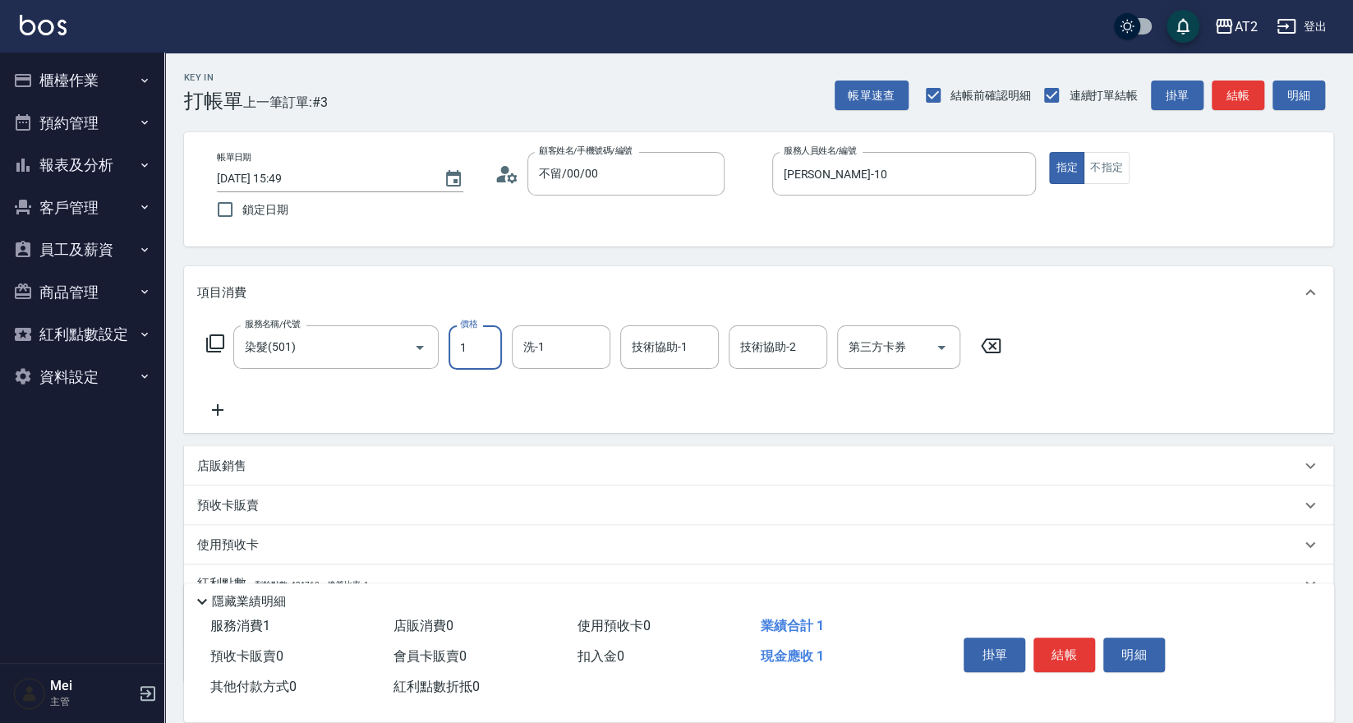
type input "16"
type input "10"
type input "169"
type input "160"
type input "1699"
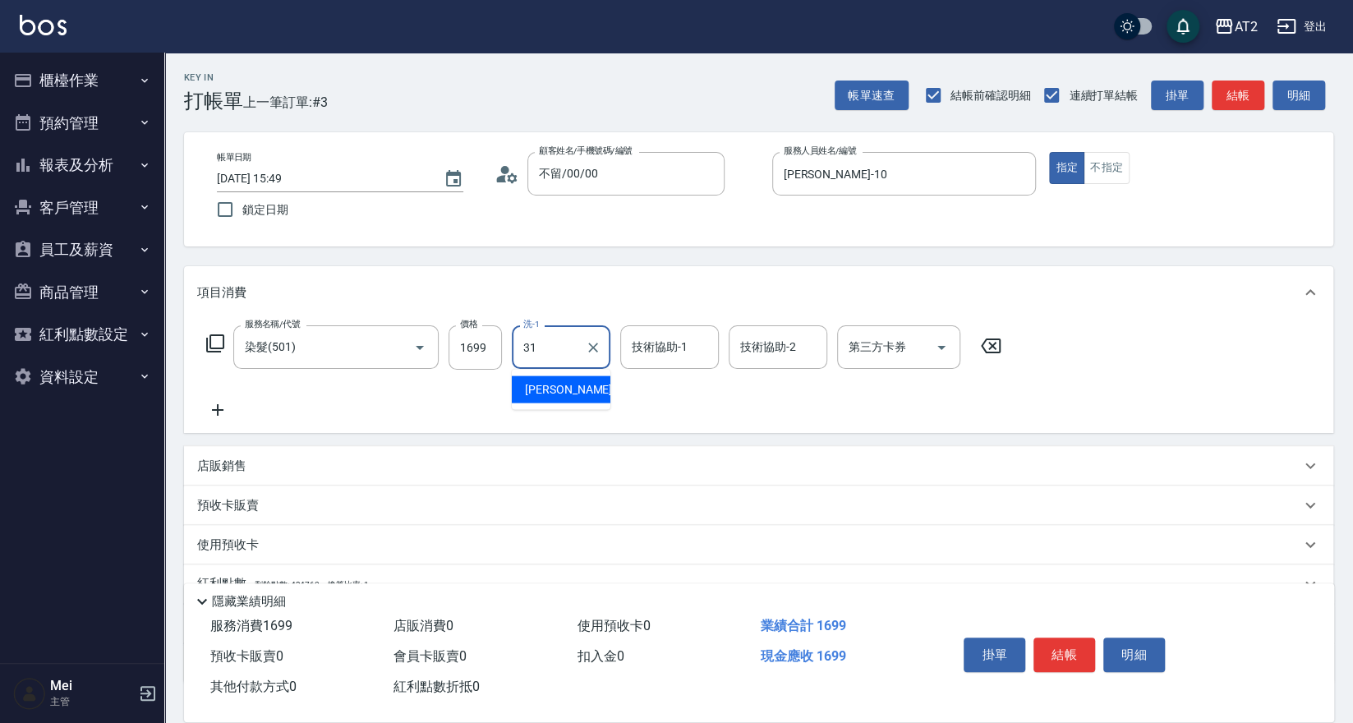
type input "[PERSON_NAME]-31"
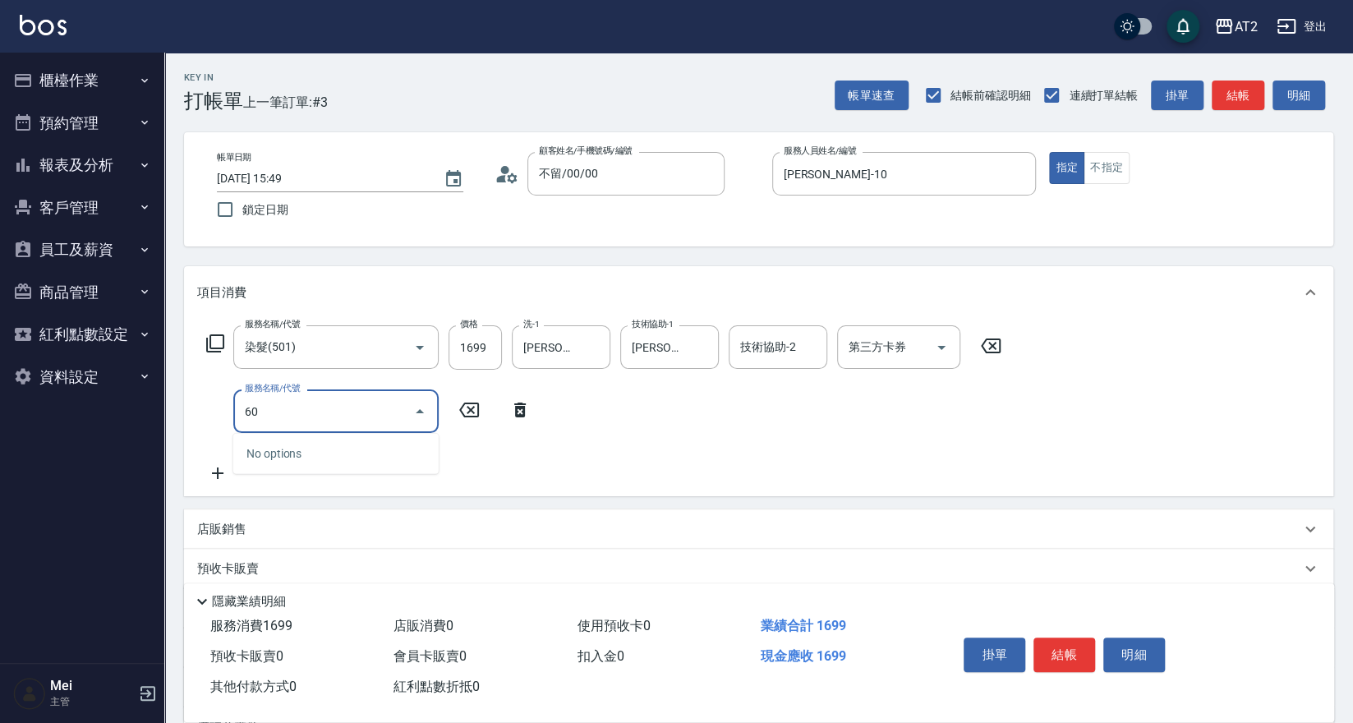
type input "601"
type input "260"
type input "自備護髮(601)"
type input "1"
type input "170"
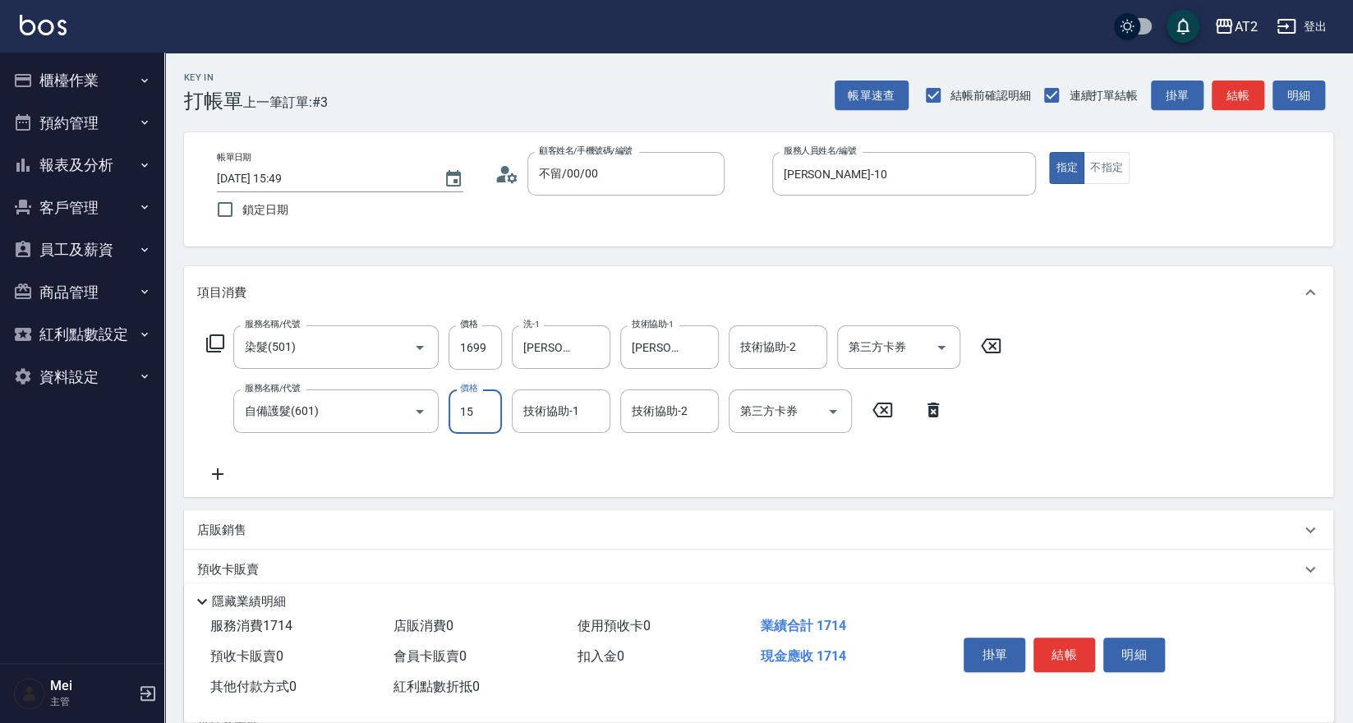
type input "150"
type input "310"
type input "1500"
type input "[PERSON_NAME]-31"
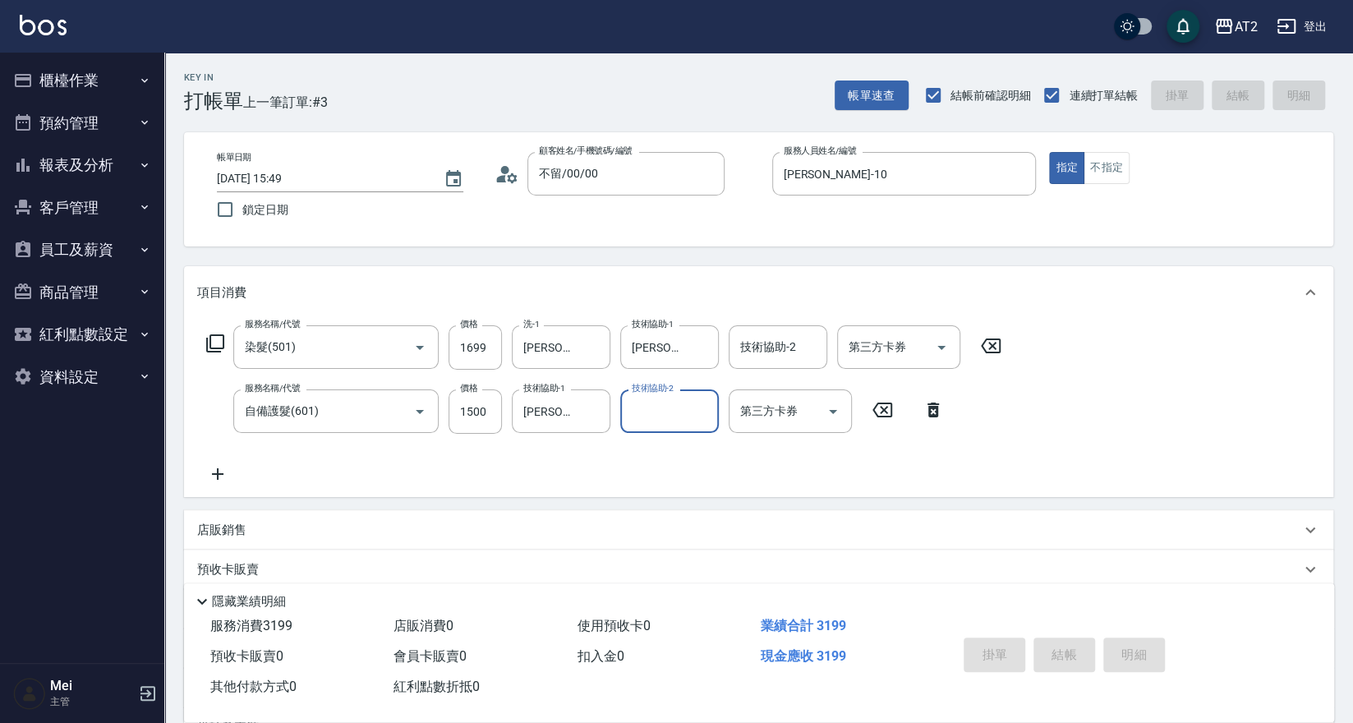
type input "0"
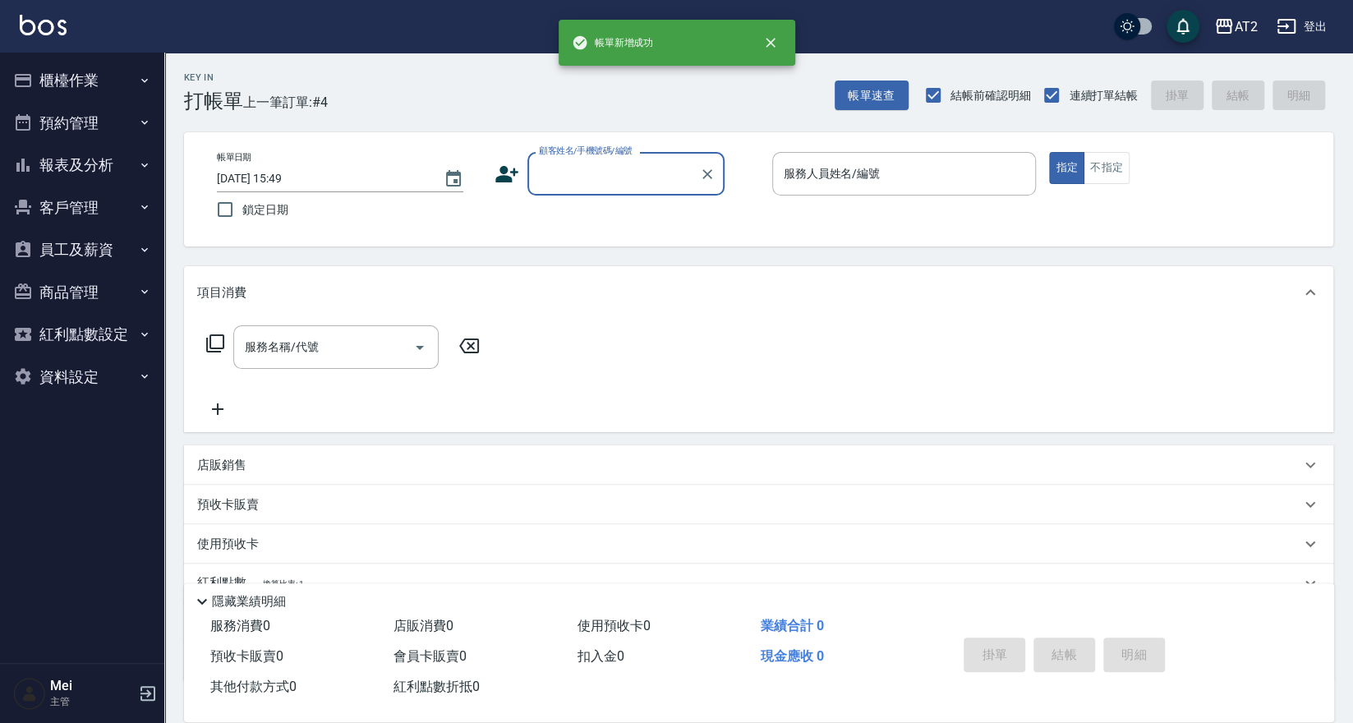
click at [629, 182] on input "顧客姓名/手機號碼/編號" at bounding box center [614, 173] width 158 height 29
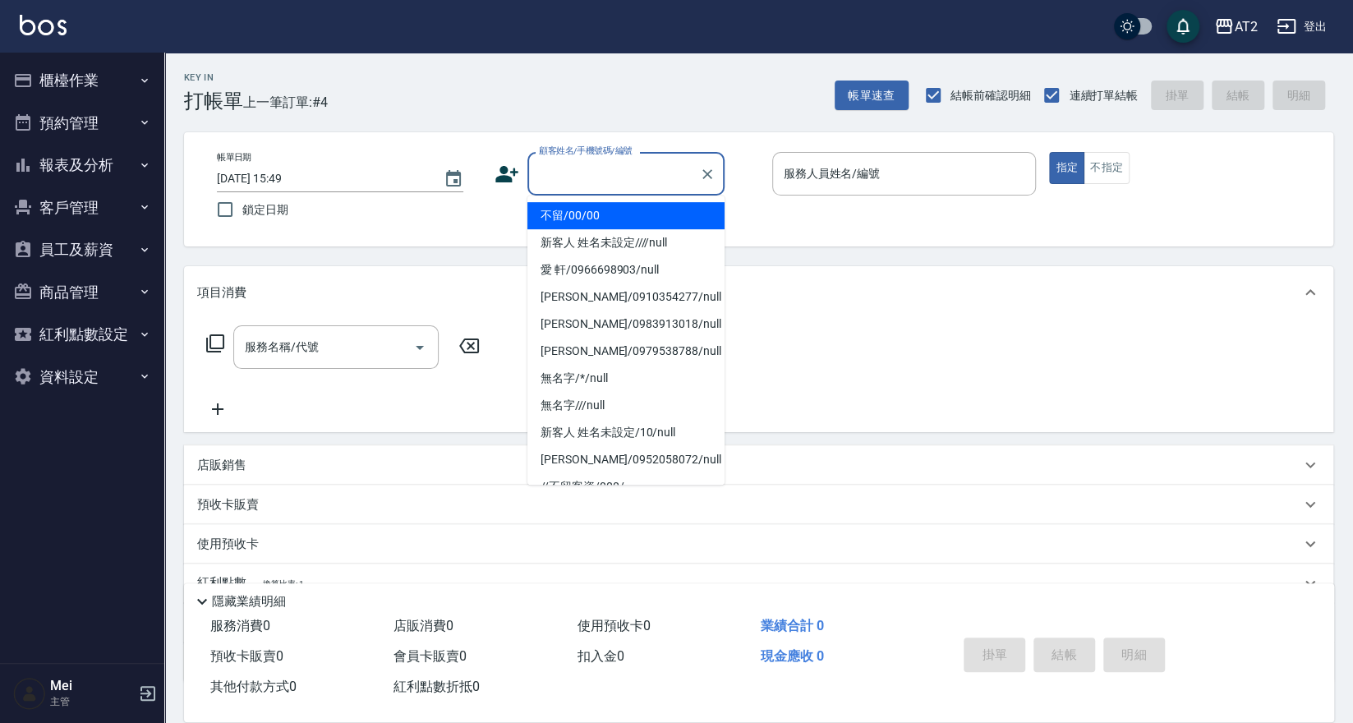
click at [624, 214] on li "不留/00/00" at bounding box center [625, 215] width 197 height 27
type input "不留/00/00"
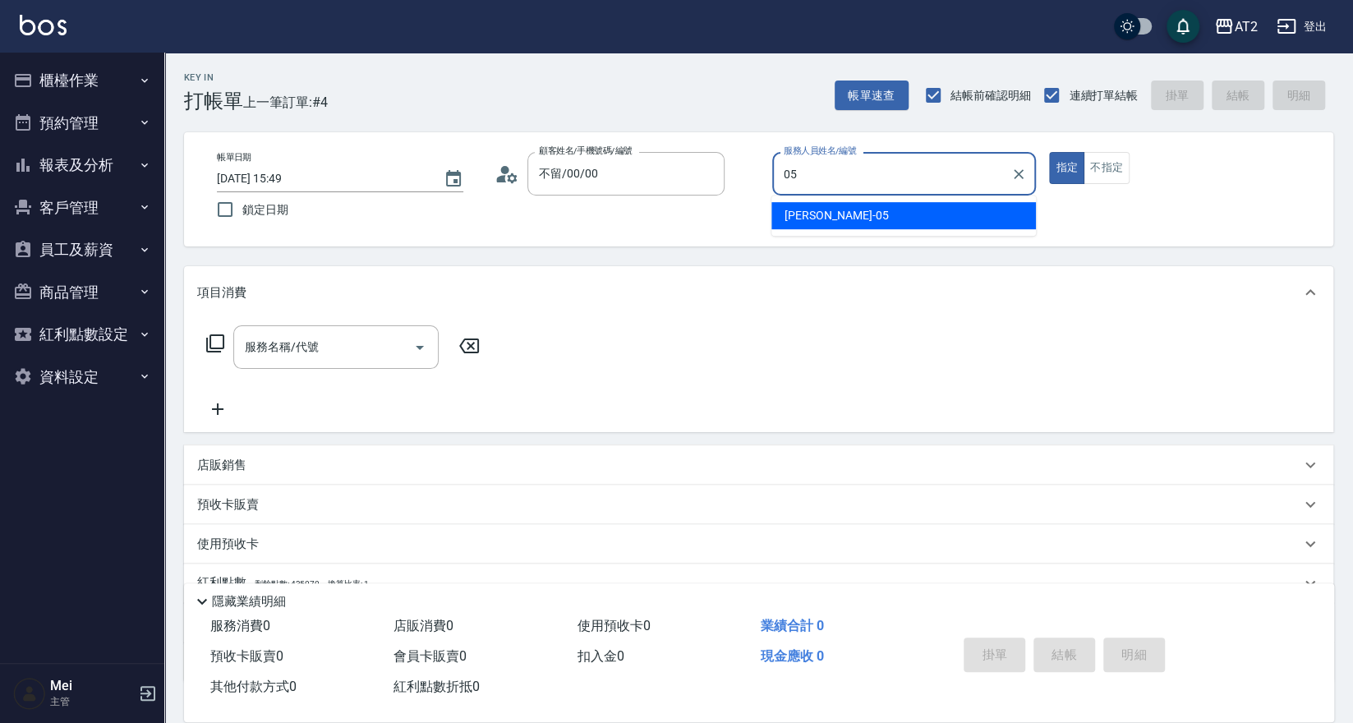
type input "[PERSON_NAME]-05"
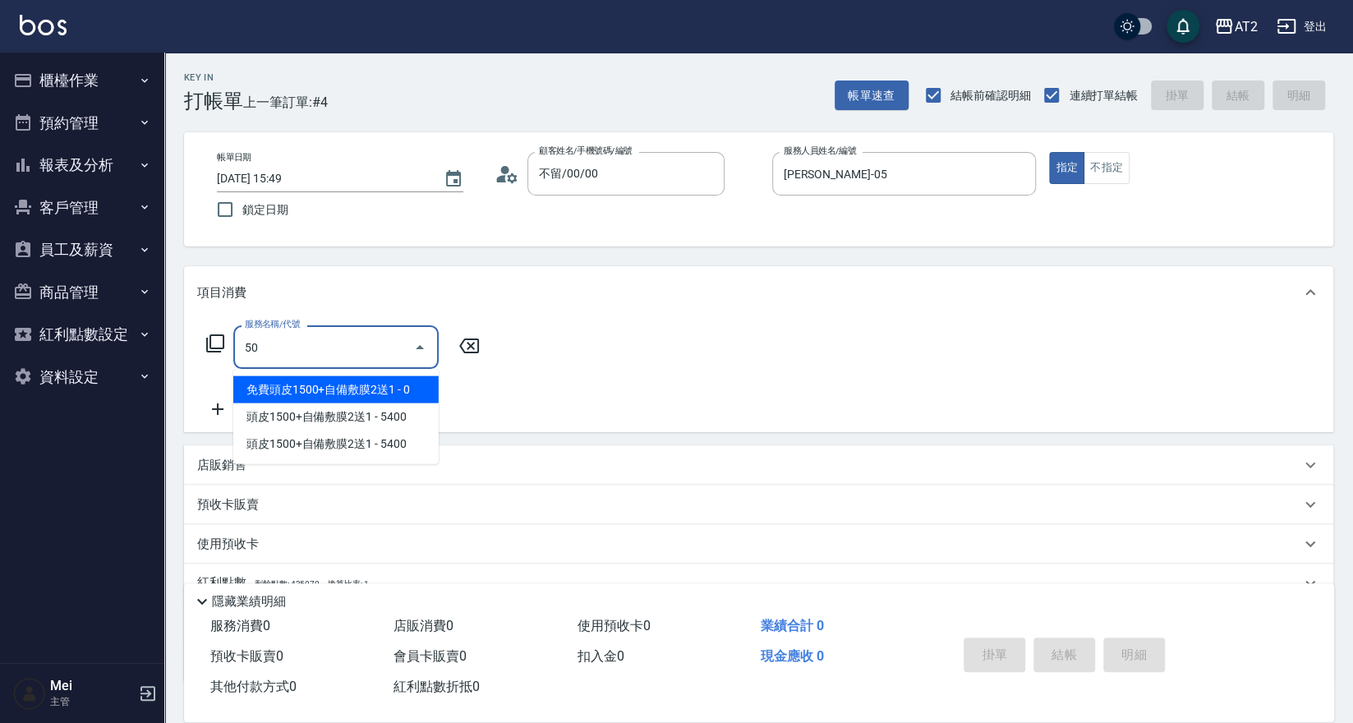
type input "5"
type input "705"
type input "500"
type input "新羽毛鉑金接髮調整(705)"
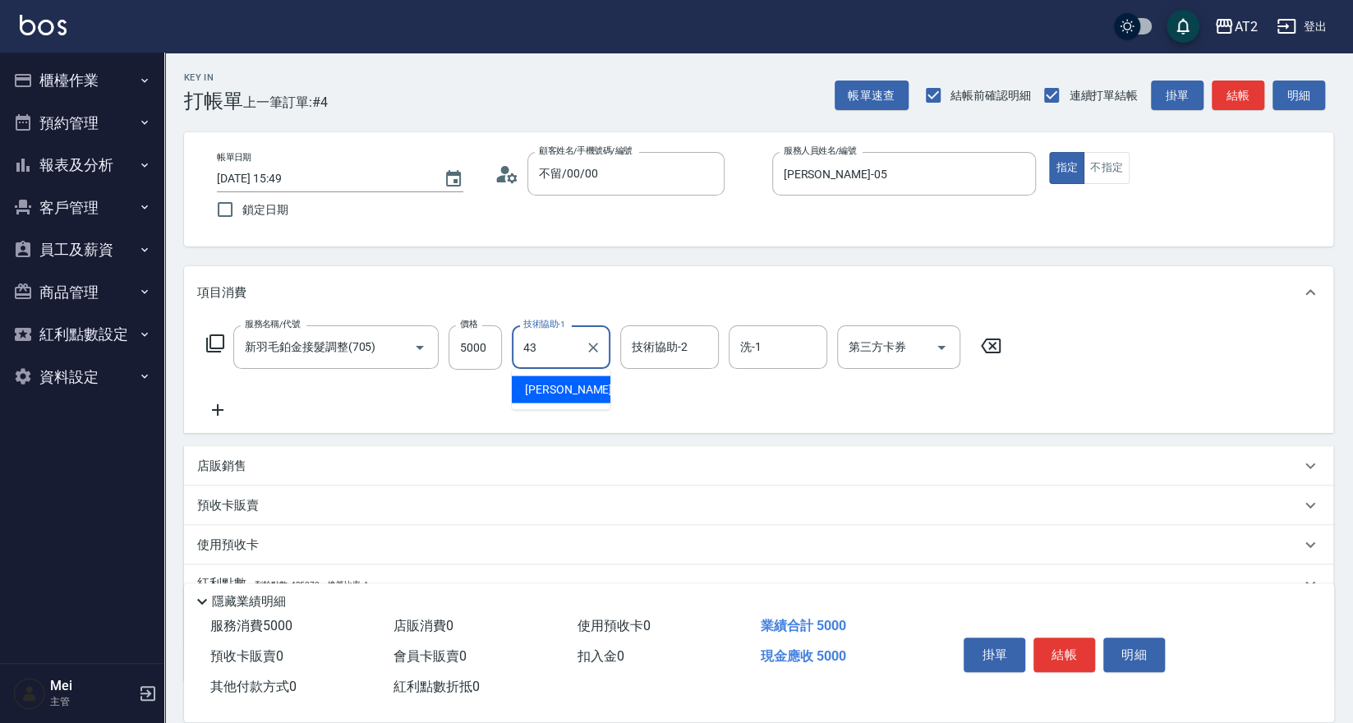
type input "[PERSON_NAME]-43"
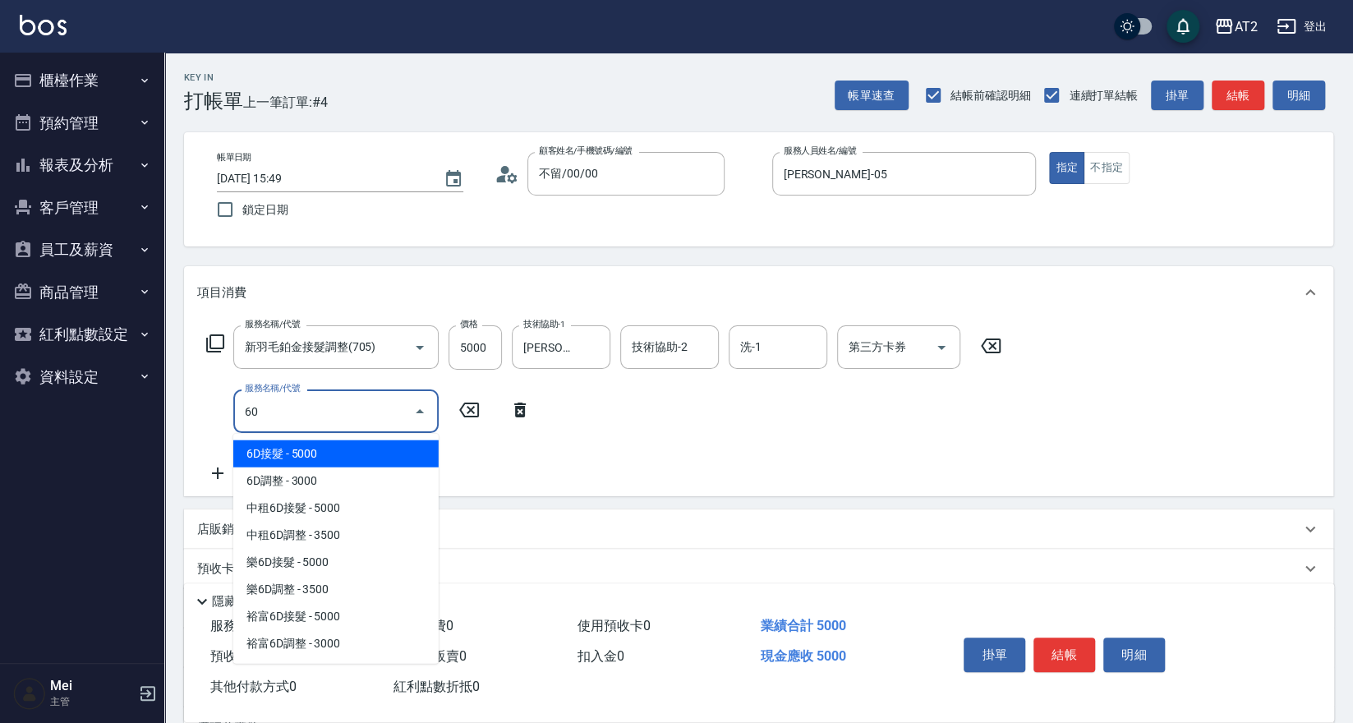
type input "601"
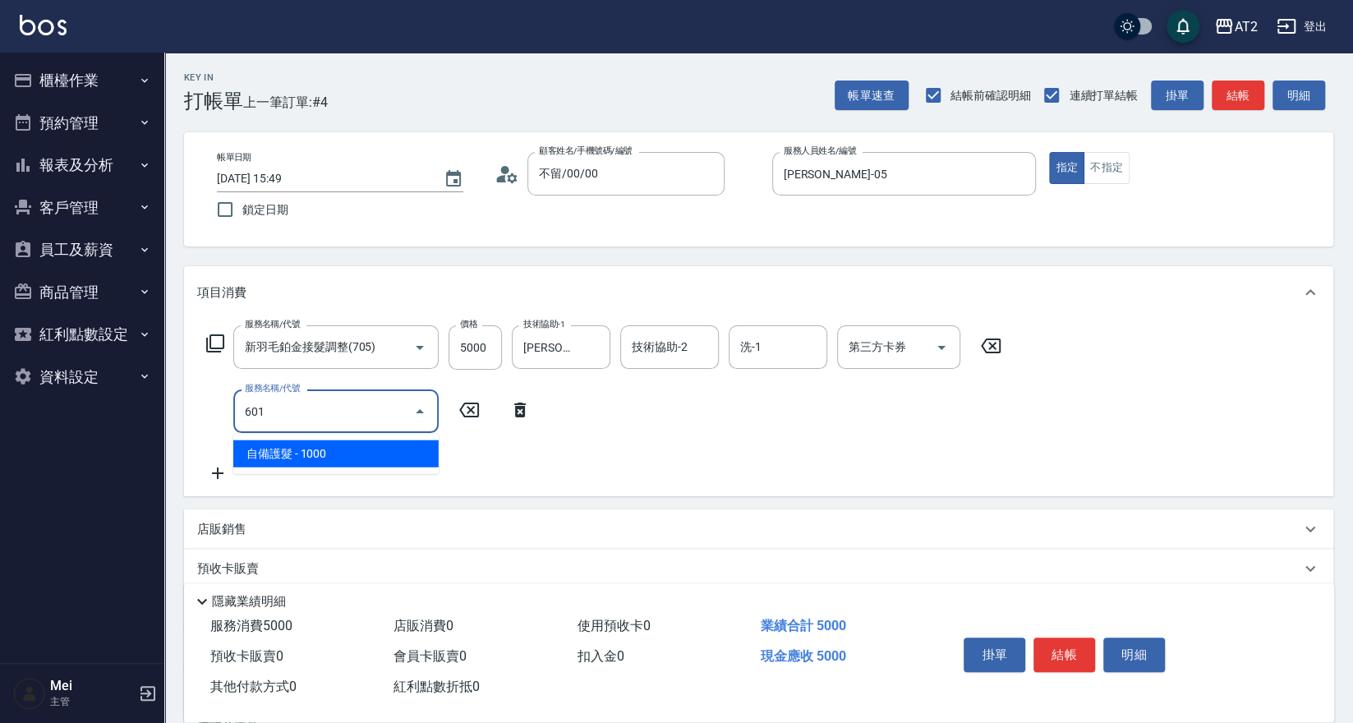
type input "600"
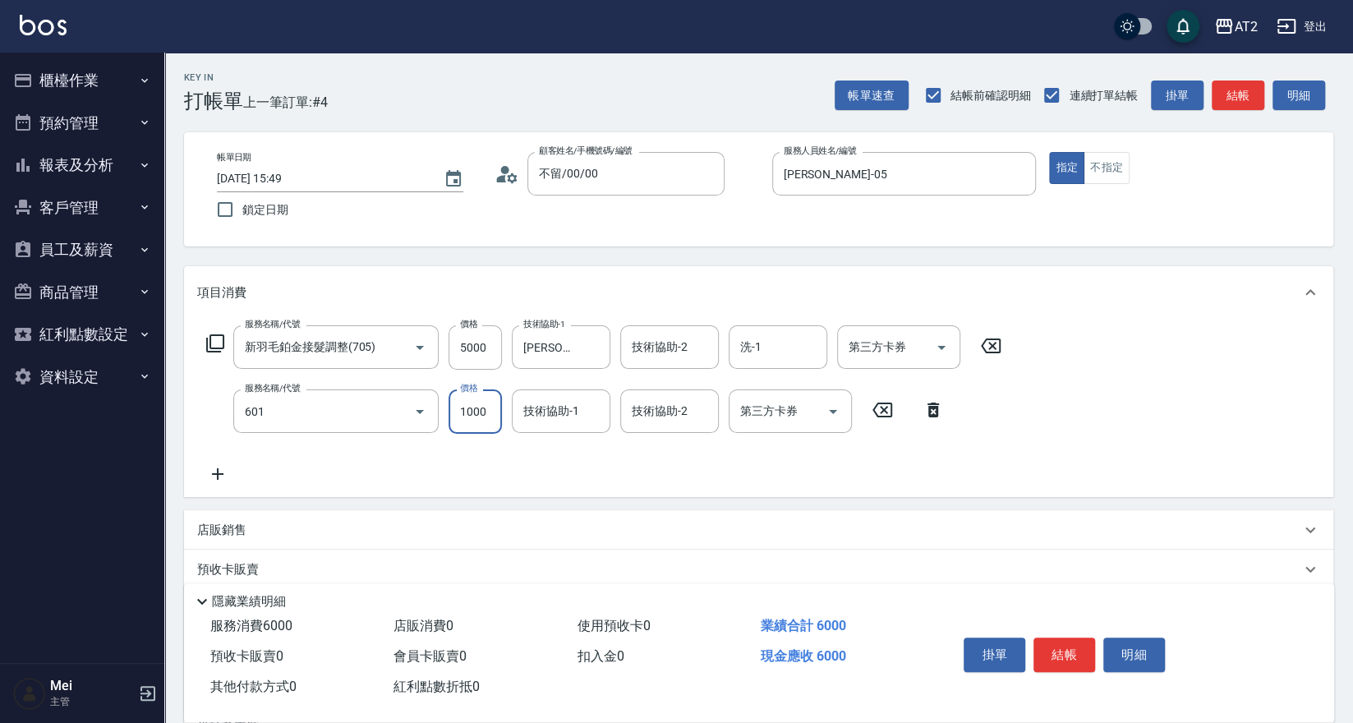
type input "自備護髮(601)"
type input "500"
type input "600"
type input "560"
type input "6000"
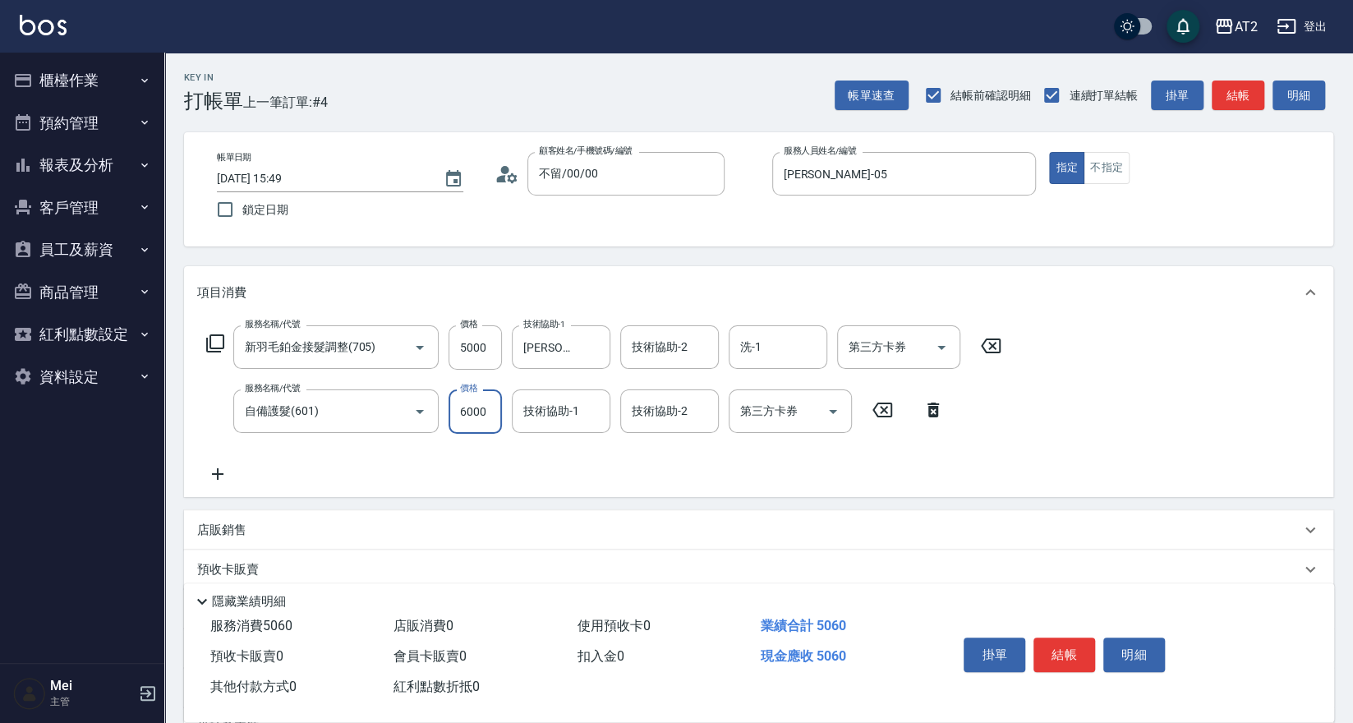
type input "1100"
type input "[PERSON_NAME]-43"
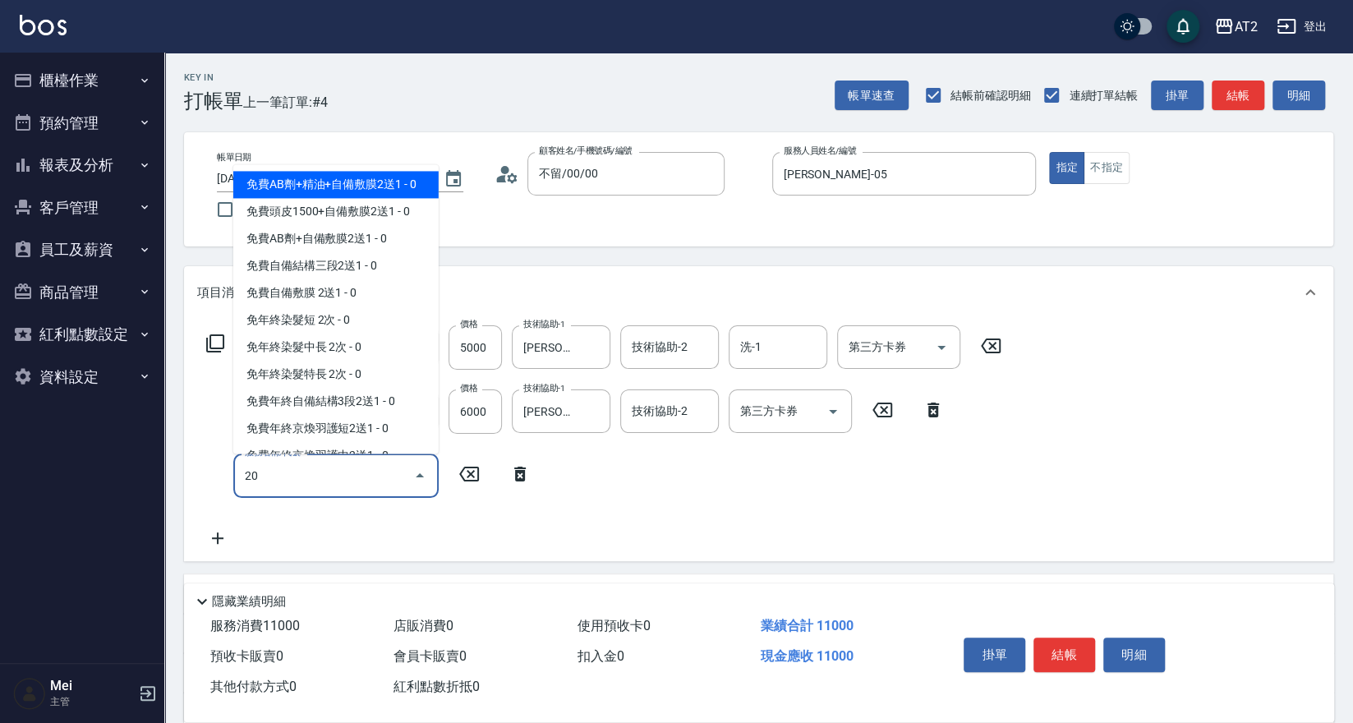
type input "201"
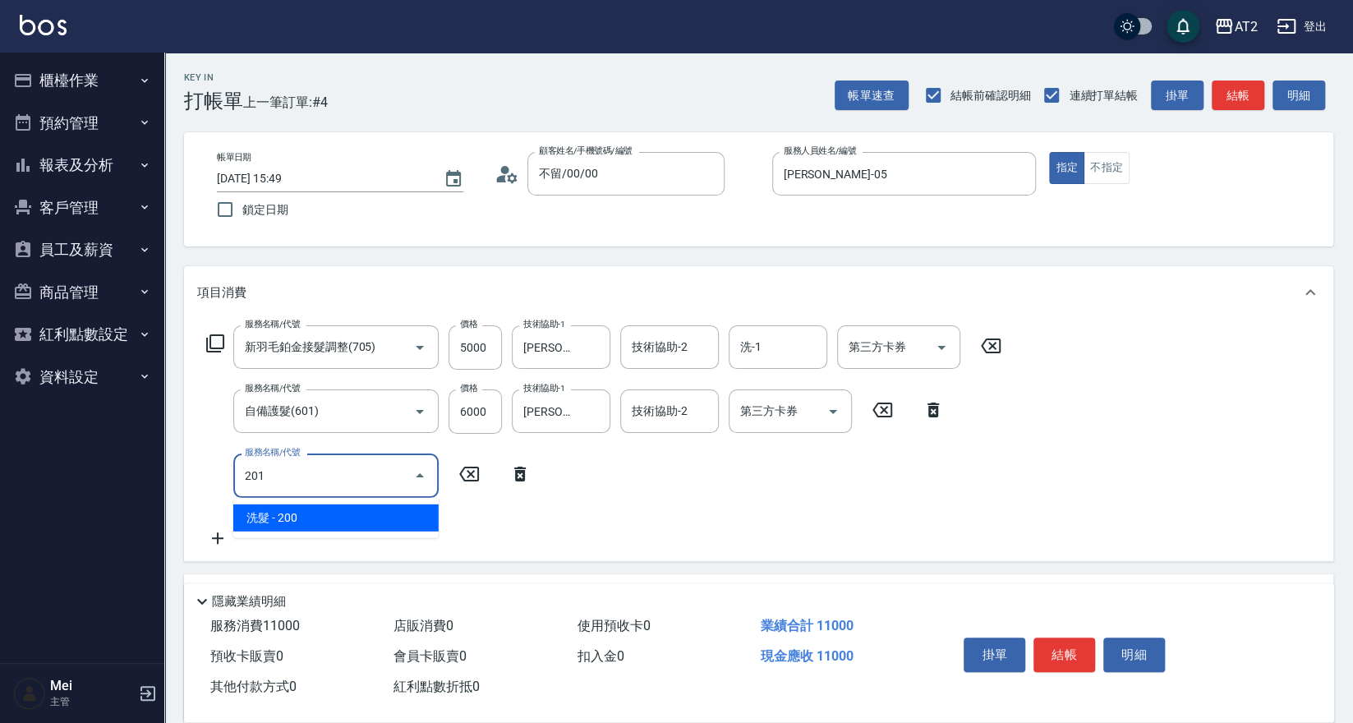
type input "1120"
type input "洗髮(201)"
type input "0"
type input "1100"
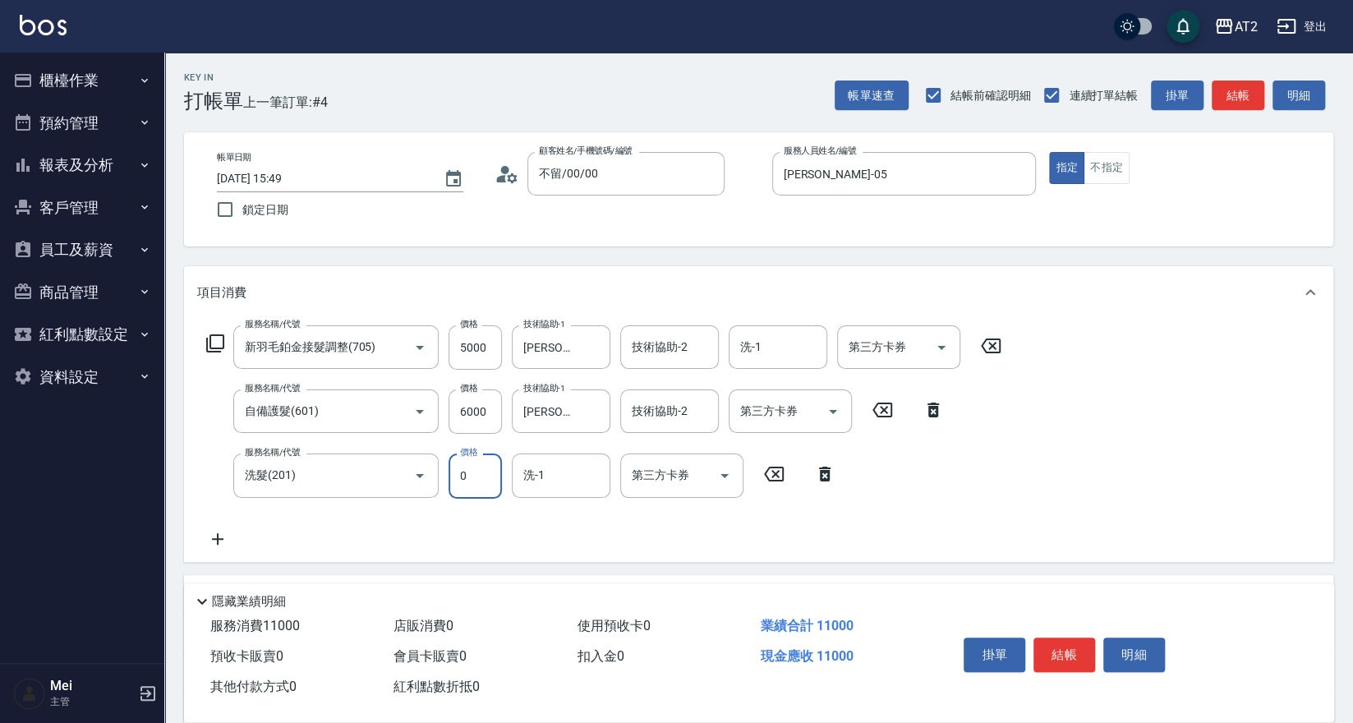
type input "0"
type input "[PERSON_NAME]-43"
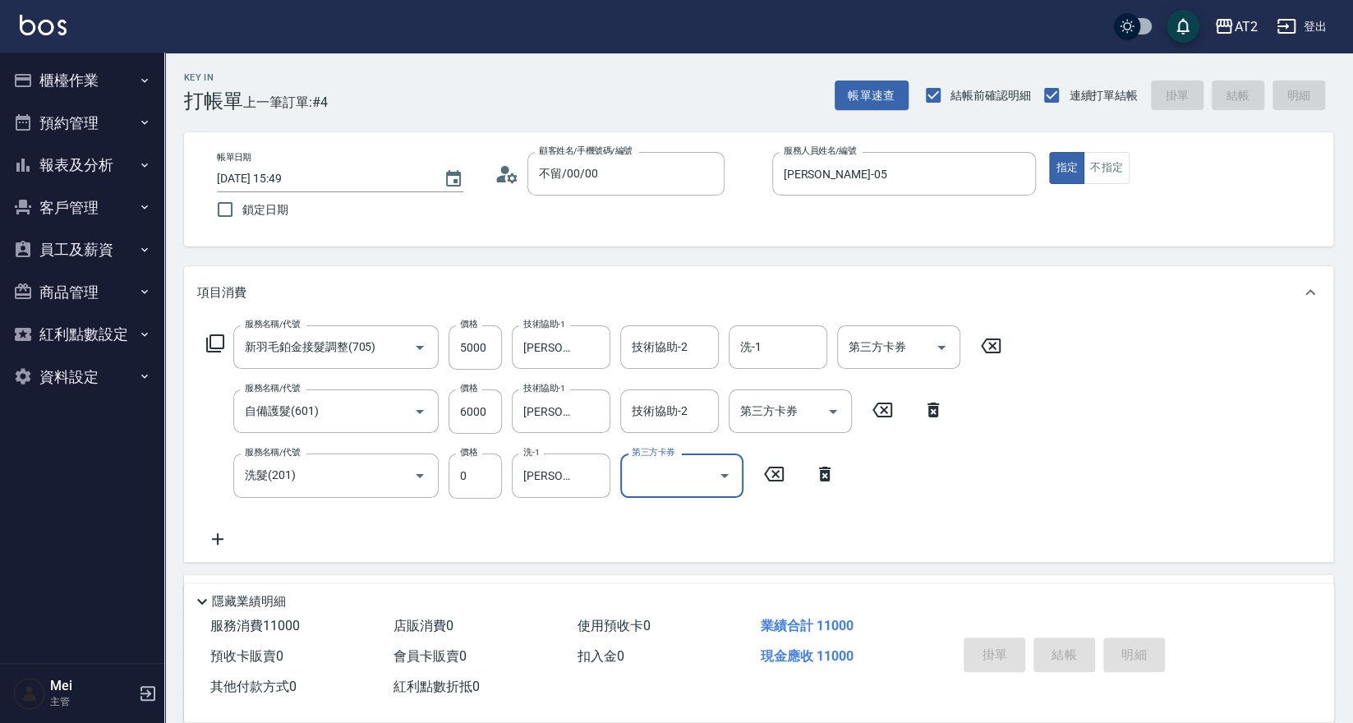
type input "0"
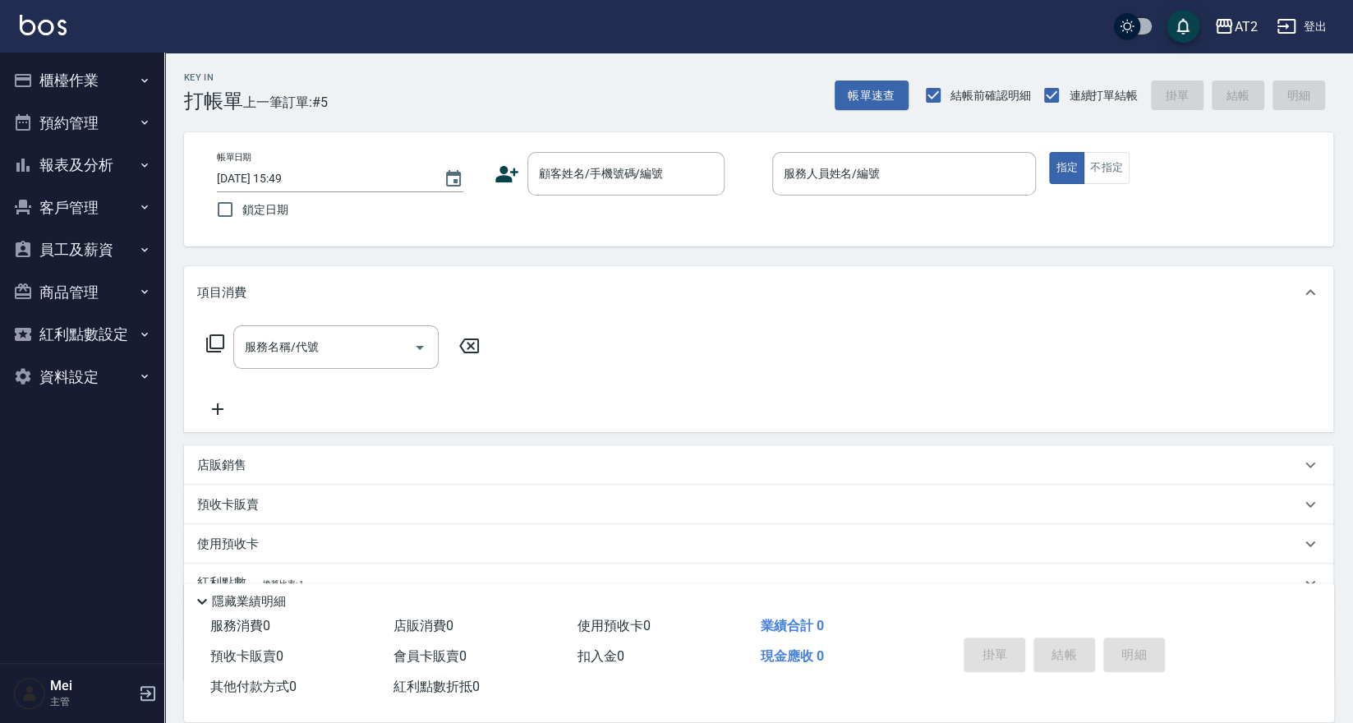
click at [874, 222] on div "帳單日期 [DATE] 15:49 鎖定日期 顧客姓名/手機號碼/編號 顧客姓名/手機號碼/編號 服務人員姓名/編號 服務人員姓名/編號 指定 不指定" at bounding box center [759, 189] width 1110 height 75
click at [583, 188] on div "顧客姓名/手機號碼/編號" at bounding box center [625, 174] width 197 height 44
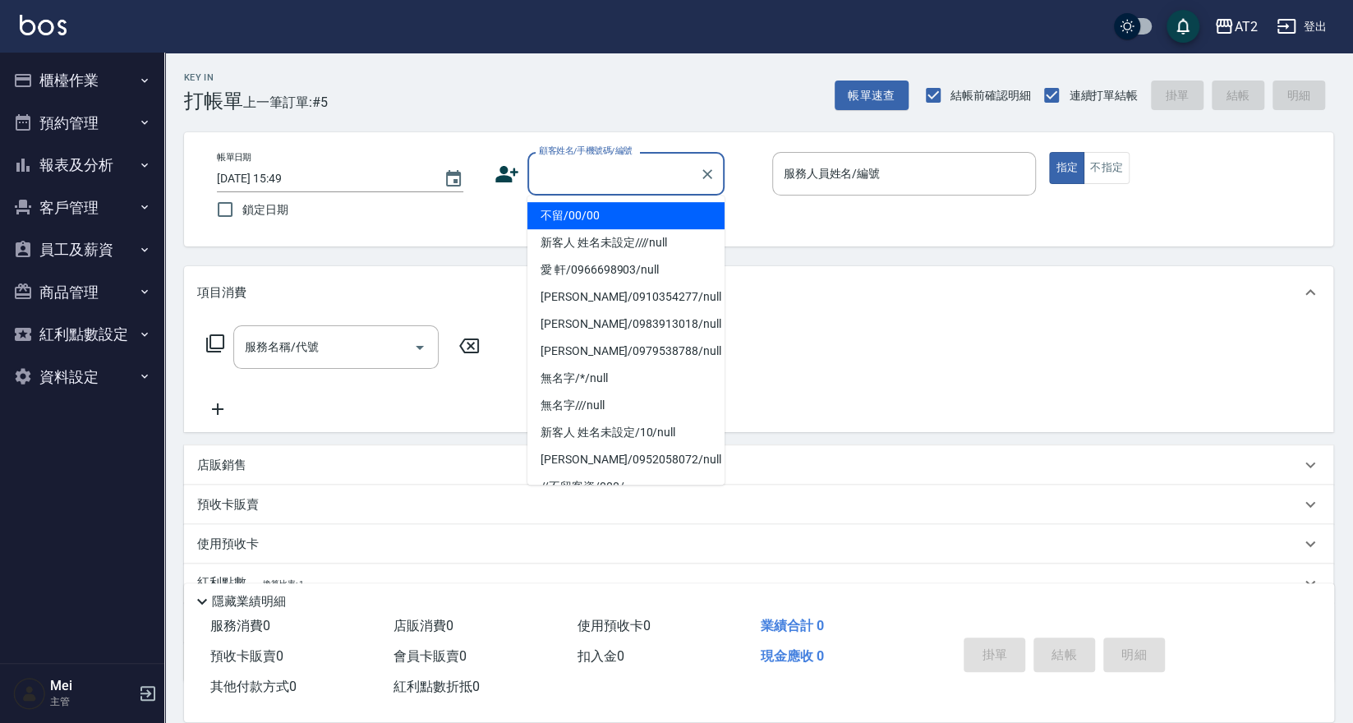
click at [576, 214] on li "不留/00/00" at bounding box center [625, 215] width 197 height 27
type input "不留/00/00"
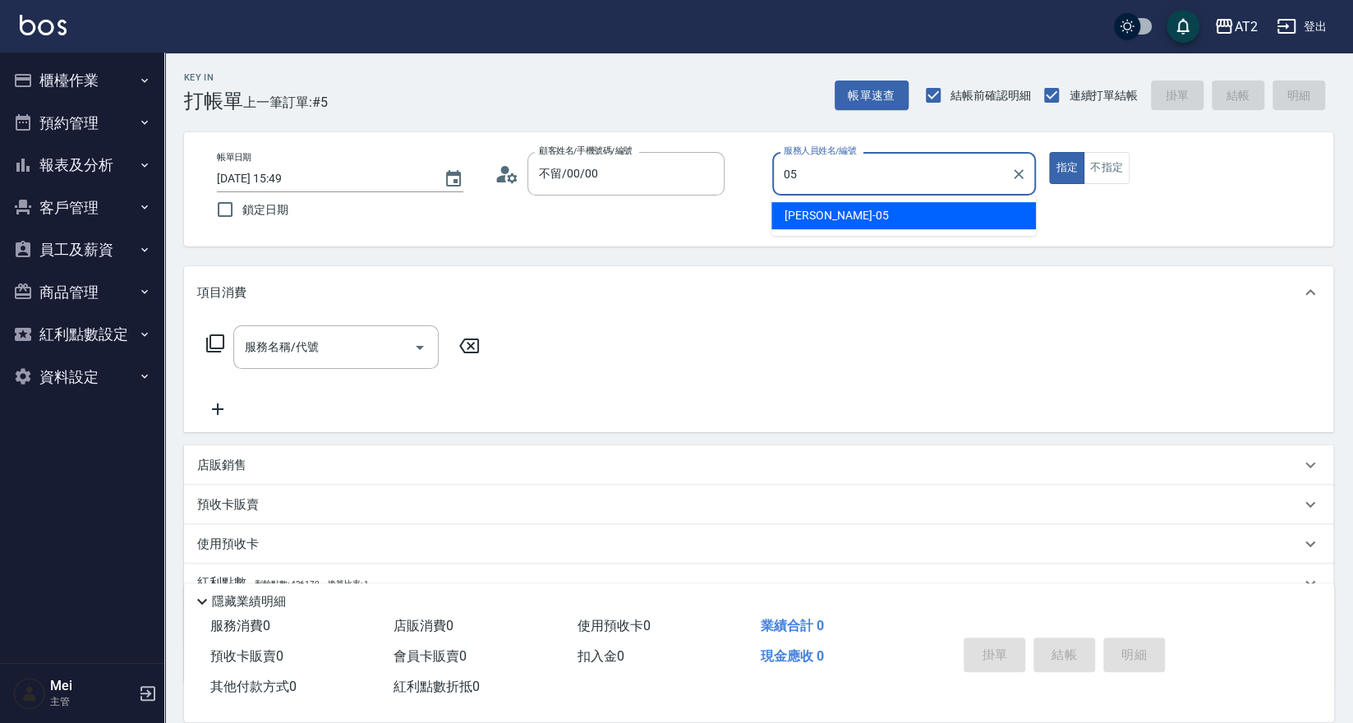
type input "[PERSON_NAME]-05"
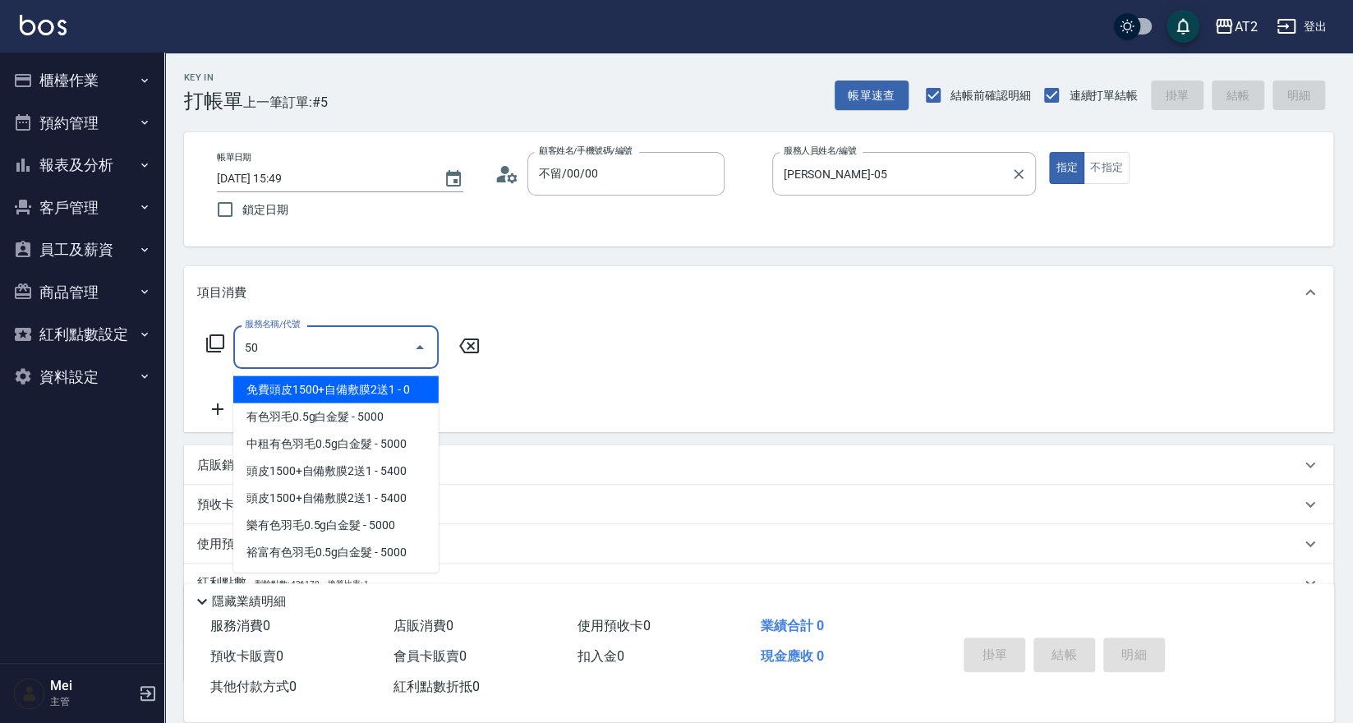
type input "501"
type input "100"
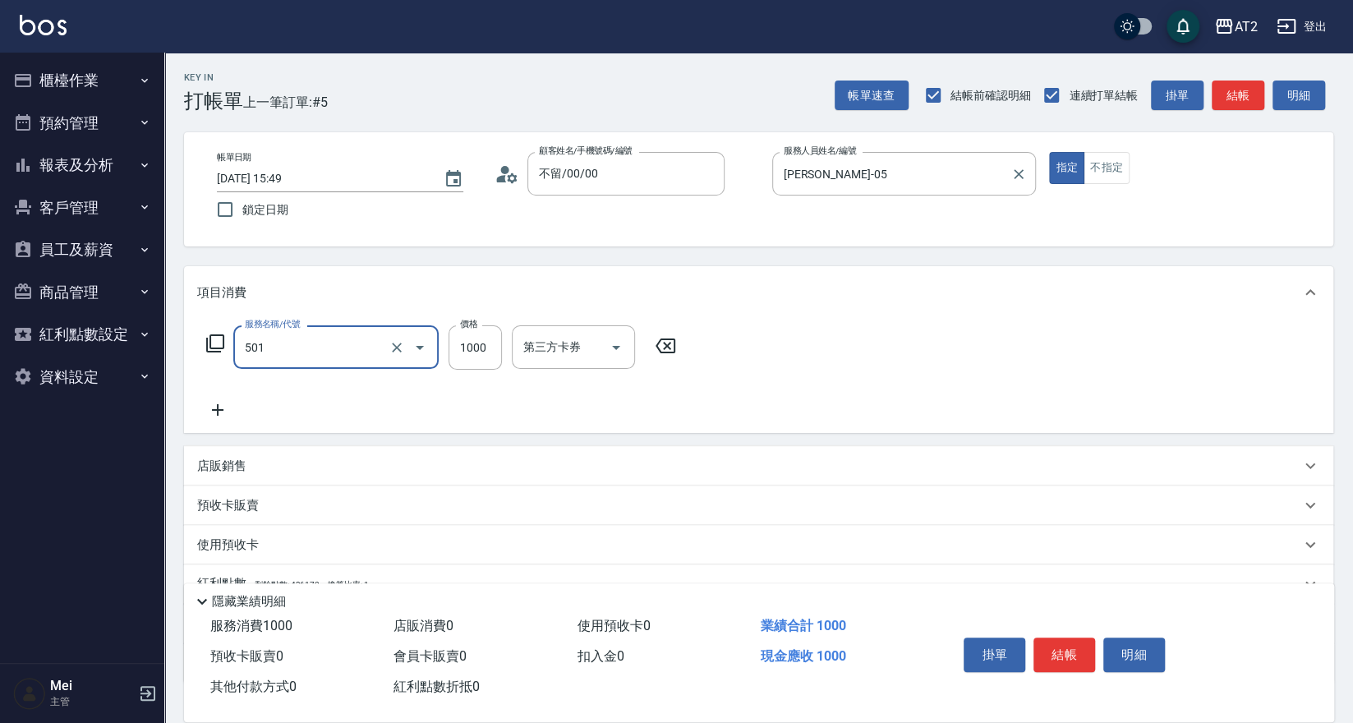
type input "染髮(501)"
type input "2"
type input "0"
type input "23"
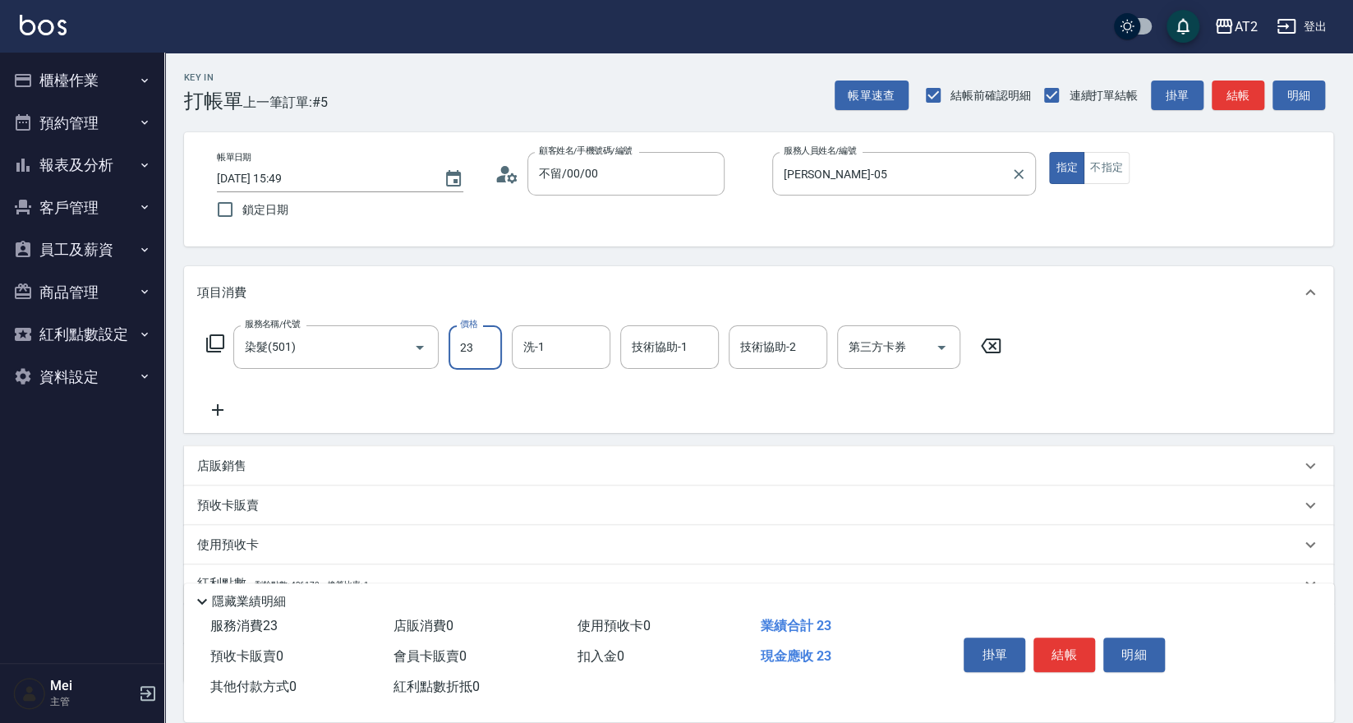
type input "20"
type input "238"
type input "230"
type input "2380"
type input "軒軒-42"
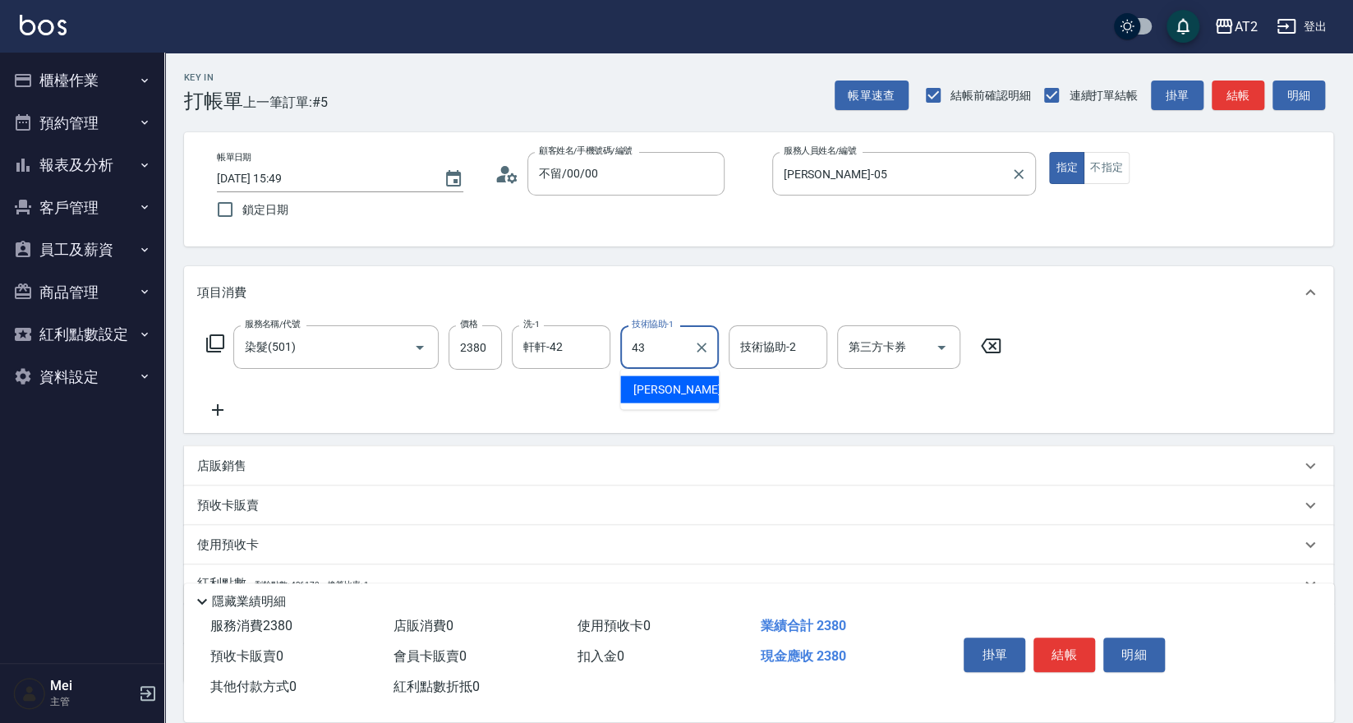
type input "[PERSON_NAME]-43"
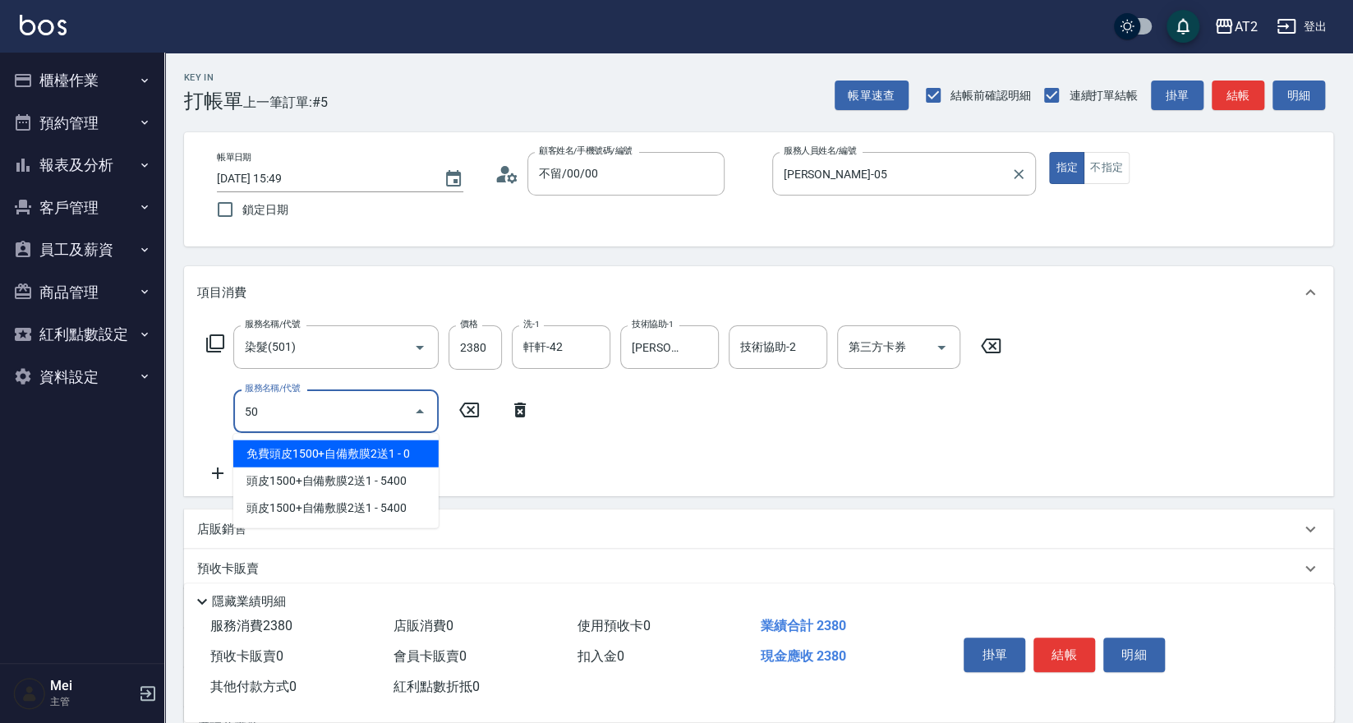
type input "502"
type input "280"
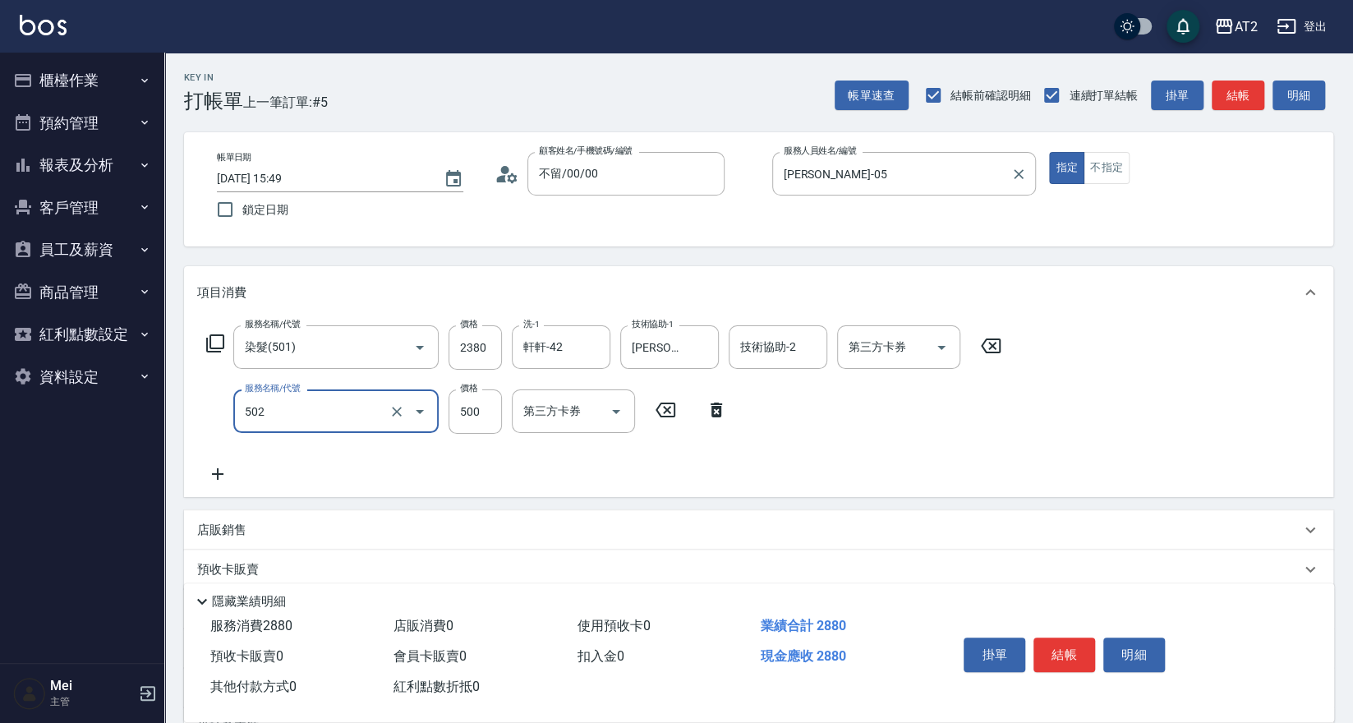
type input "漂髮(502)"
type input "230"
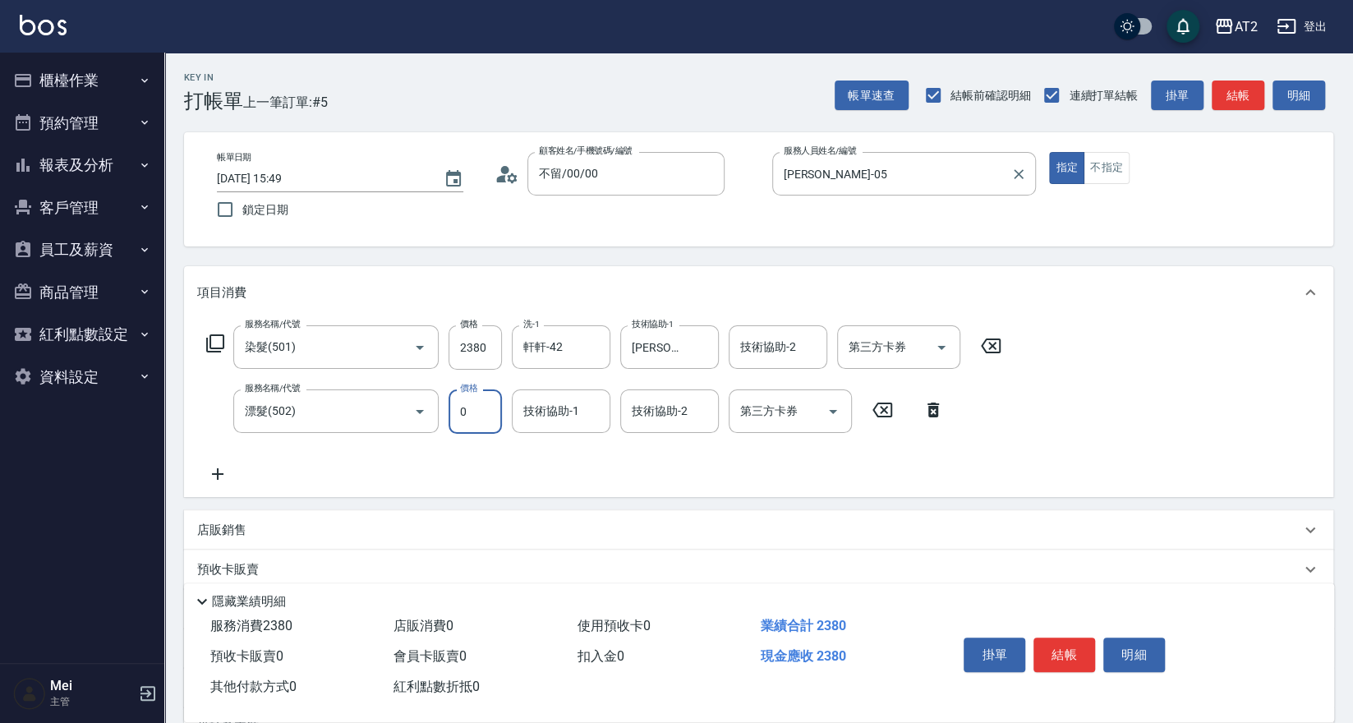
type input "0"
type input "[PERSON_NAME]-43"
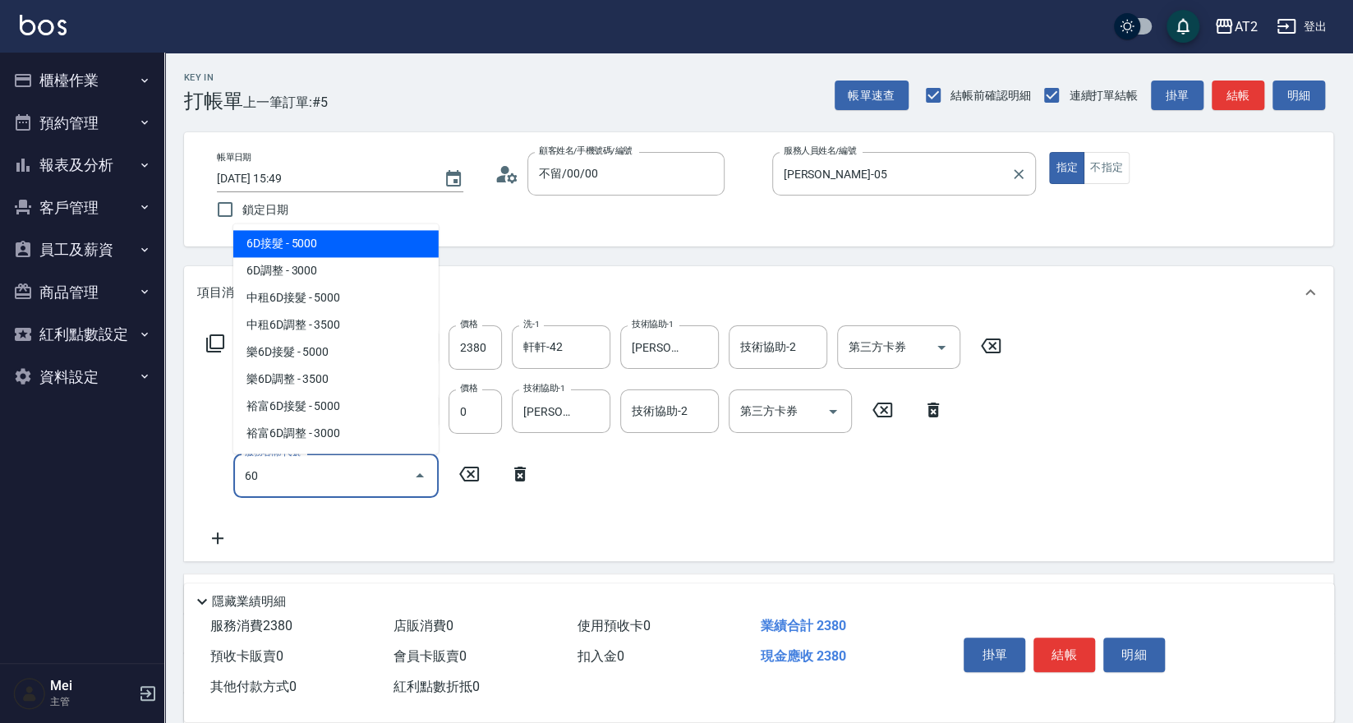
type input "601"
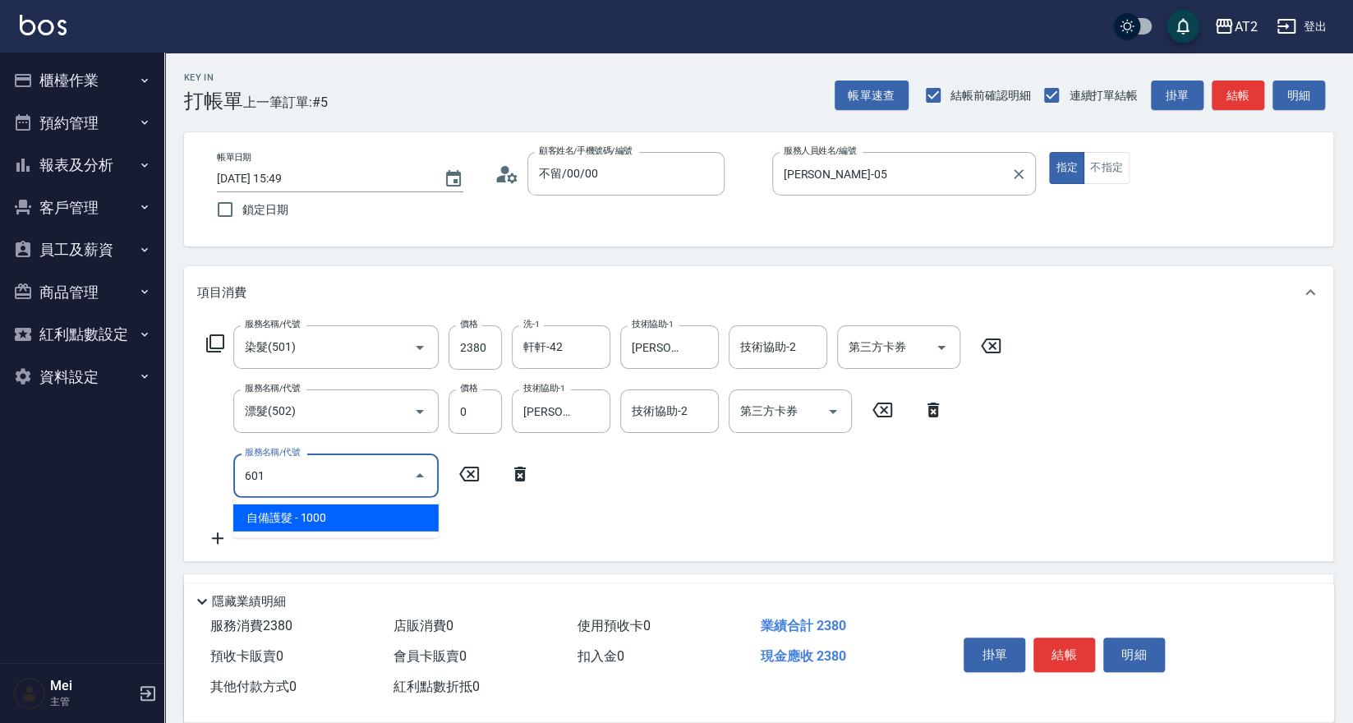
type input "330"
type input "自備護髮(601)"
type input "2"
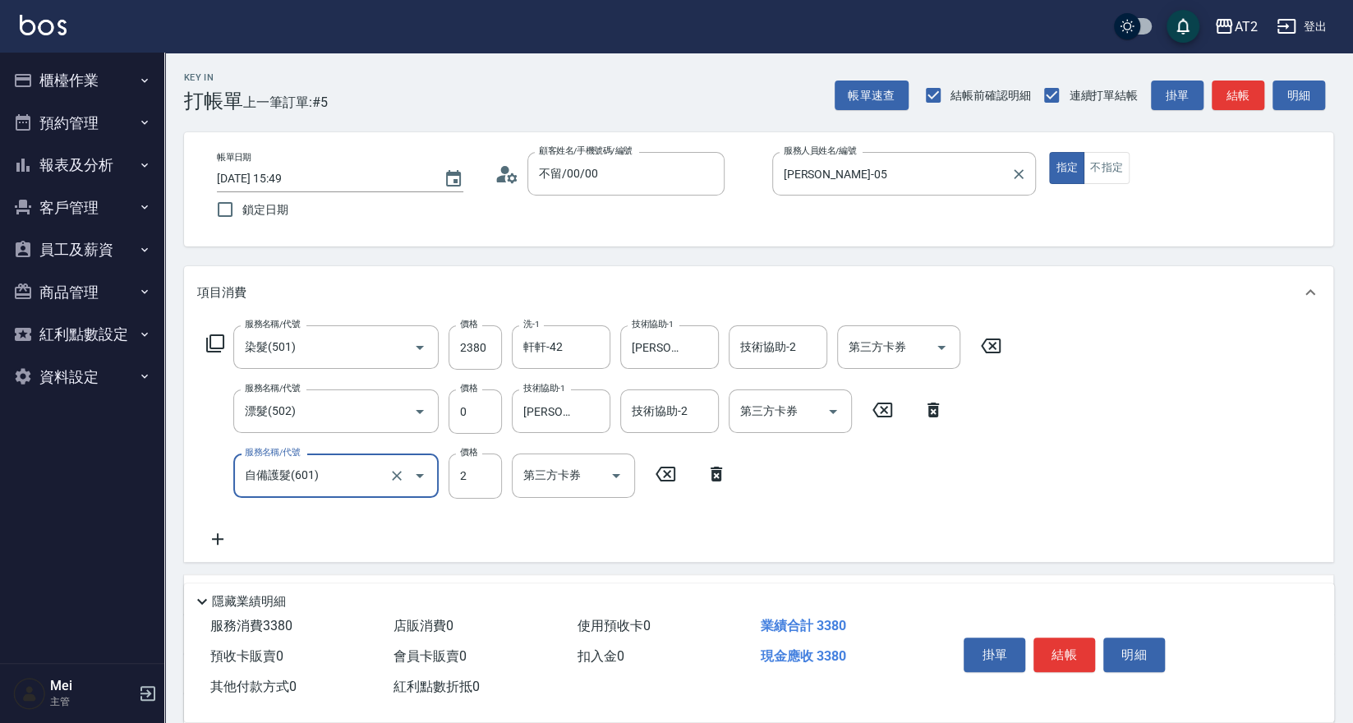
type input "240"
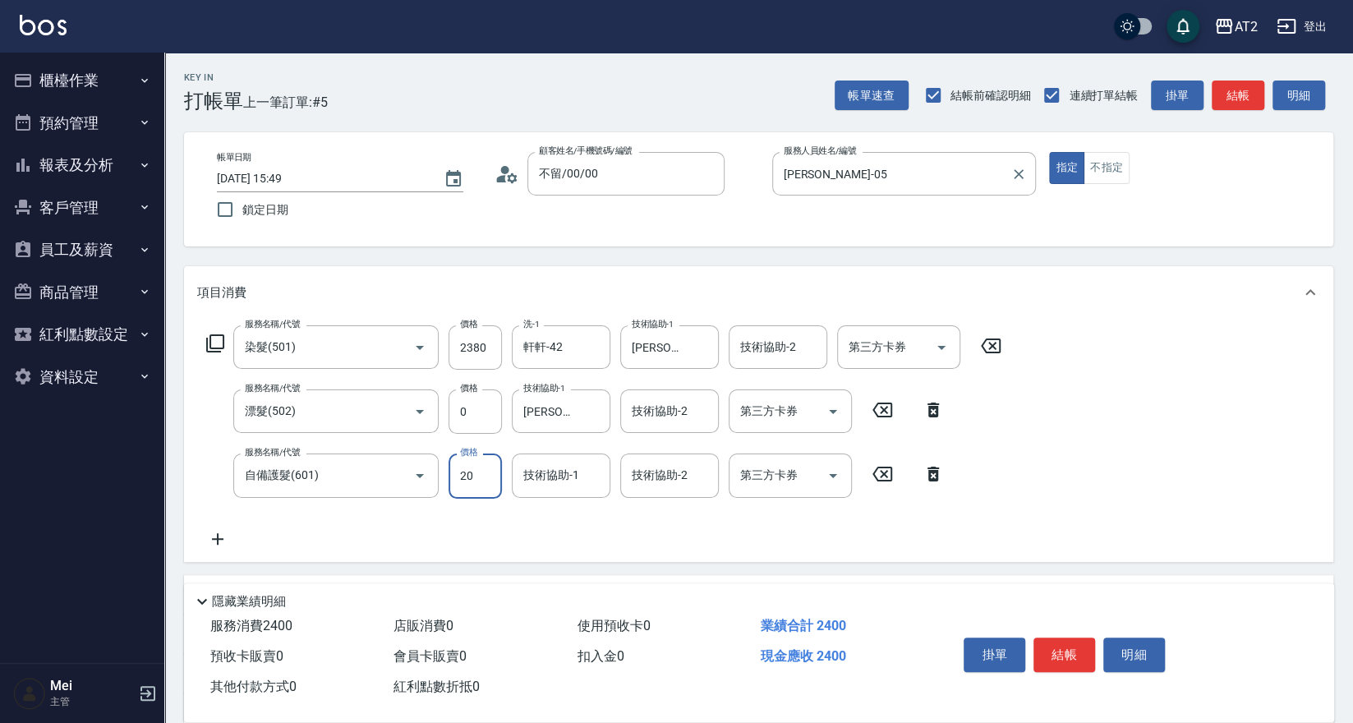
type input "200"
type input "250"
type input "2000"
type input "430"
type input "[PERSON_NAME]-43"
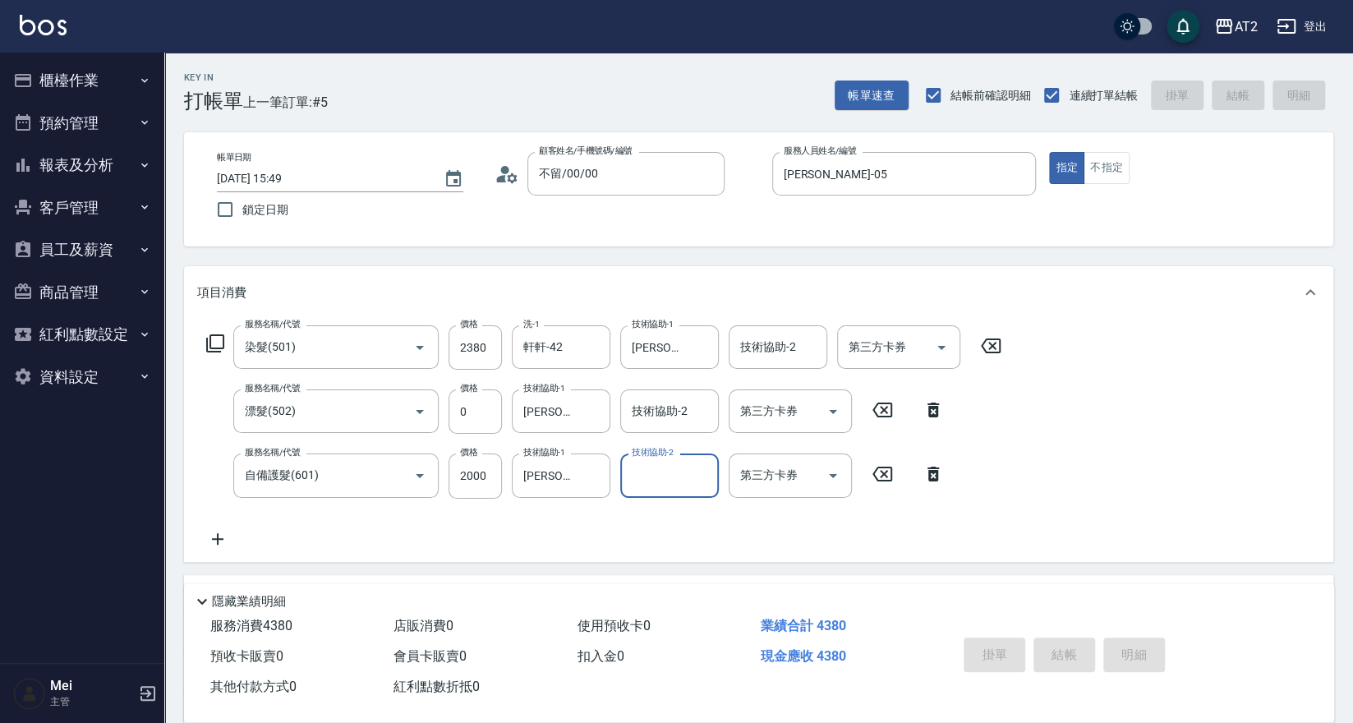
type input "[DATE] 16:26"
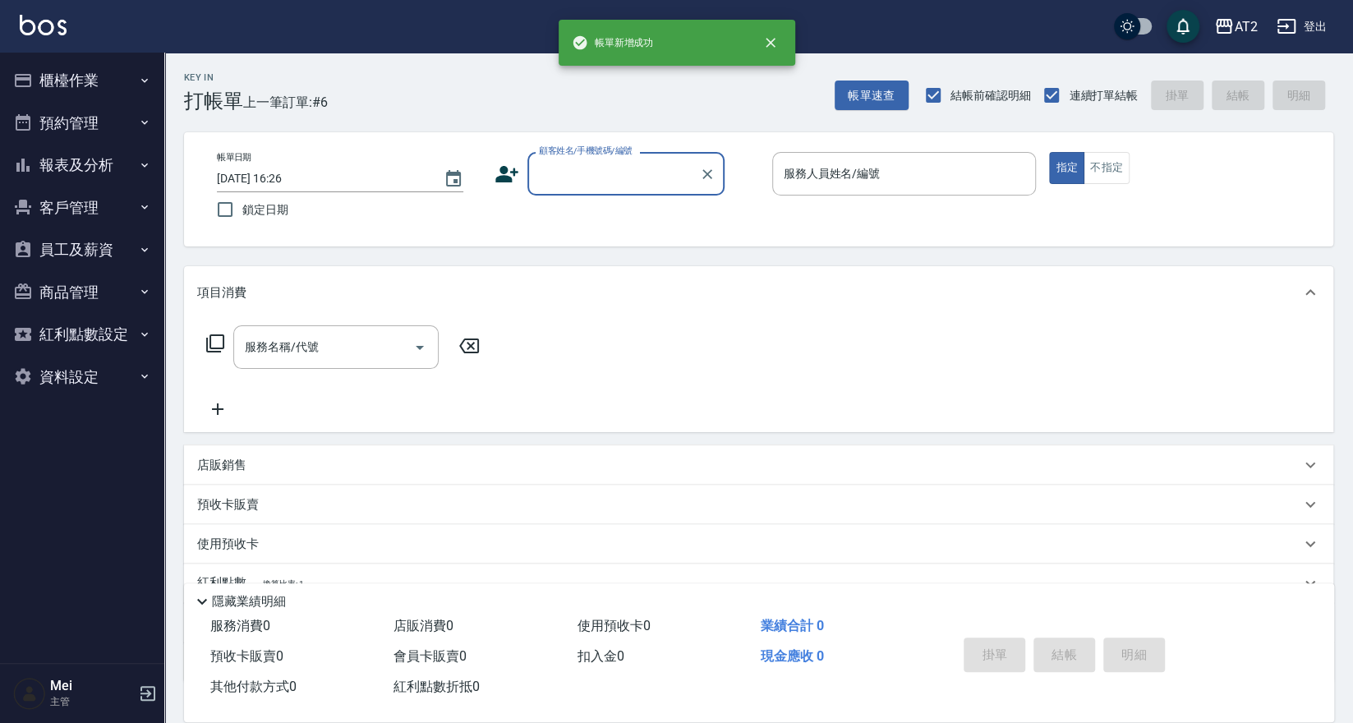
click at [566, 177] on input "顧客姓名/手機號碼/編號" at bounding box center [614, 173] width 158 height 29
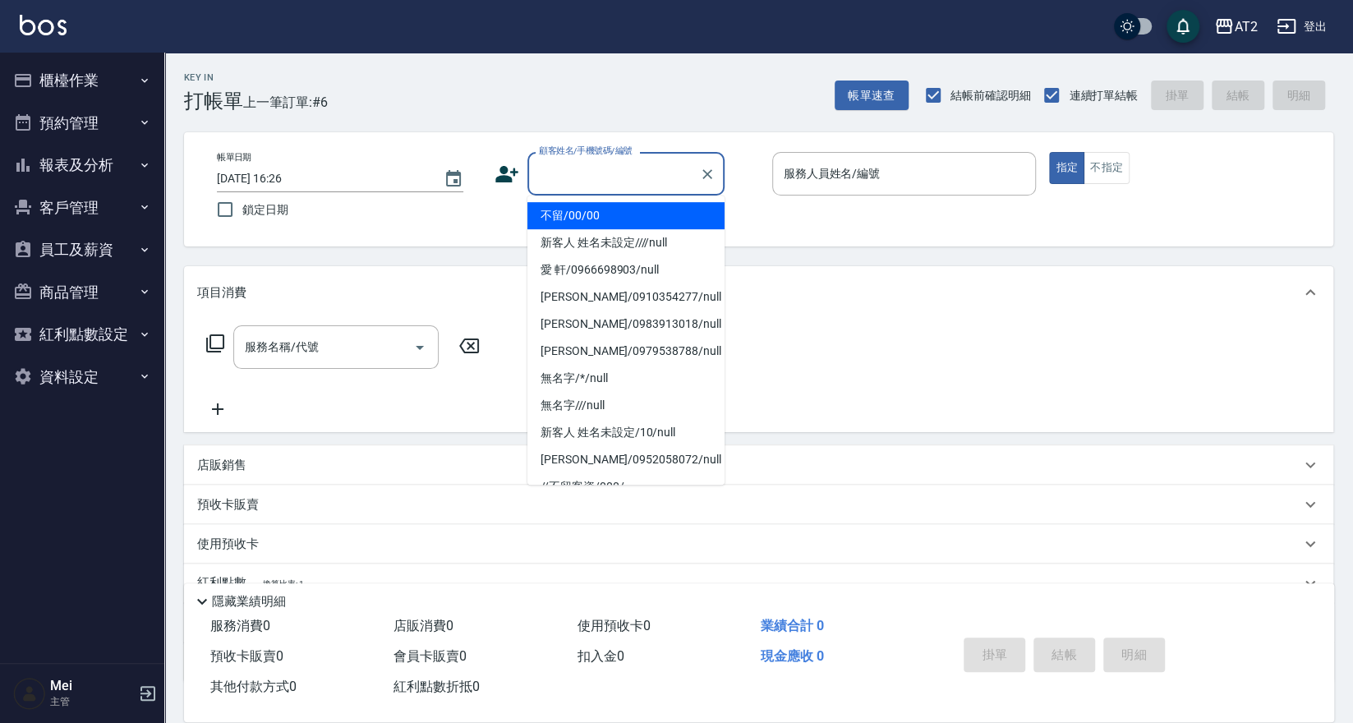
click at [577, 217] on li "不留/00/00" at bounding box center [625, 215] width 197 height 27
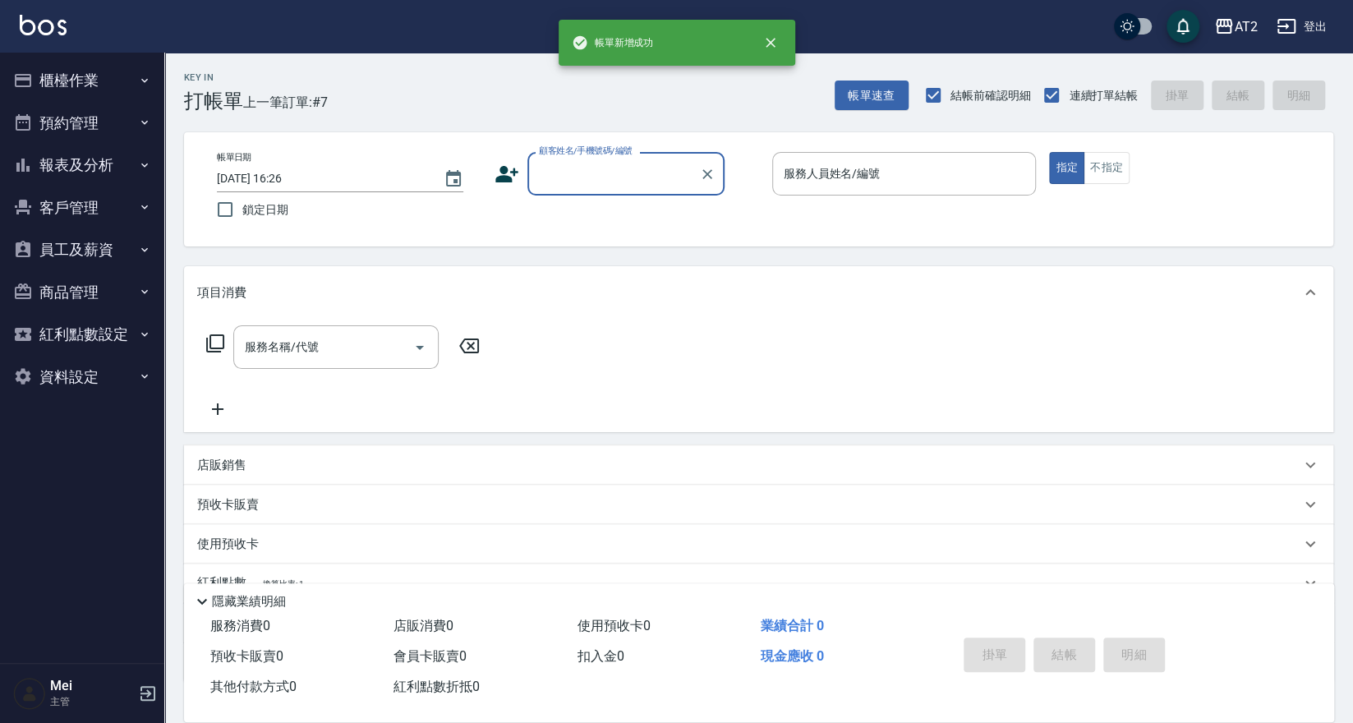
click at [604, 190] on div "顧客姓名/手機號碼/編號" at bounding box center [625, 174] width 197 height 44
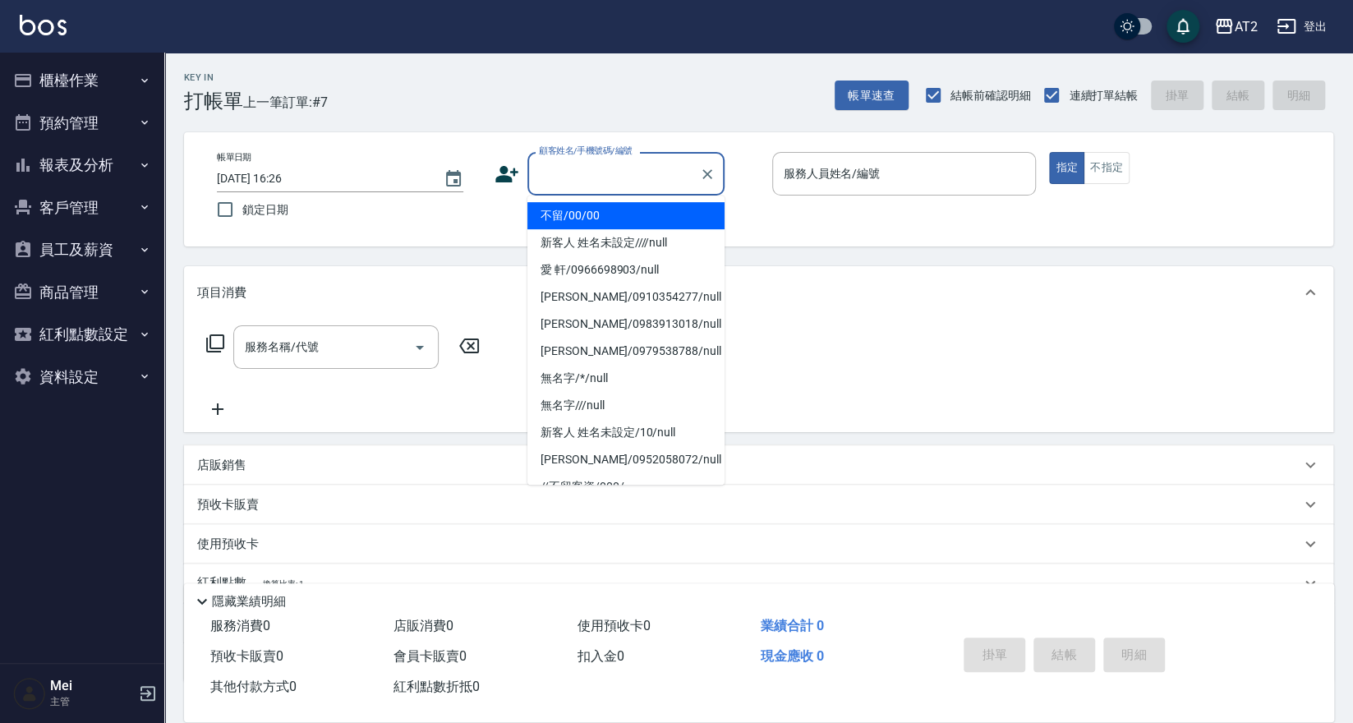
click at [604, 206] on li "不留/00/00" at bounding box center [625, 215] width 197 height 27
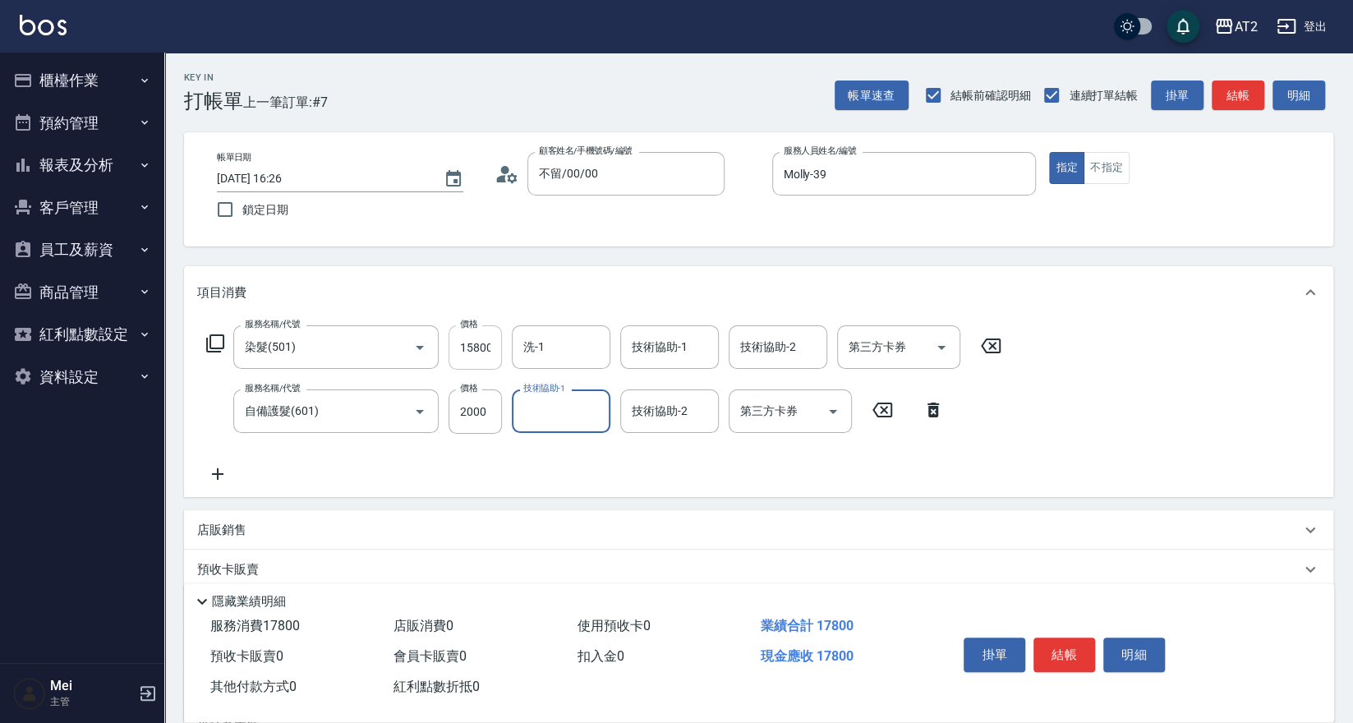
click at [476, 341] on input "15800" at bounding box center [474, 347] width 53 height 44
click at [471, 349] on input "1780" at bounding box center [474, 347] width 53 height 44
